Goal: Find specific page/section: Find specific page/section

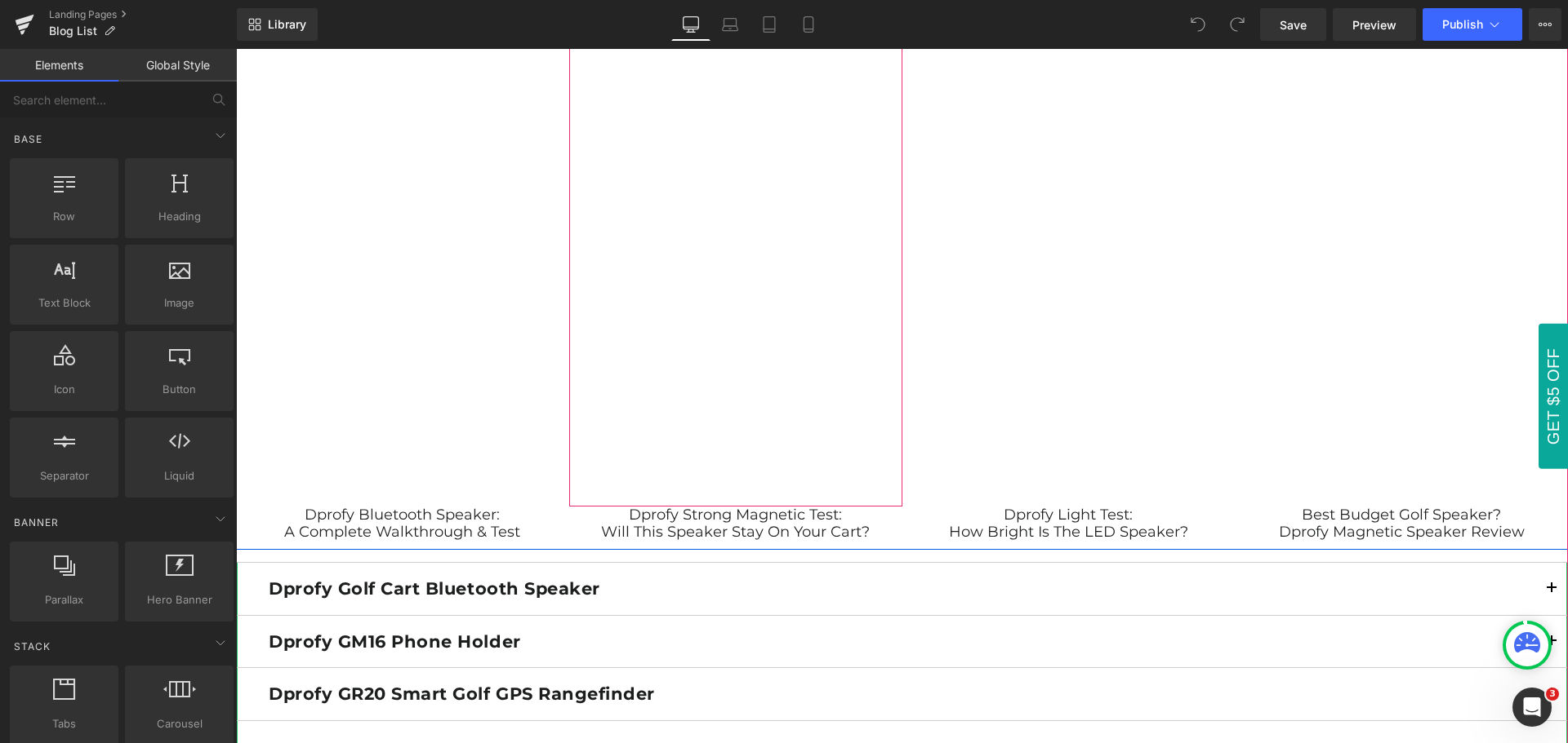
scroll to position [1632, 0]
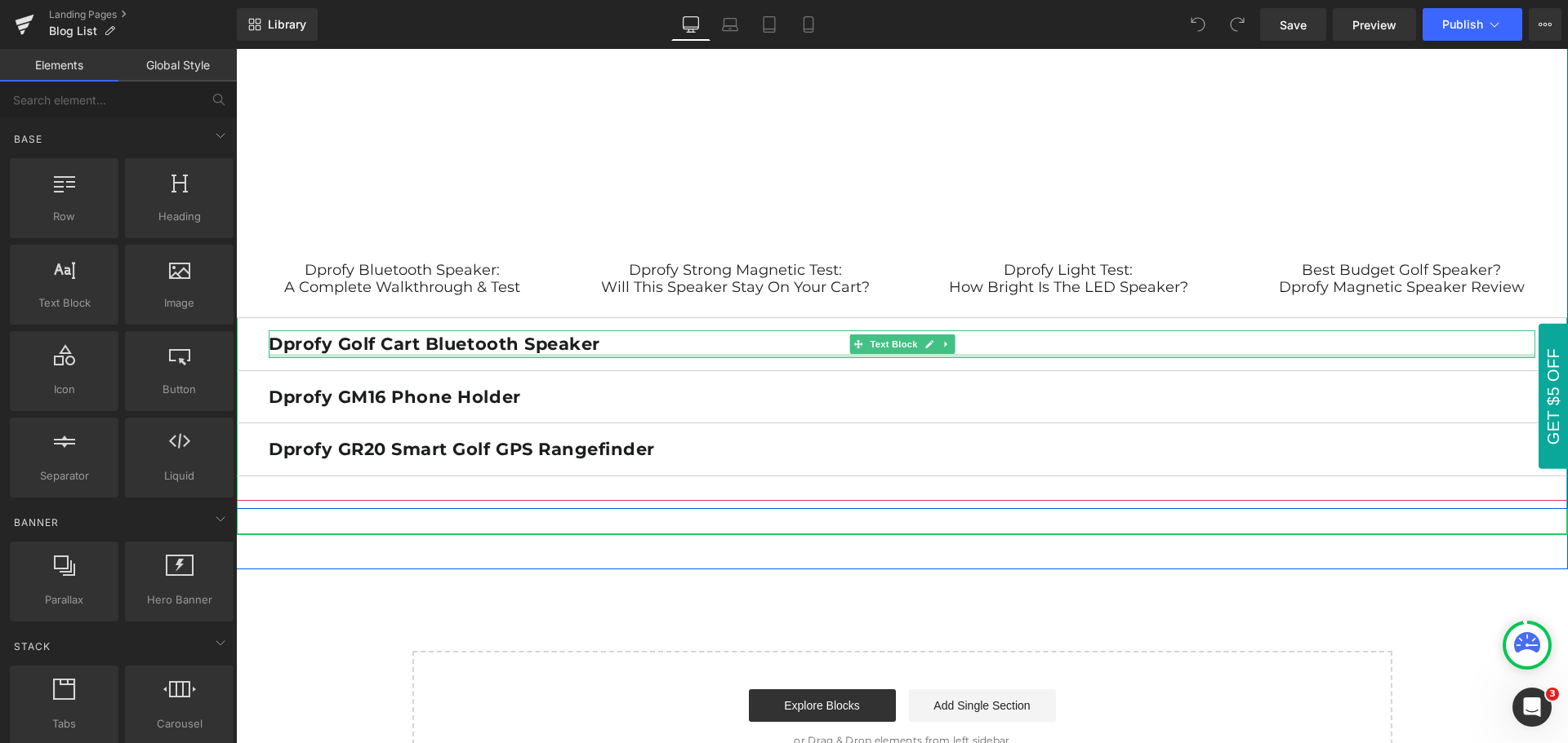
click at [734, 357] on div at bounding box center [902, 356] width 1267 height 4
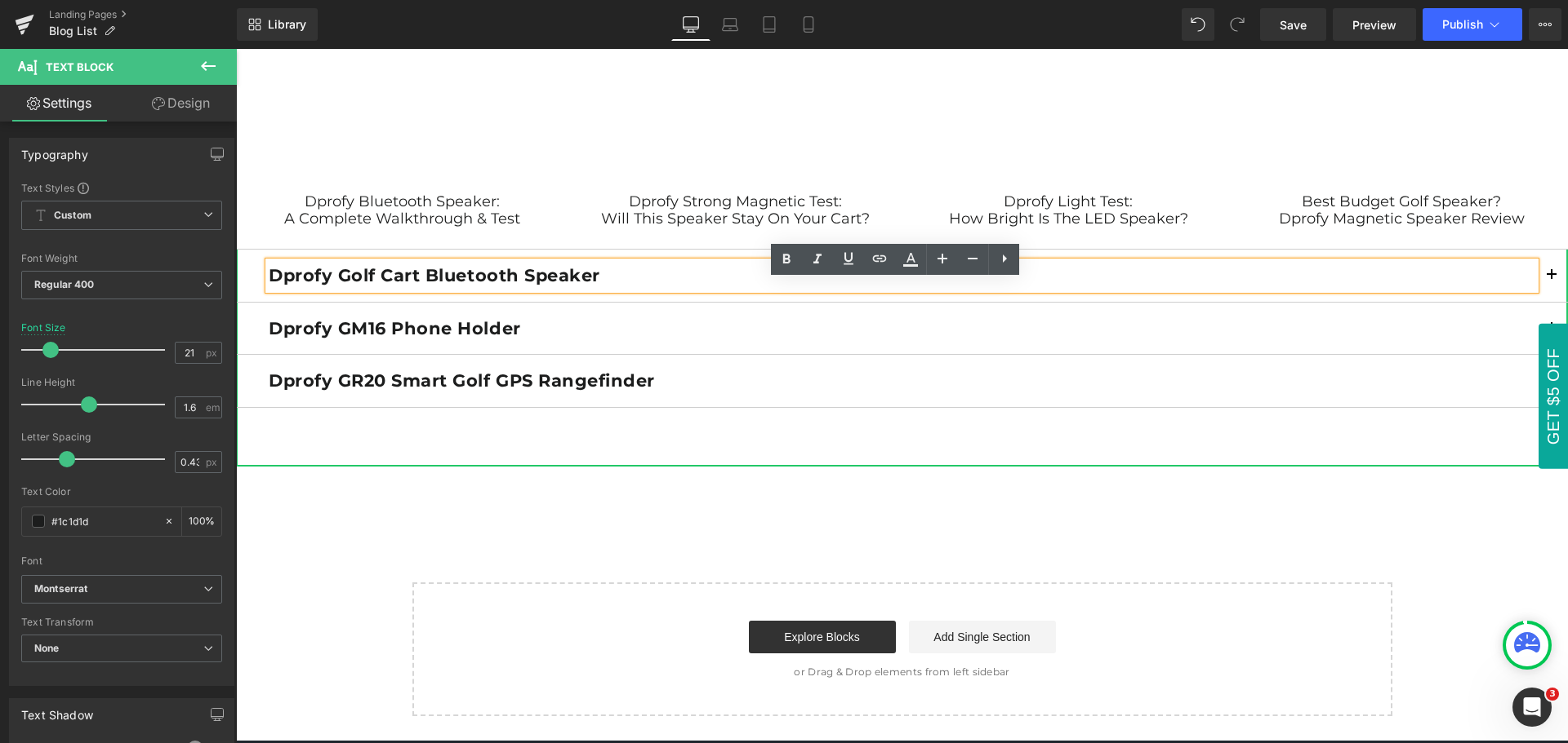
scroll to position [1795, 0]
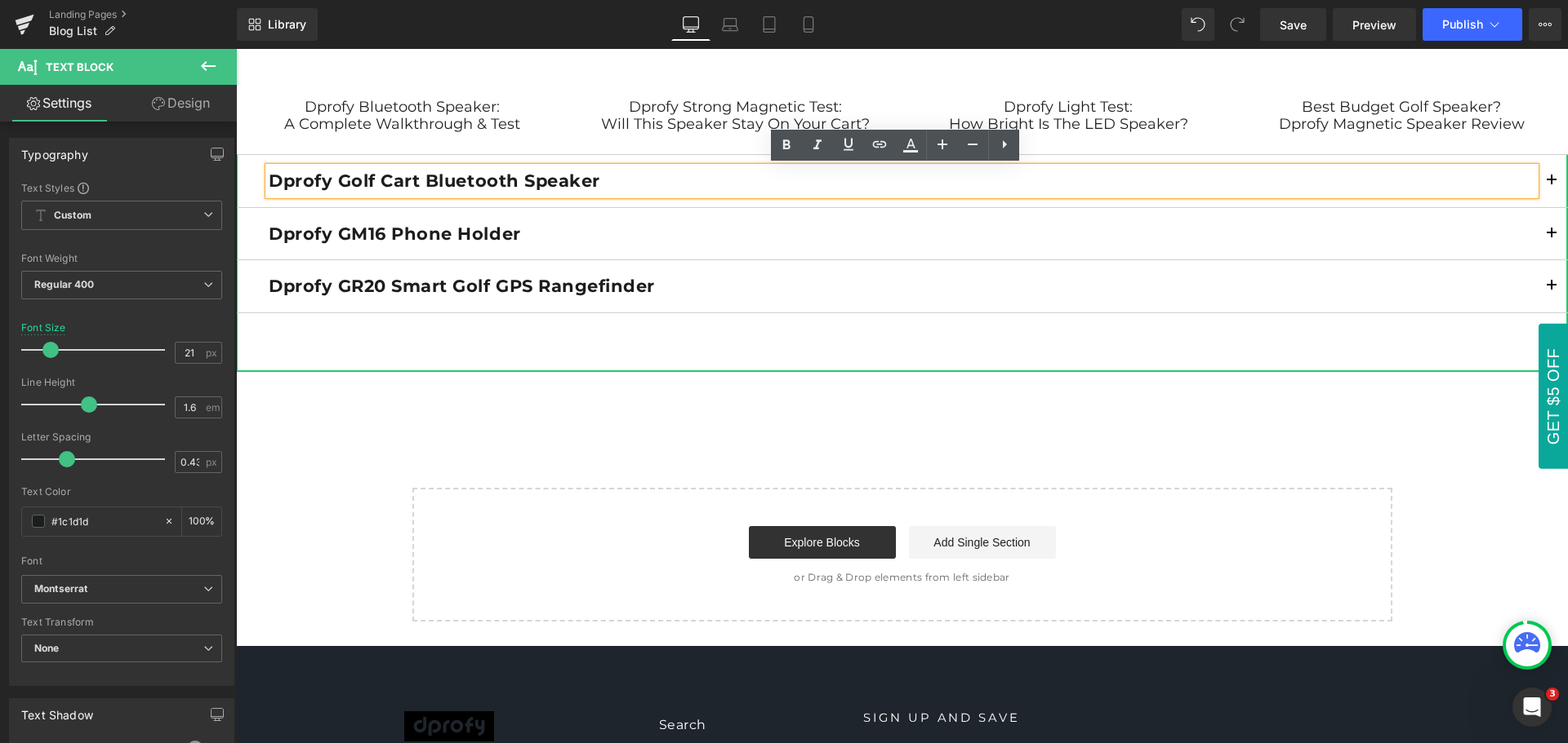
click at [1552, 185] on span "button" at bounding box center [1552, 185] width 0 height 0
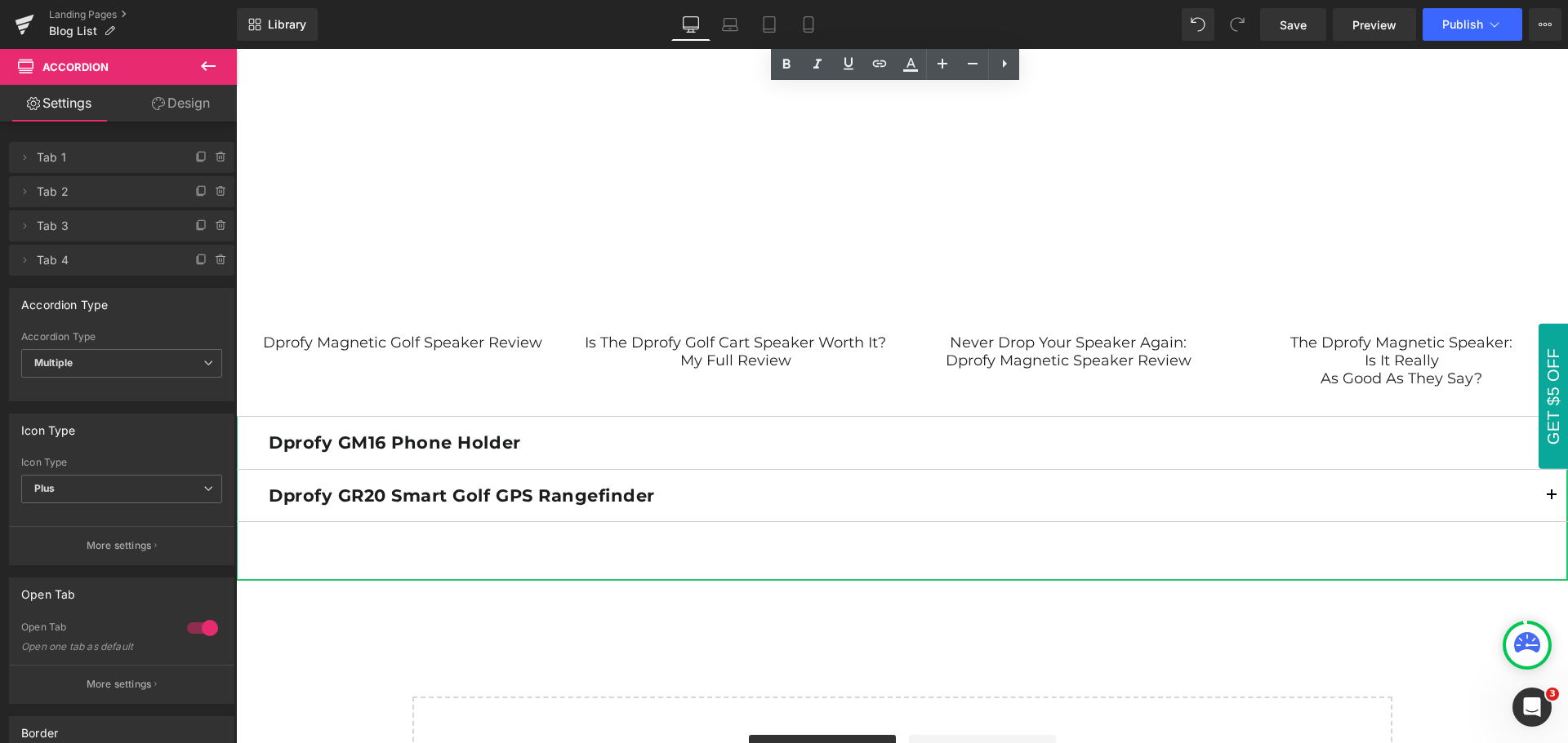
scroll to position [3182, 0]
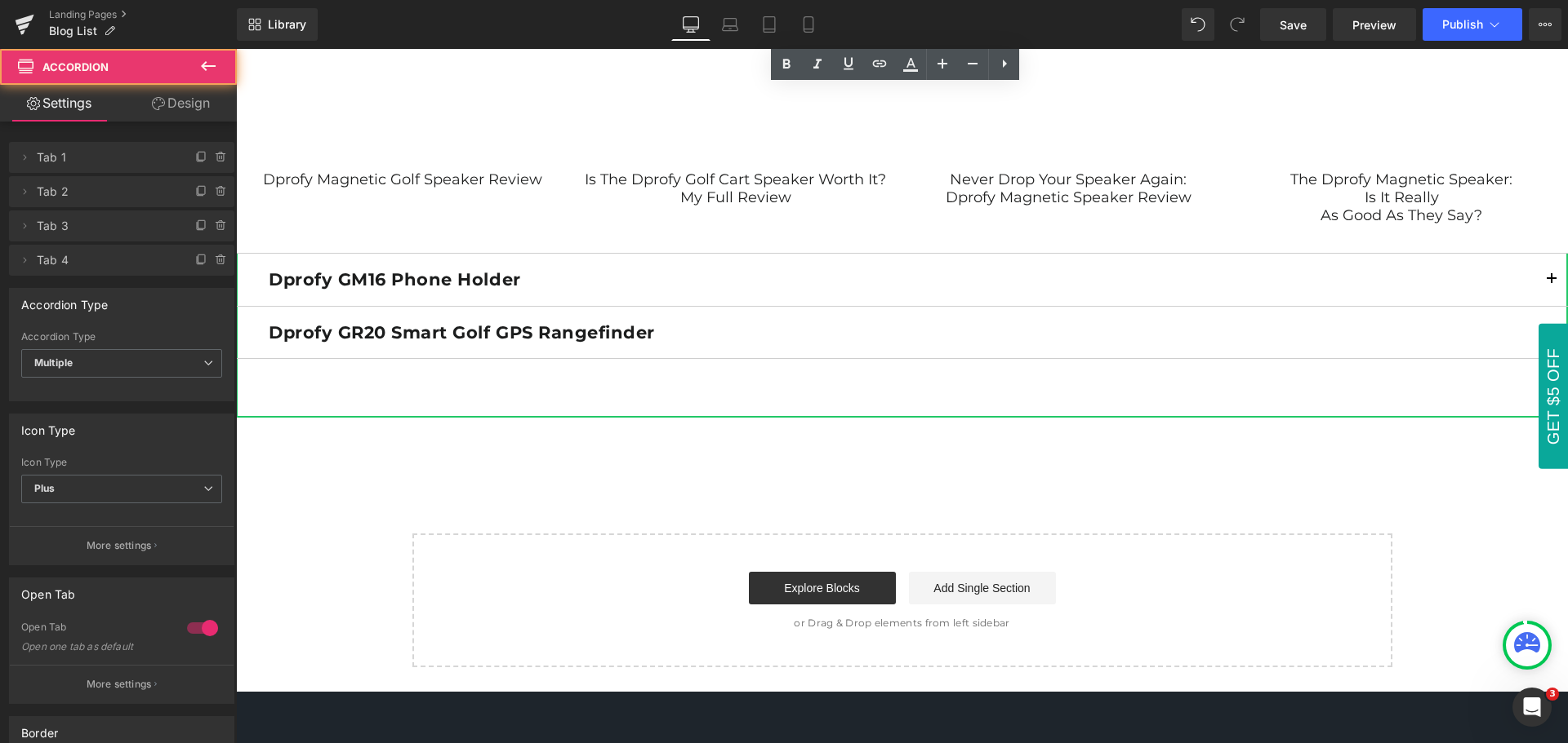
click at [1552, 284] on span "button" at bounding box center [1552, 284] width 0 height 0
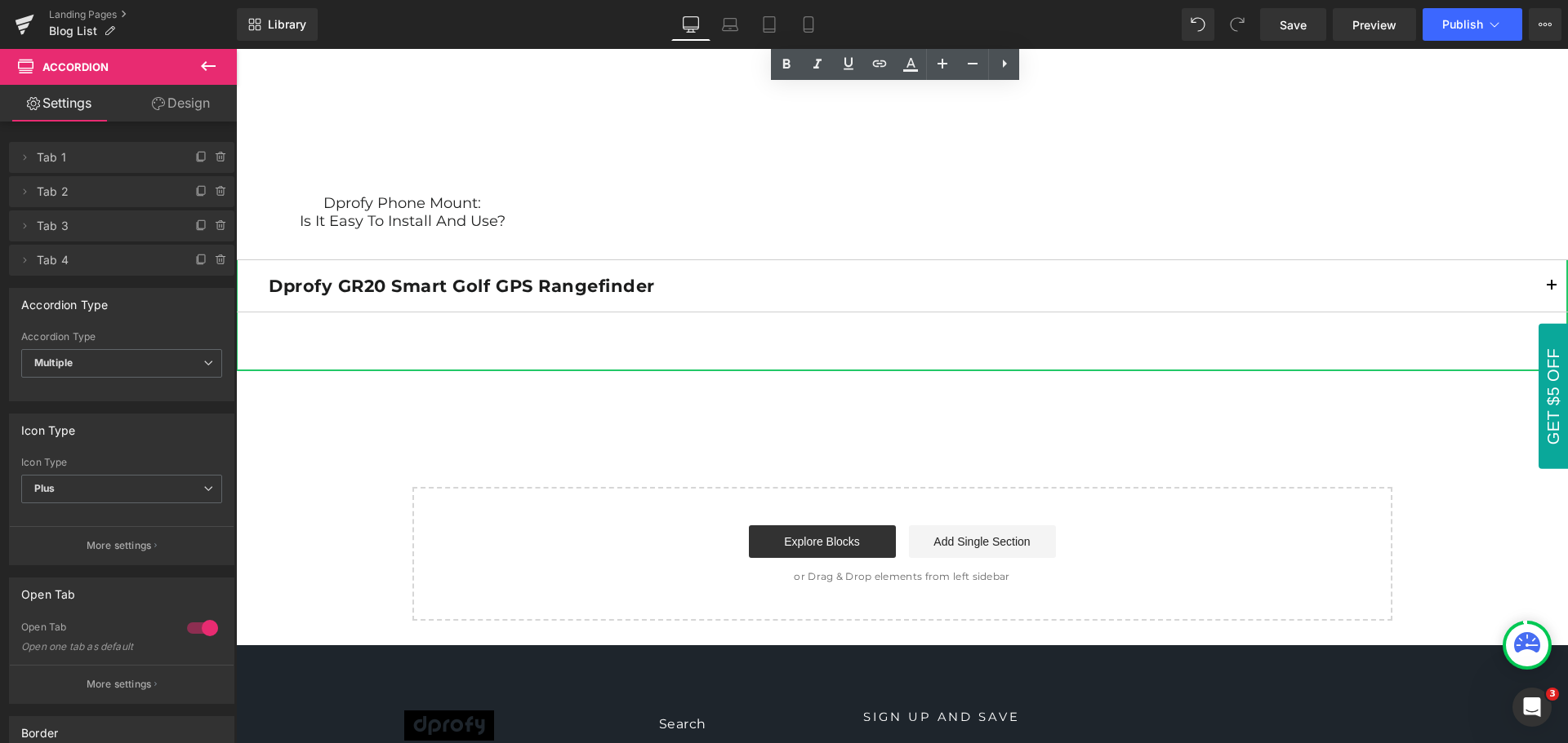
scroll to position [3591, 0]
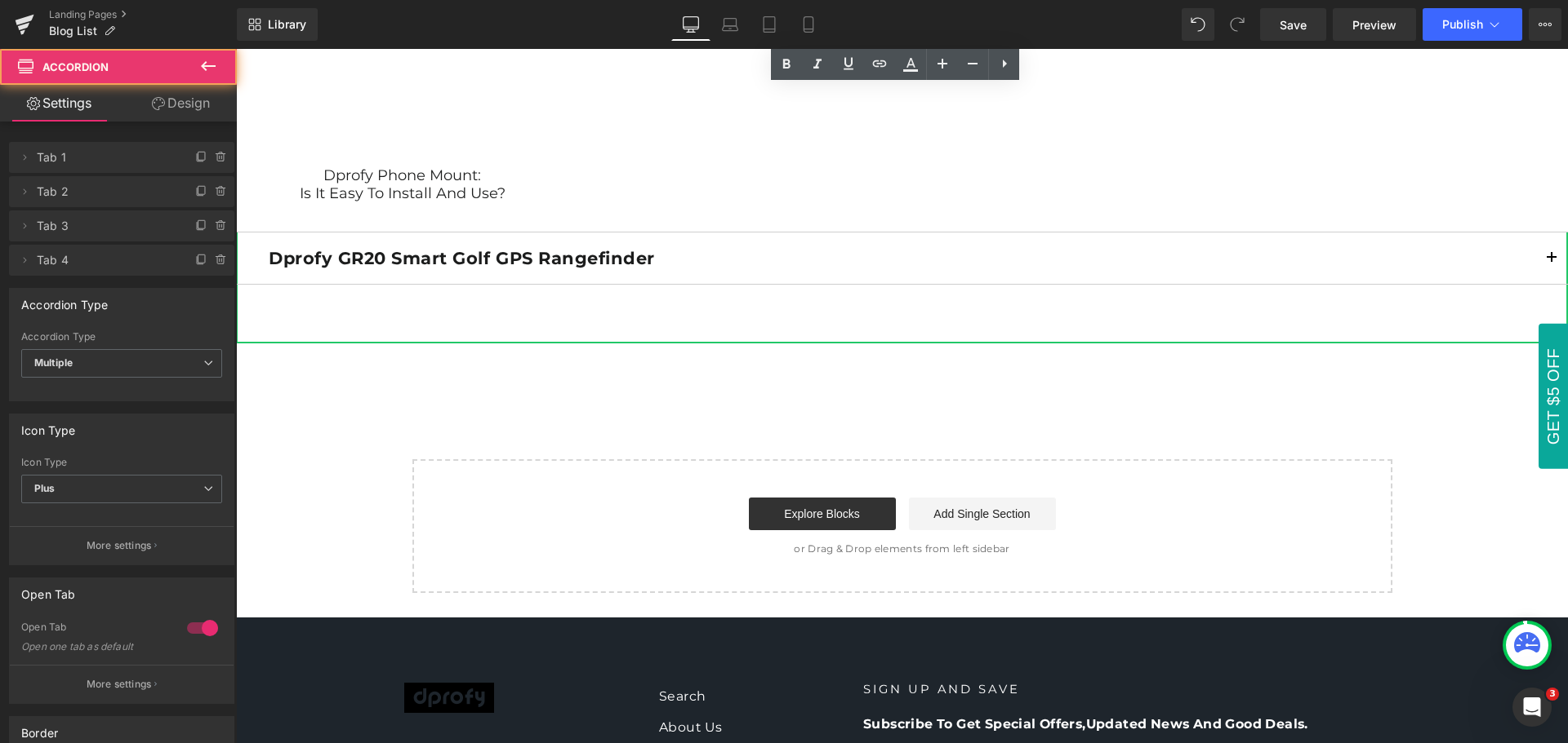
click at [1552, 262] on span "button" at bounding box center [1552, 262] width 0 height 0
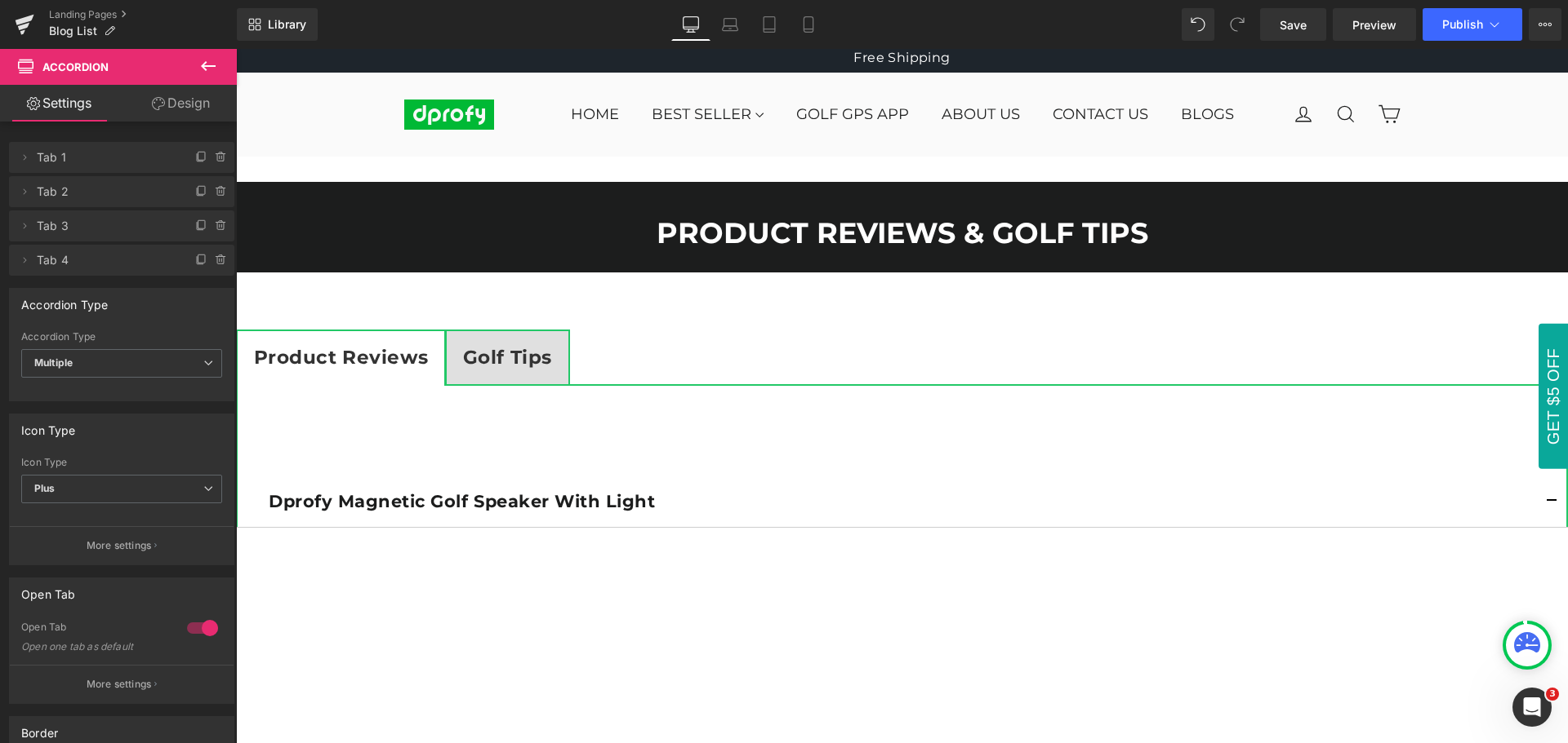
scroll to position [0, 0]
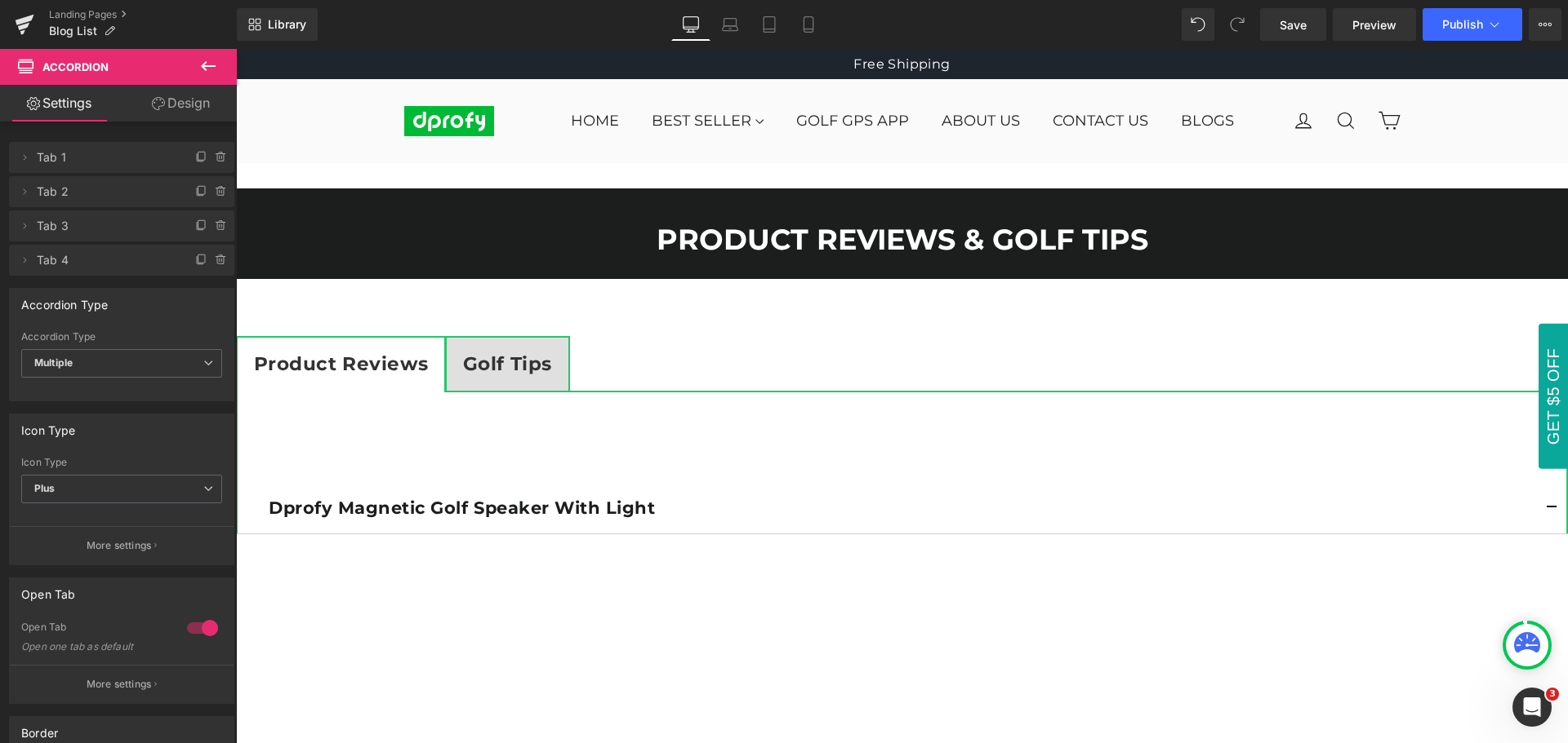
click at [518, 367] on strong "Golf Tips" at bounding box center [507, 364] width 89 height 23
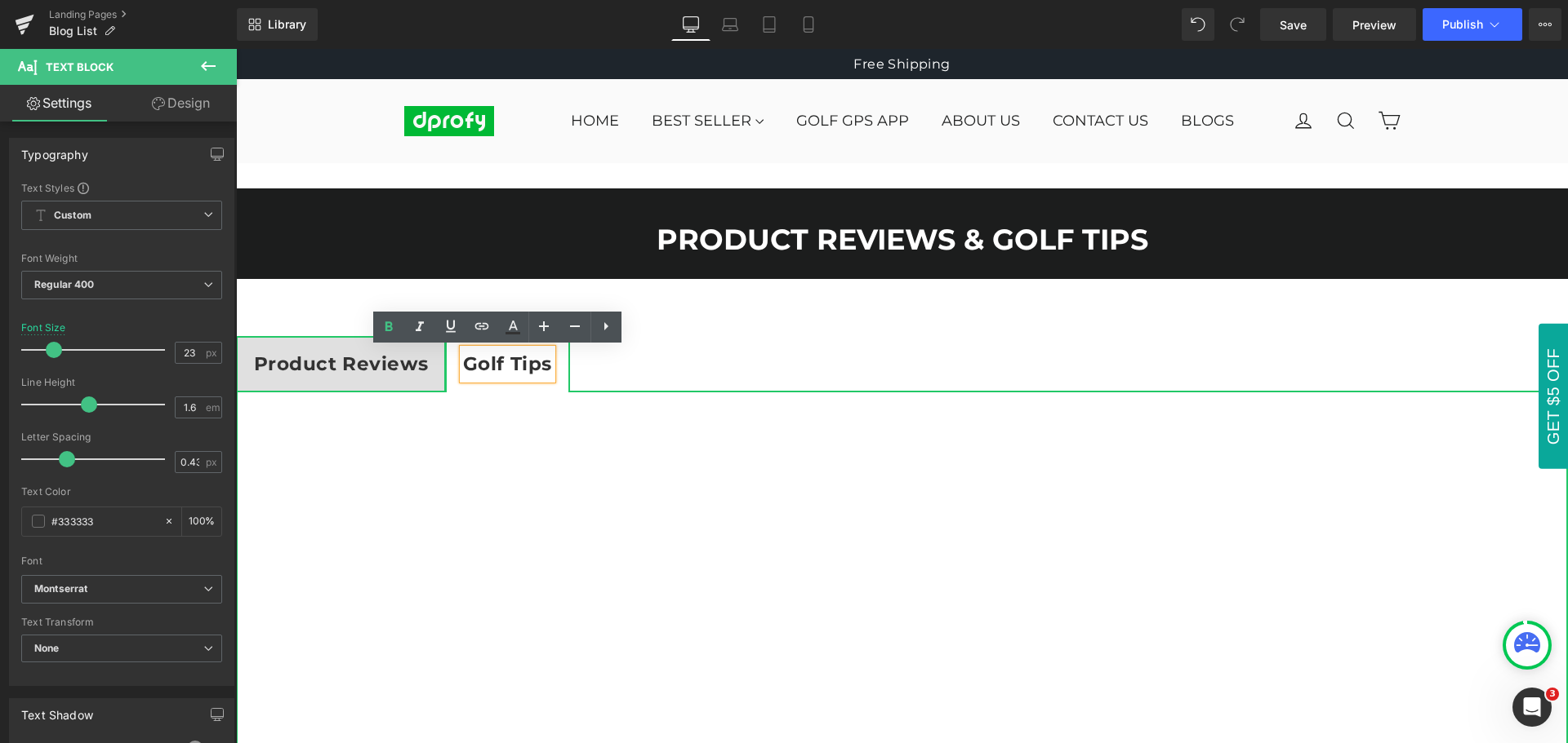
click at [336, 368] on strong "Product Reviews" at bounding box center [341, 364] width 174 height 23
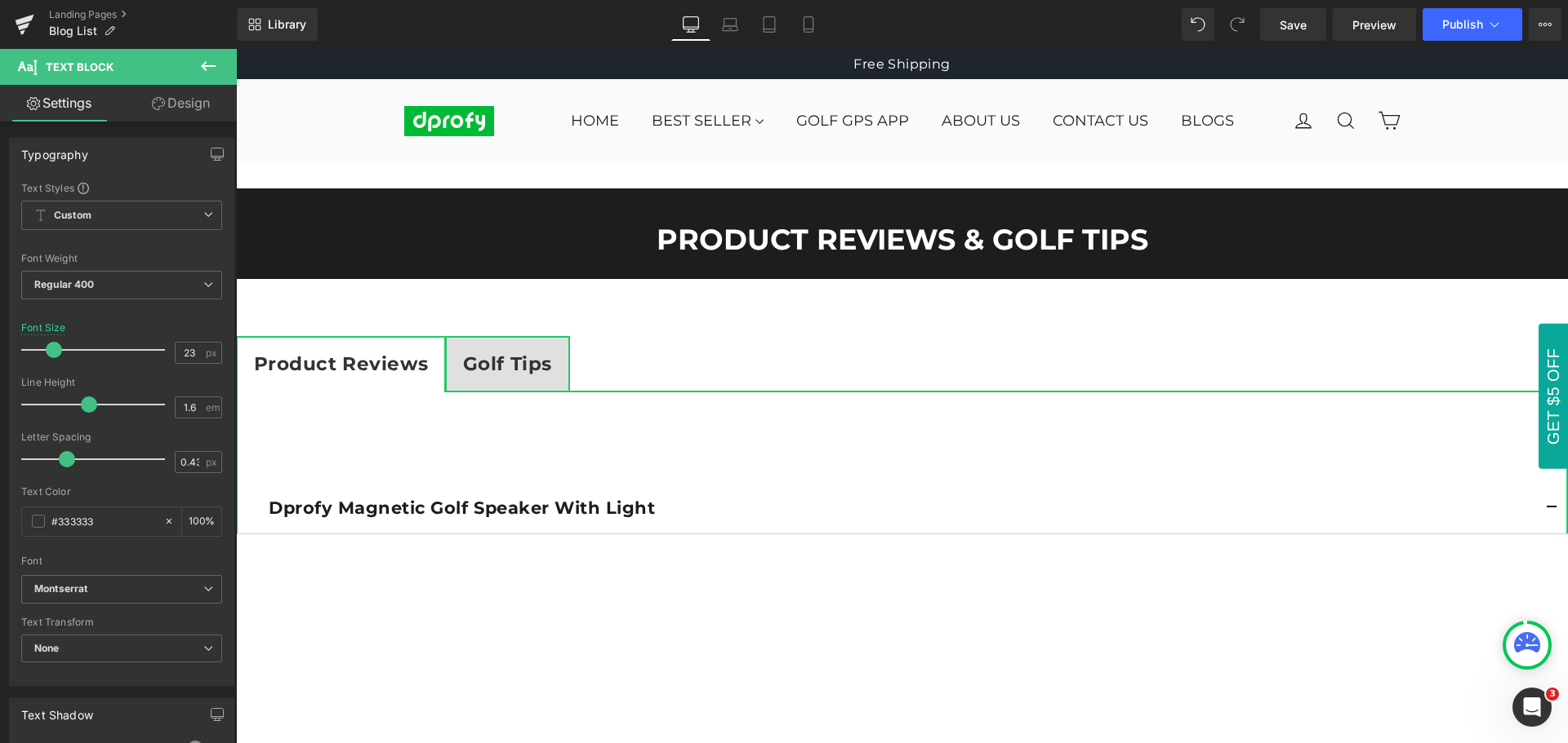
click at [209, 62] on icon at bounding box center [208, 66] width 19 height 19
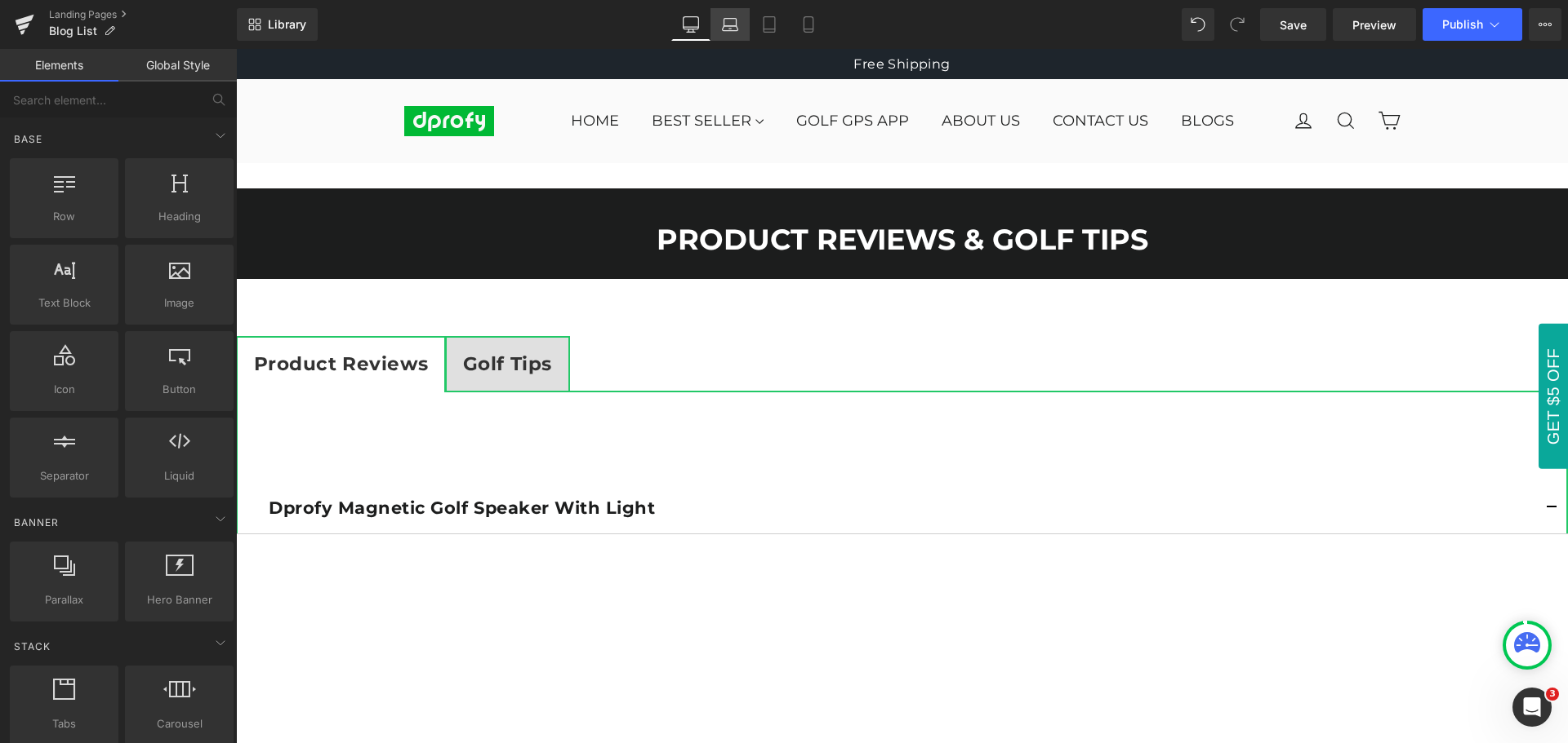
click at [732, 26] on icon at bounding box center [730, 28] width 15 height 5
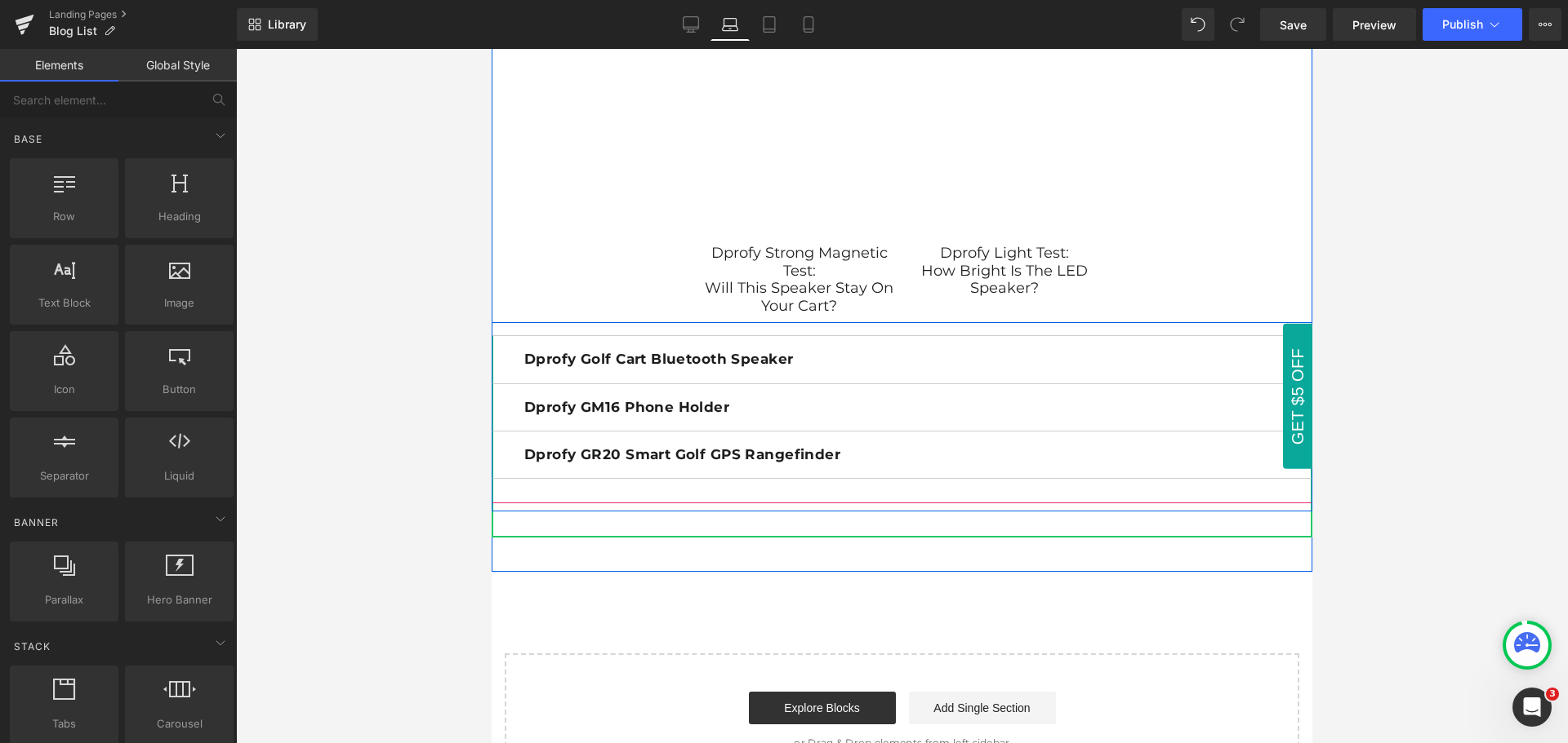
scroll to position [1388, 0]
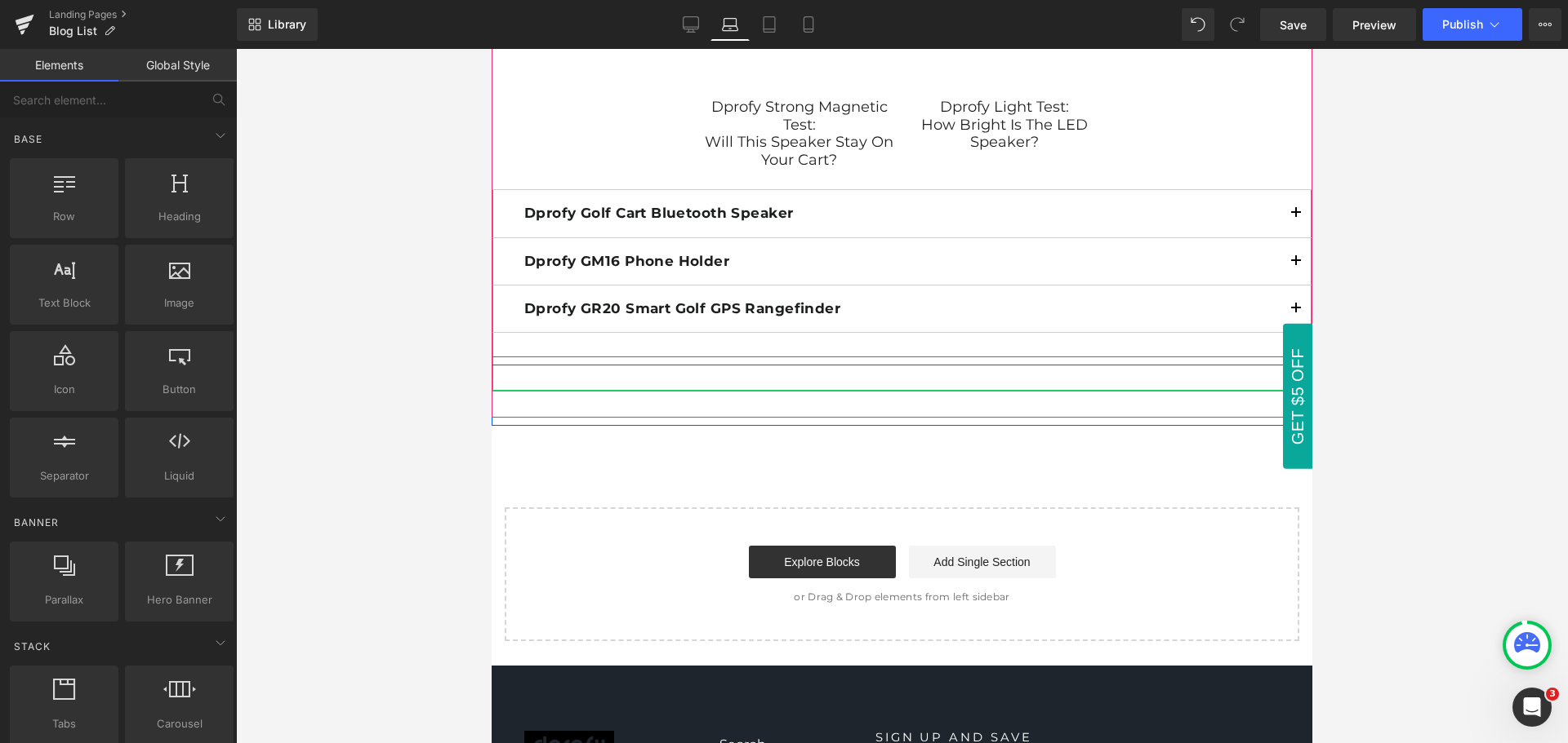
click at [1296, 218] on span "button" at bounding box center [1296, 218] width 0 height 0
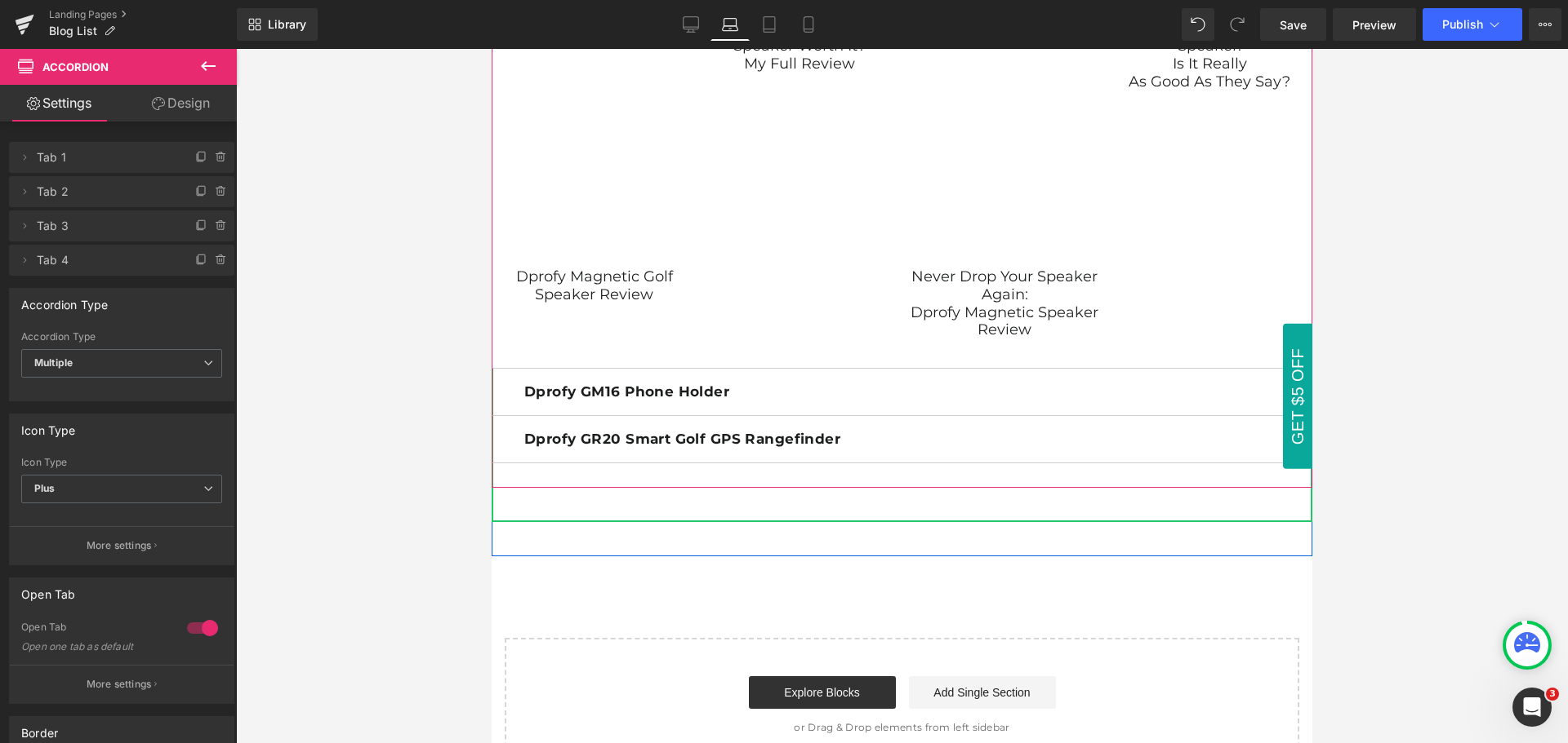
scroll to position [2366, 0]
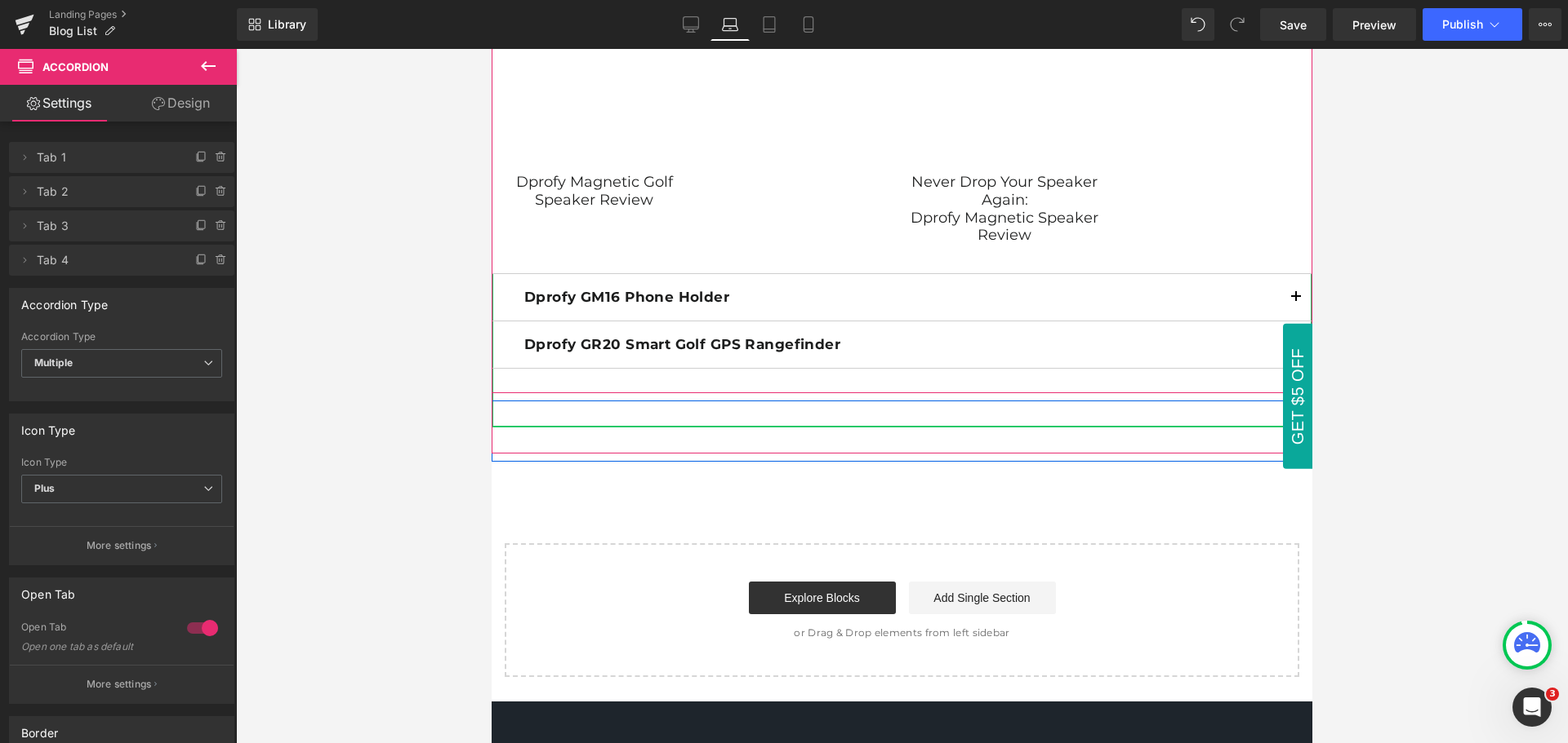
click at [1285, 299] on button "button" at bounding box center [1296, 297] width 33 height 46
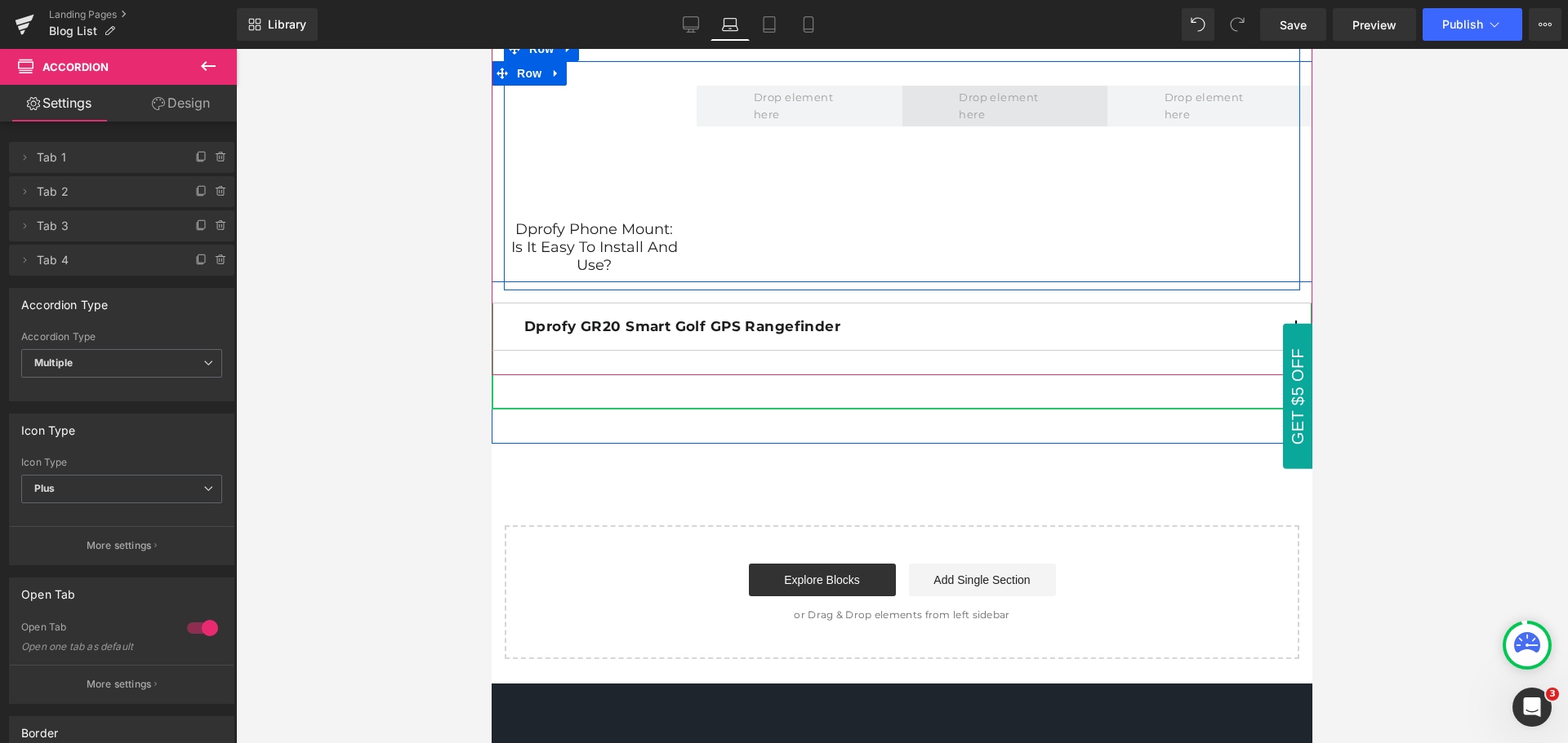
scroll to position [2693, 0]
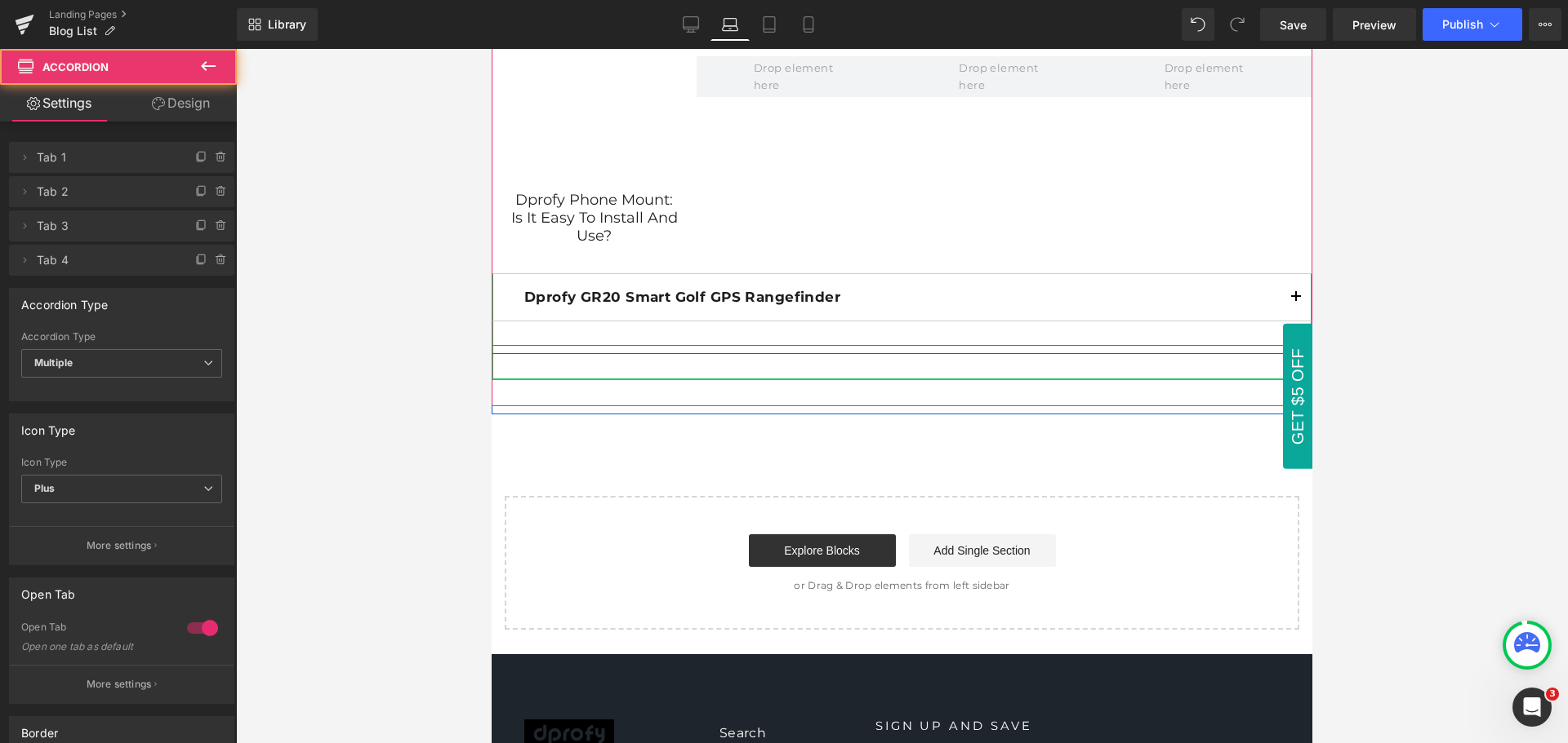
click at [1296, 302] on span "button" at bounding box center [1296, 302] width 0 height 0
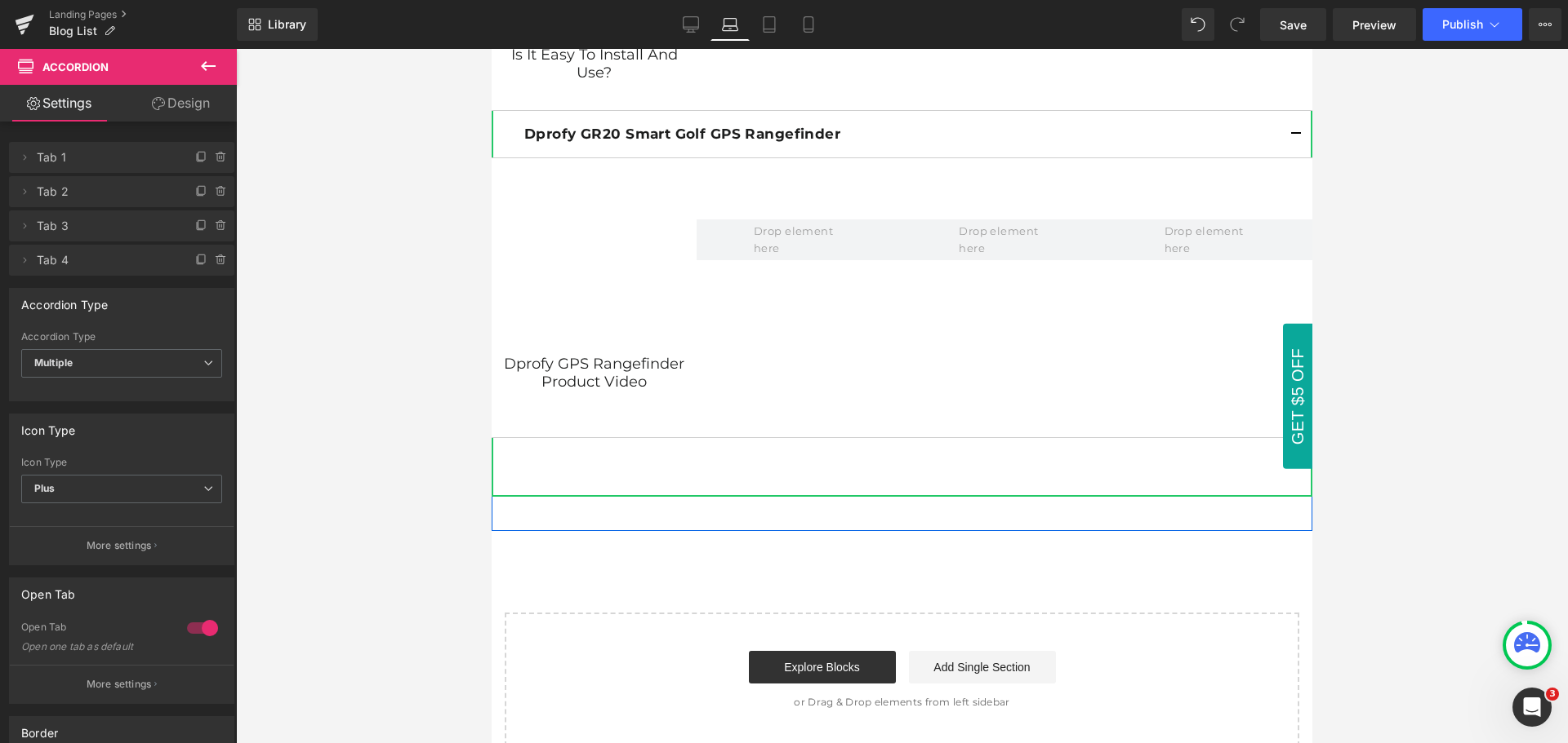
scroll to position [2937, 0]
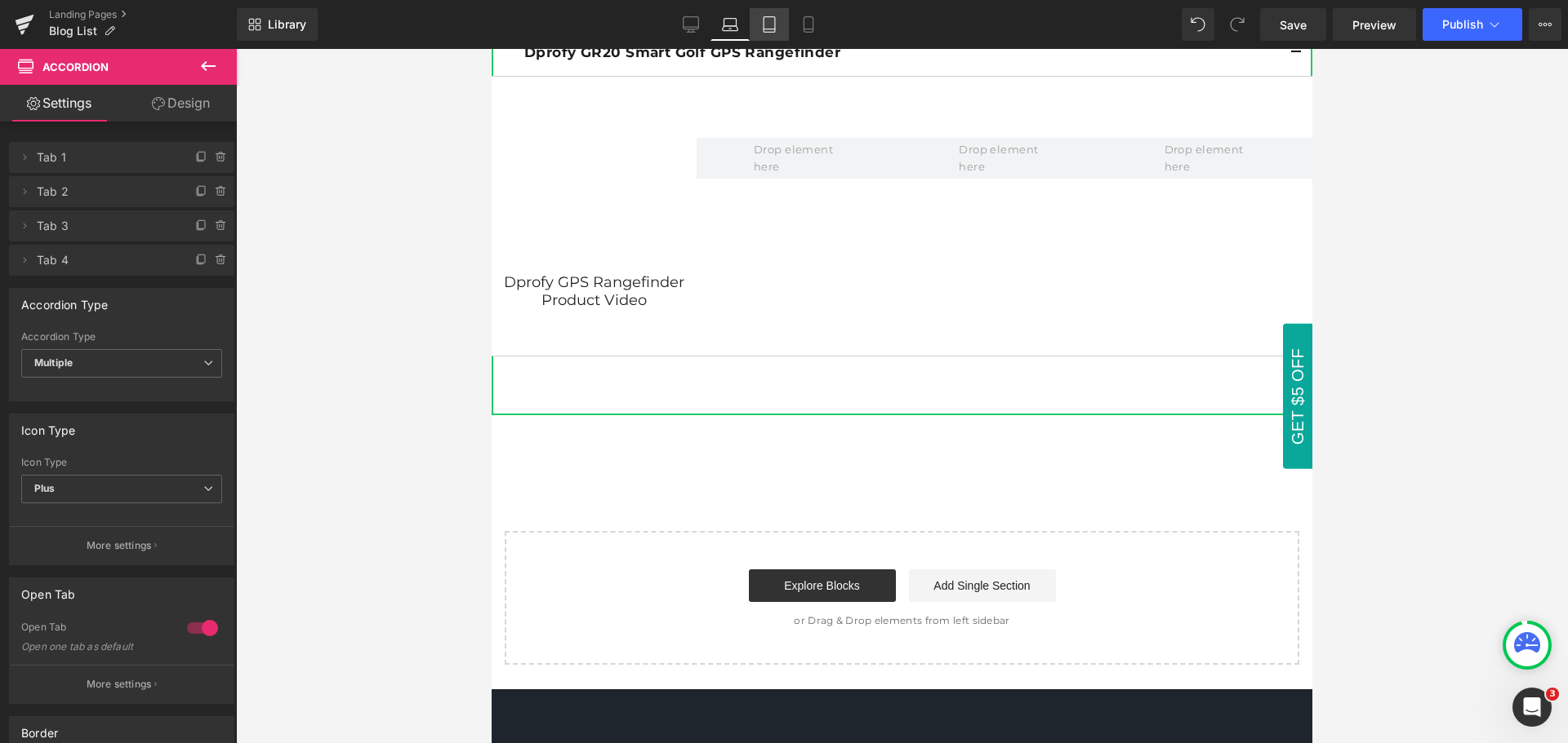
click at [782, 25] on link "Tablet" at bounding box center [769, 24] width 40 height 33
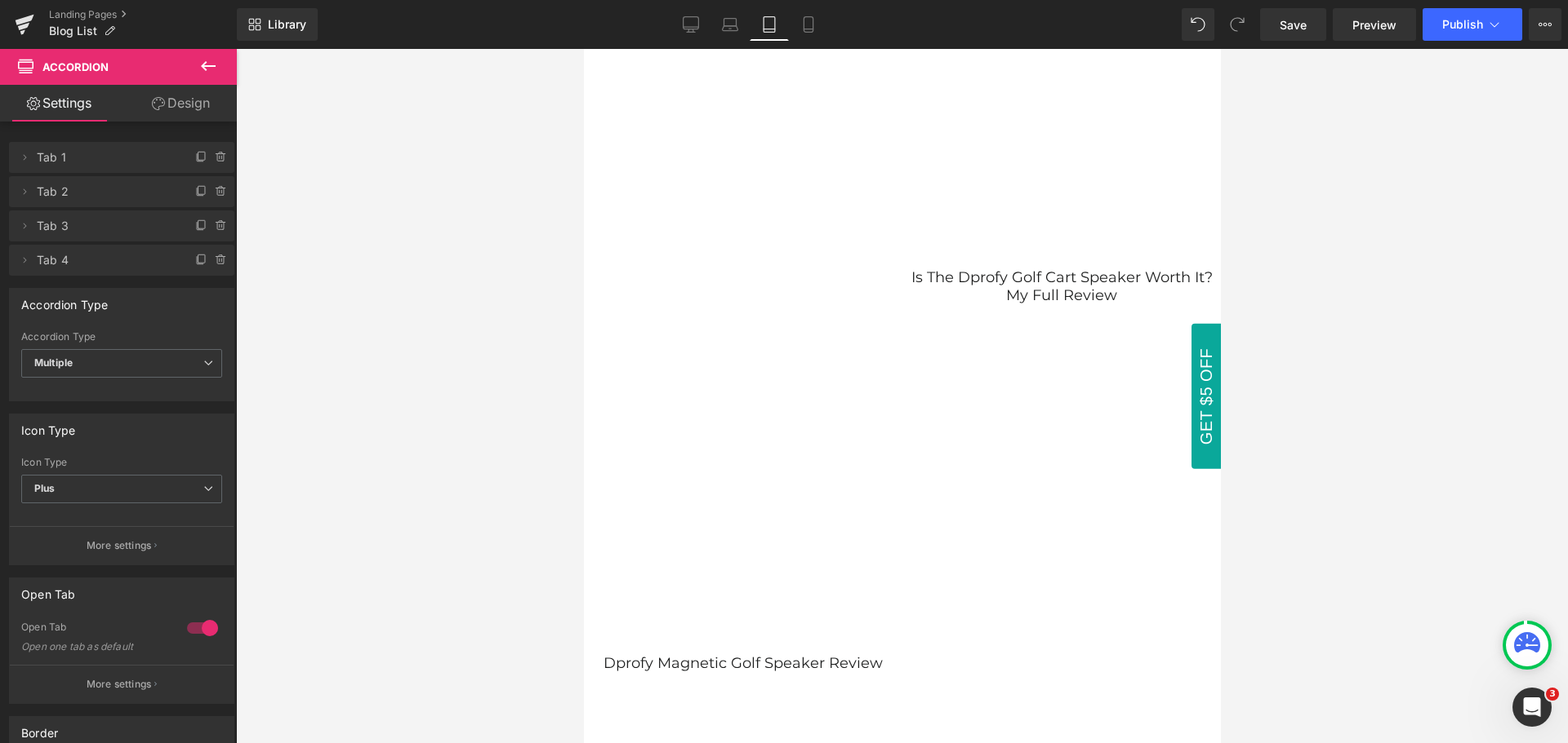
scroll to position [3591, 0]
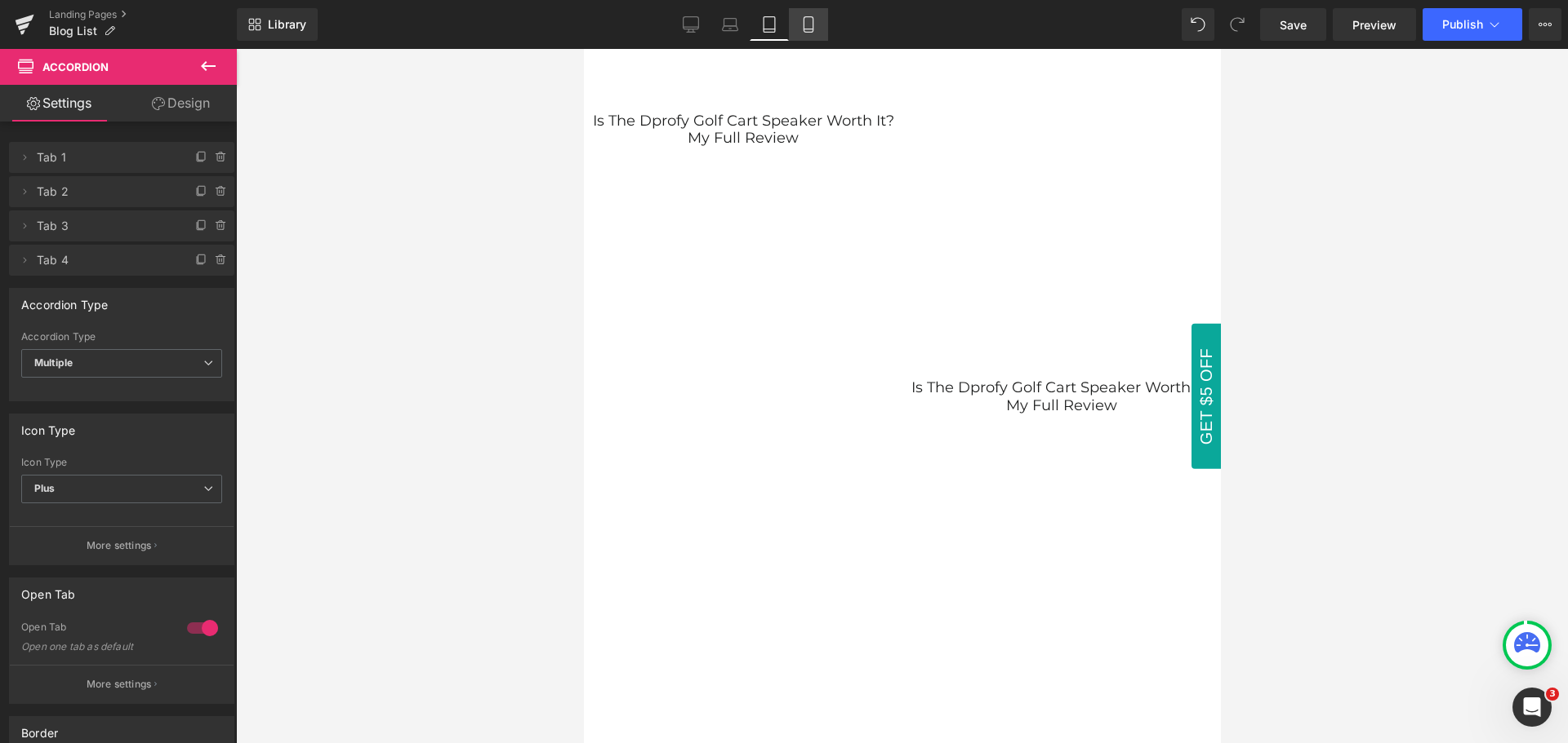
click at [804, 27] on icon at bounding box center [807, 25] width 9 height 15
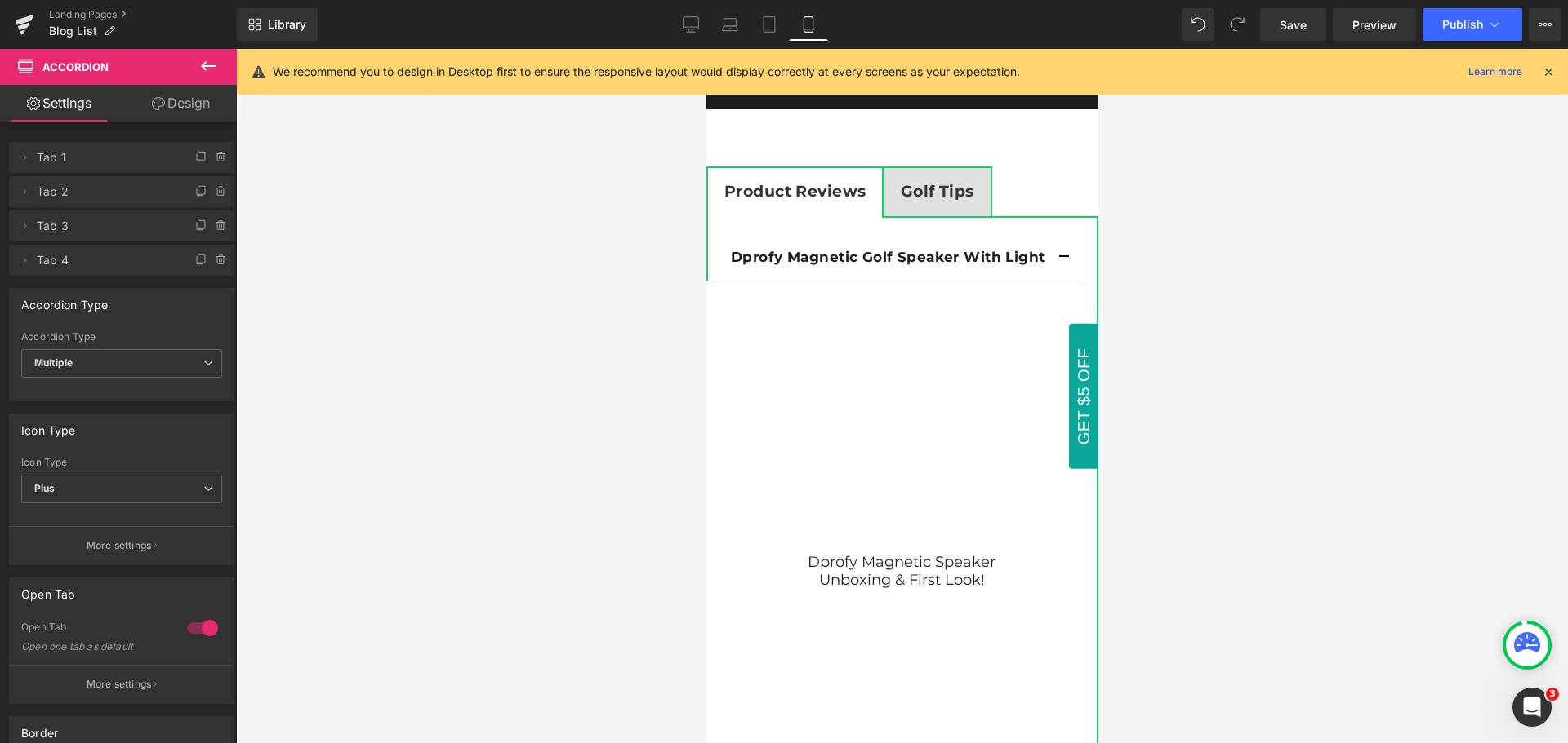
click at [1548, 77] on icon at bounding box center [1548, 71] width 14 height 14
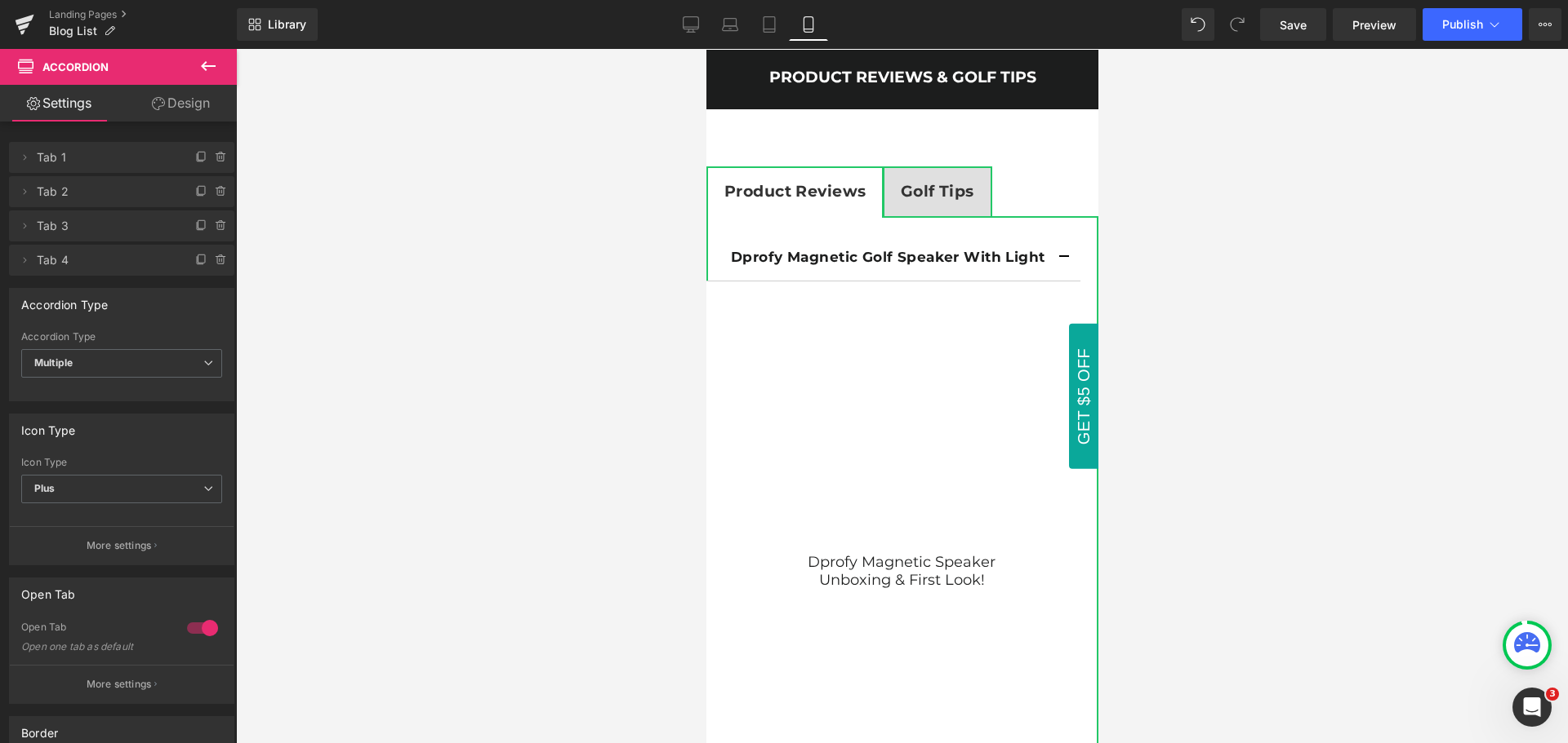
click at [202, 64] on icon at bounding box center [208, 66] width 19 height 19
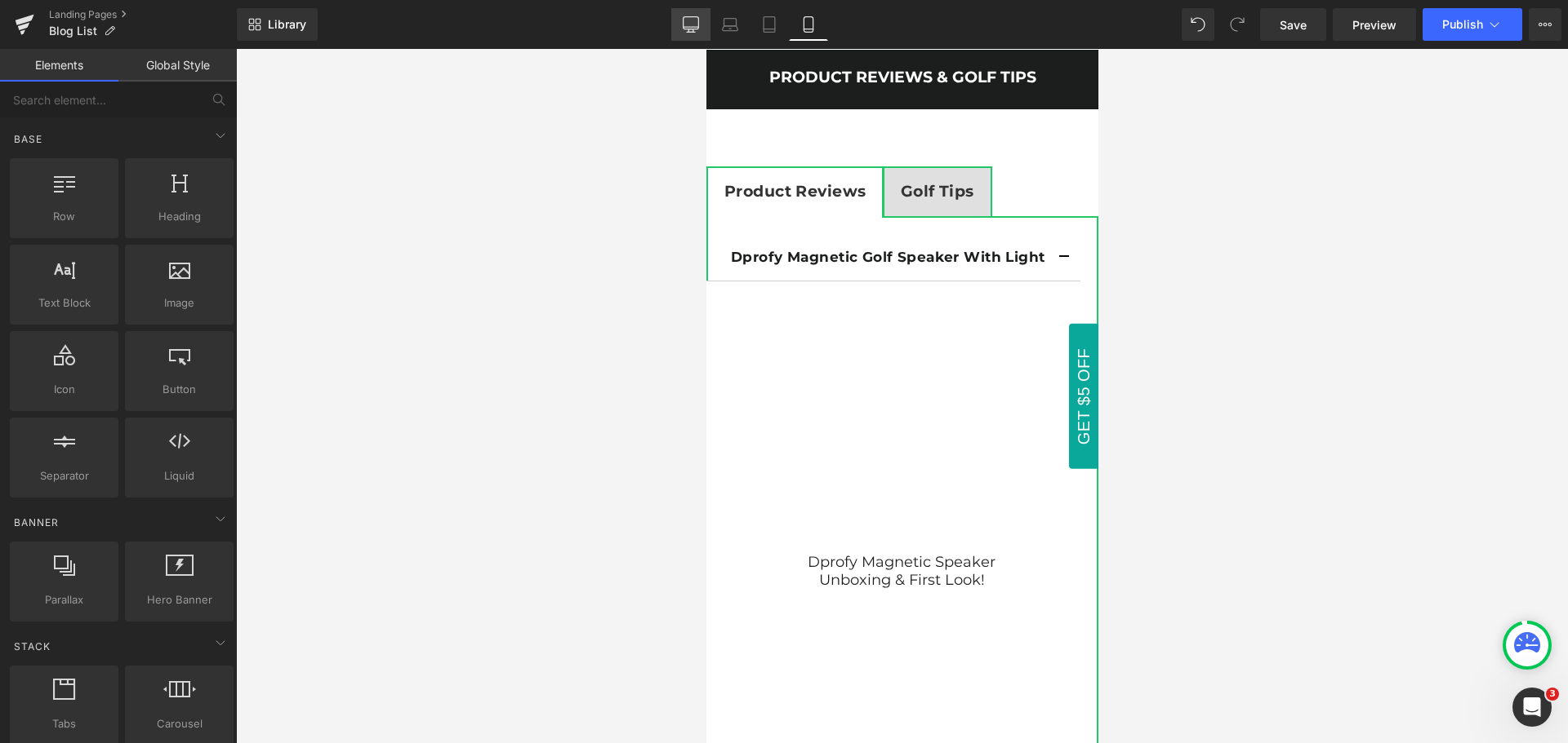
click at [685, 24] on icon at bounding box center [690, 24] width 16 height 16
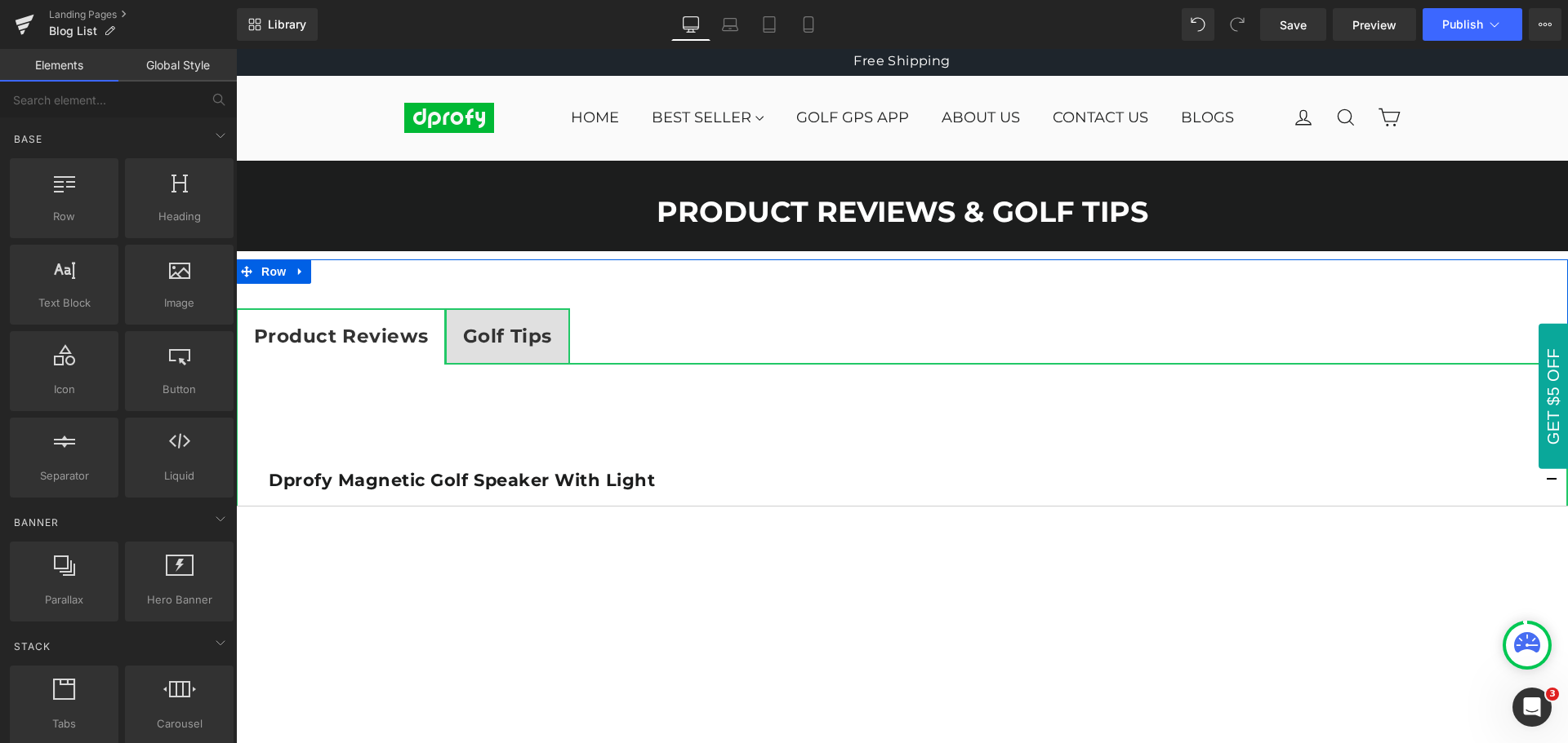
scroll to position [0, 0]
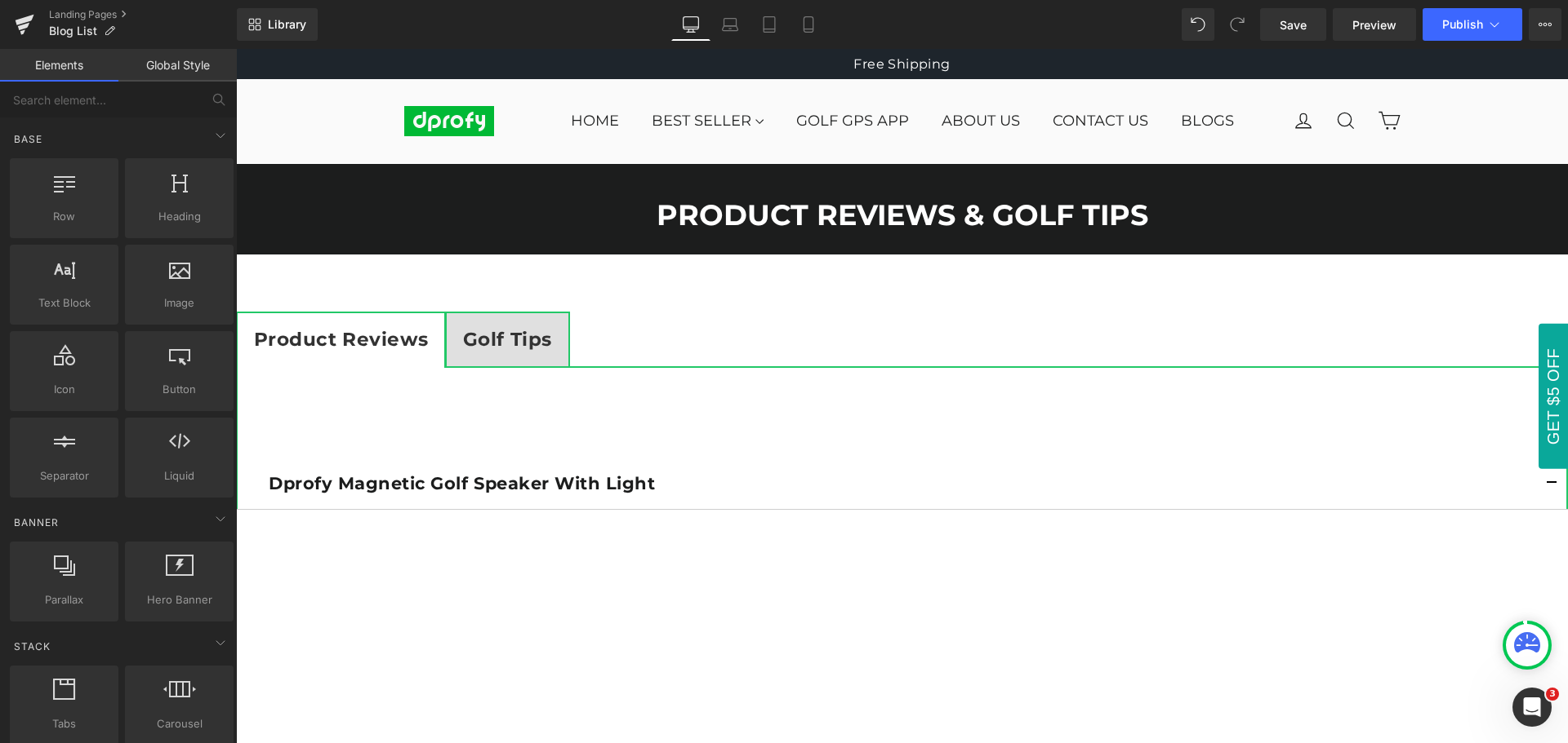
click at [985, 23] on div "Library Desktop Desktop Laptop Tablet Mobile Save Preview Publish Scheduled Vie…" at bounding box center [902, 24] width 1330 height 33
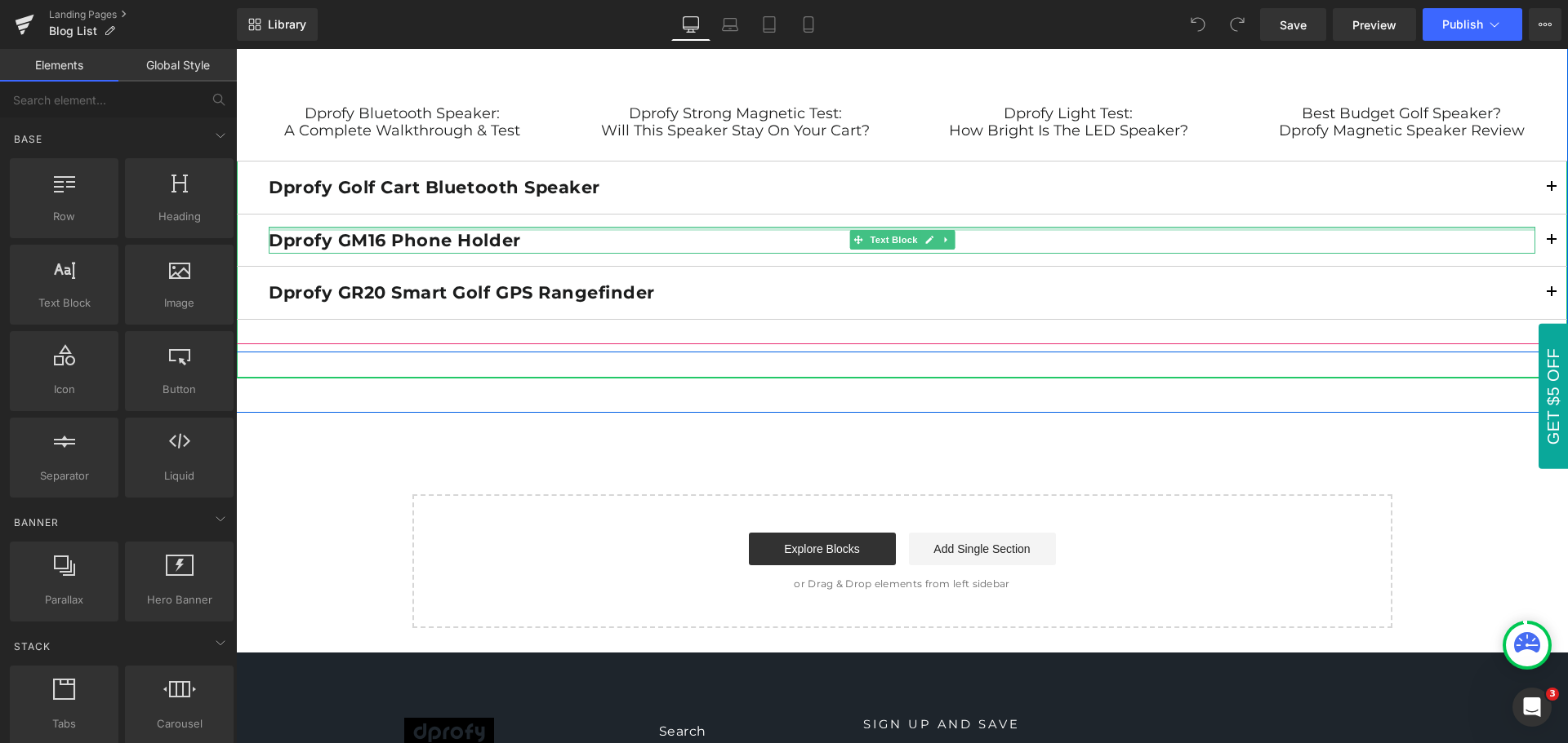
scroll to position [1795, 0]
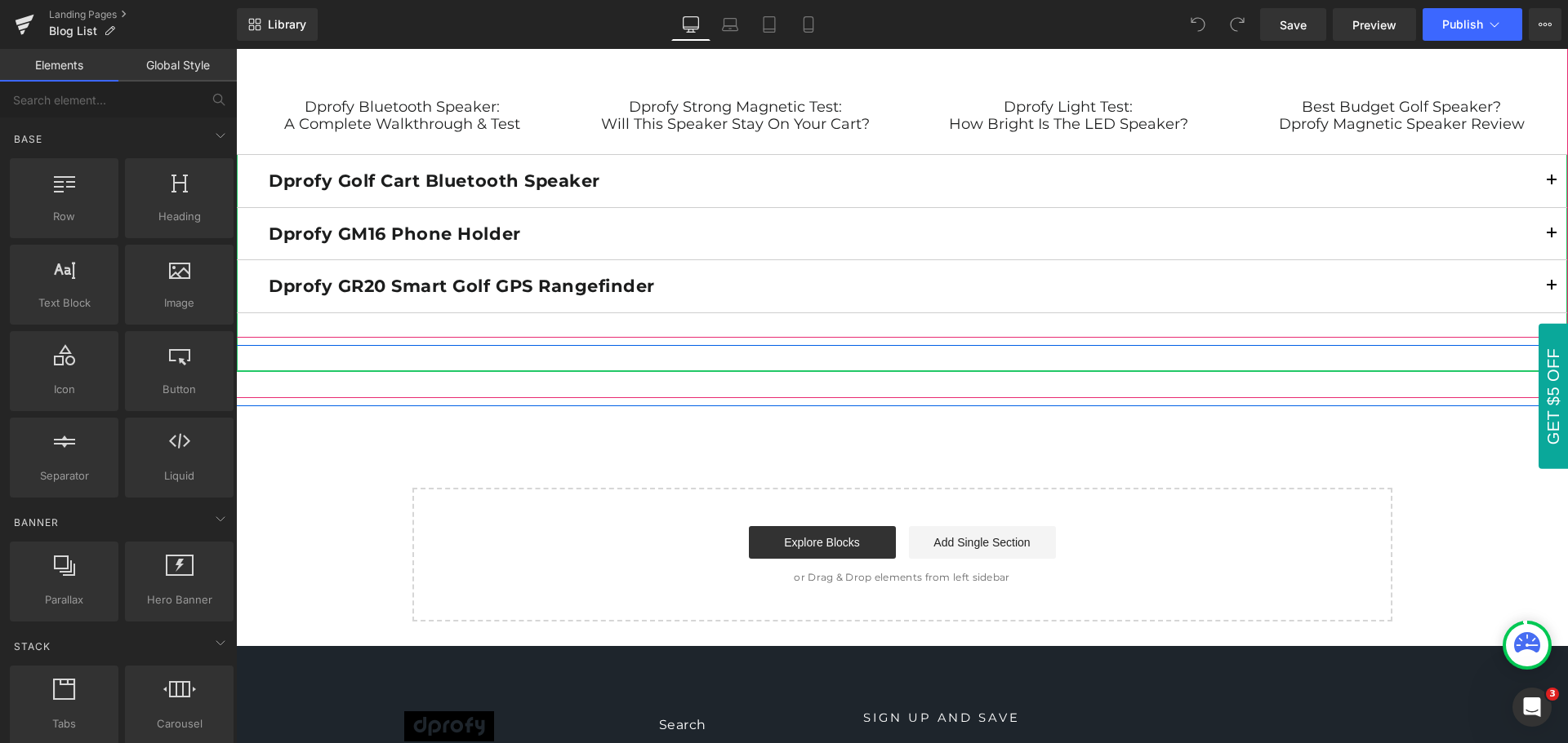
click at [1543, 178] on button "button" at bounding box center [1552, 181] width 33 height 52
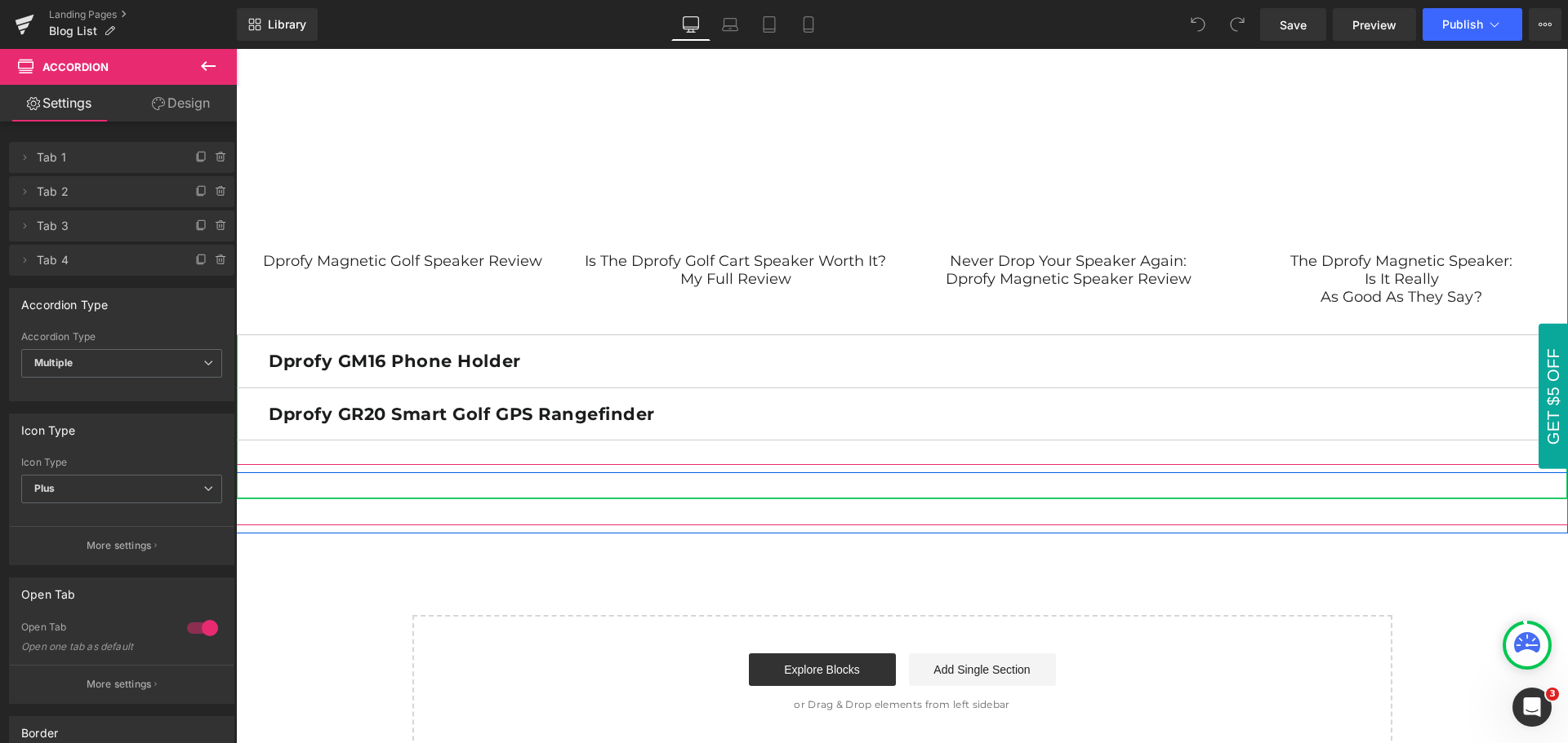
scroll to position [3264, 0]
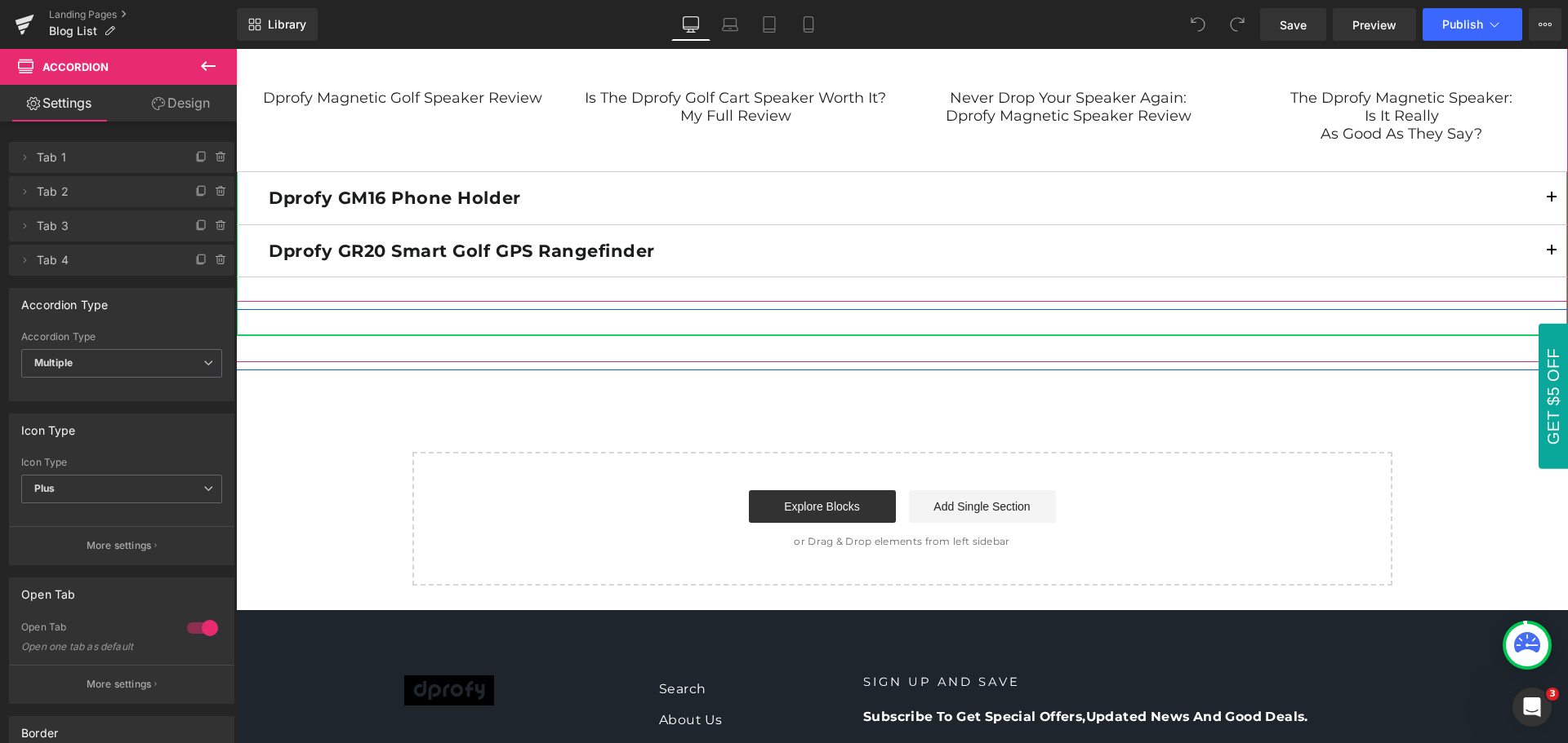
click at [1552, 203] on span "button" at bounding box center [1552, 203] width 0 height 0
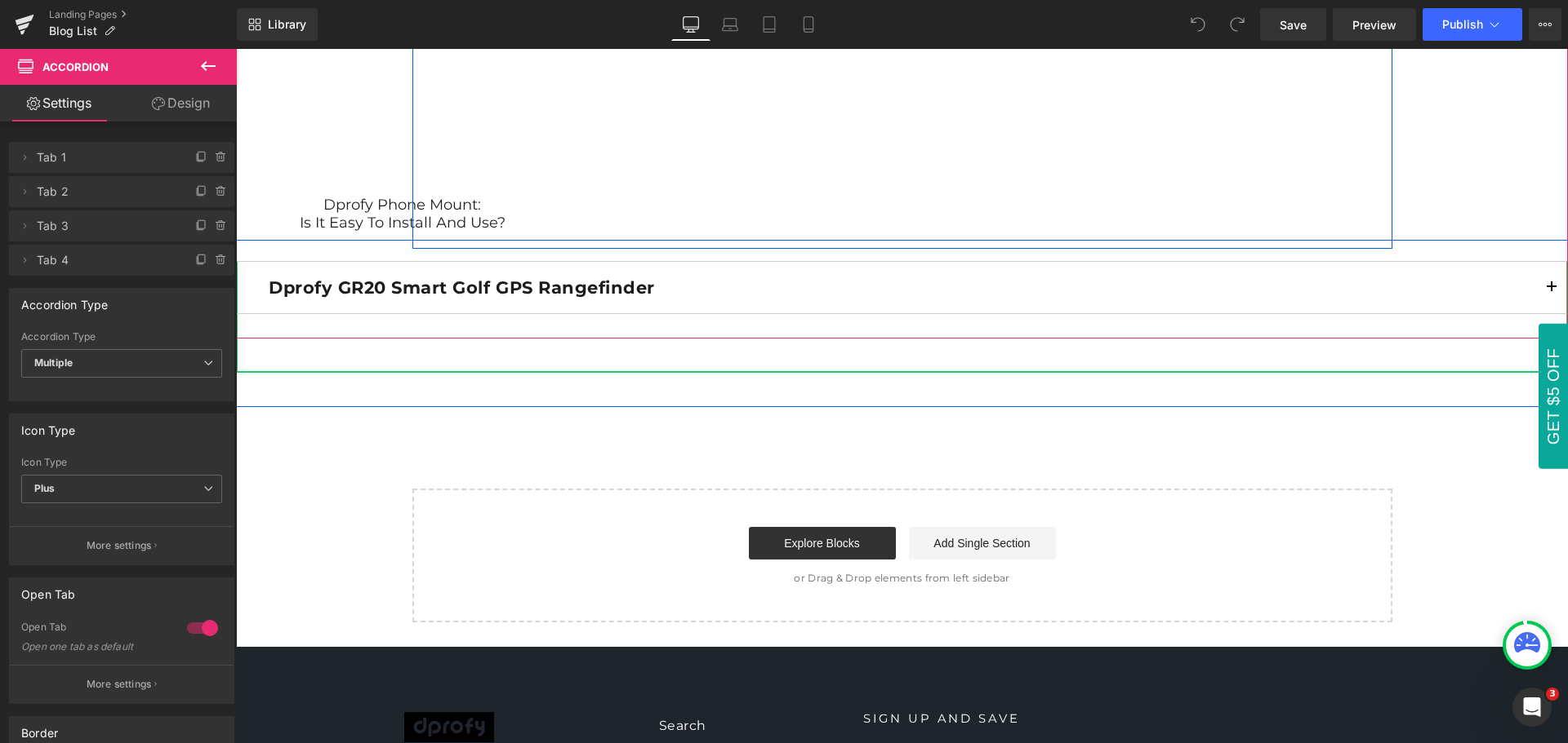
scroll to position [3591, 0]
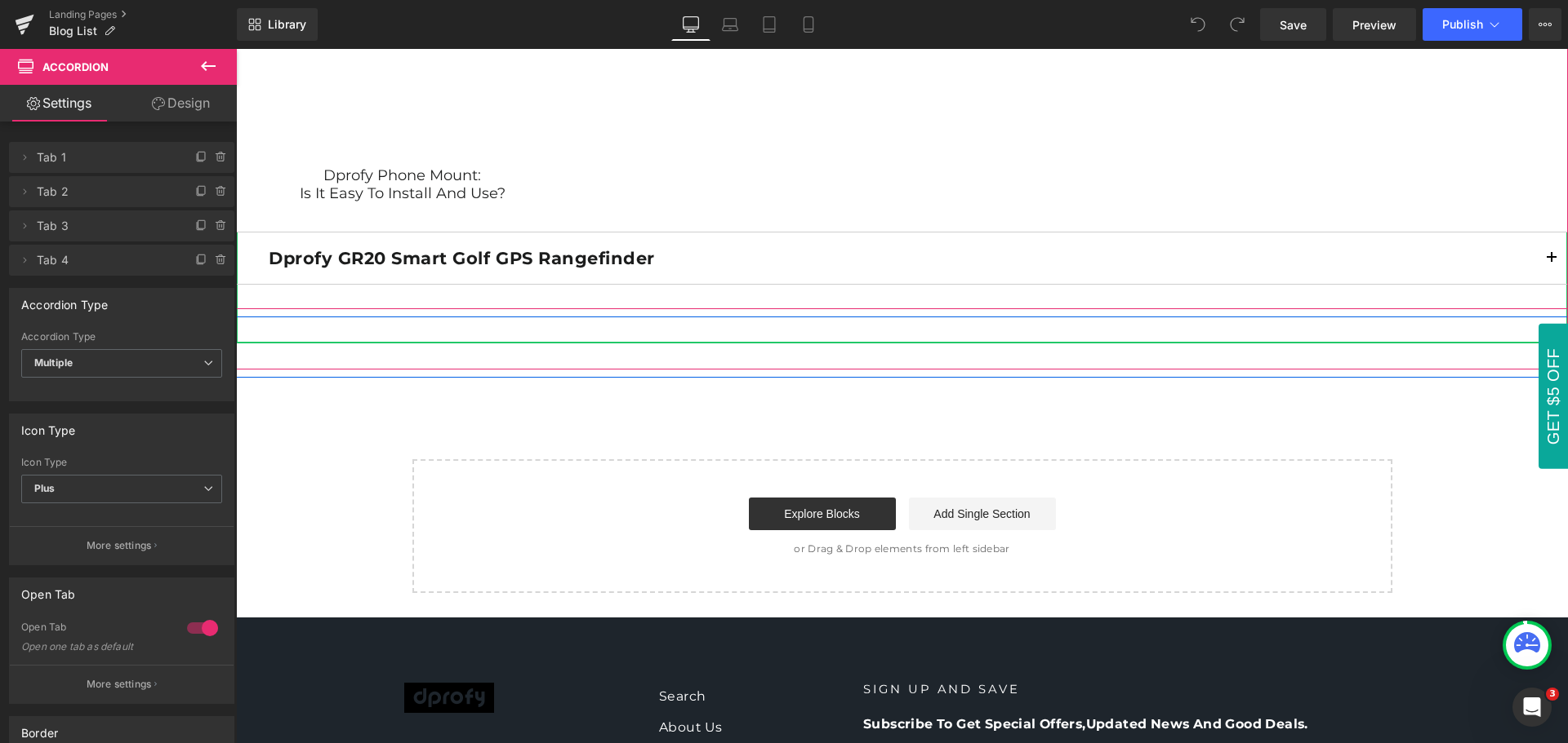
click at [1552, 262] on span "button" at bounding box center [1552, 262] width 0 height 0
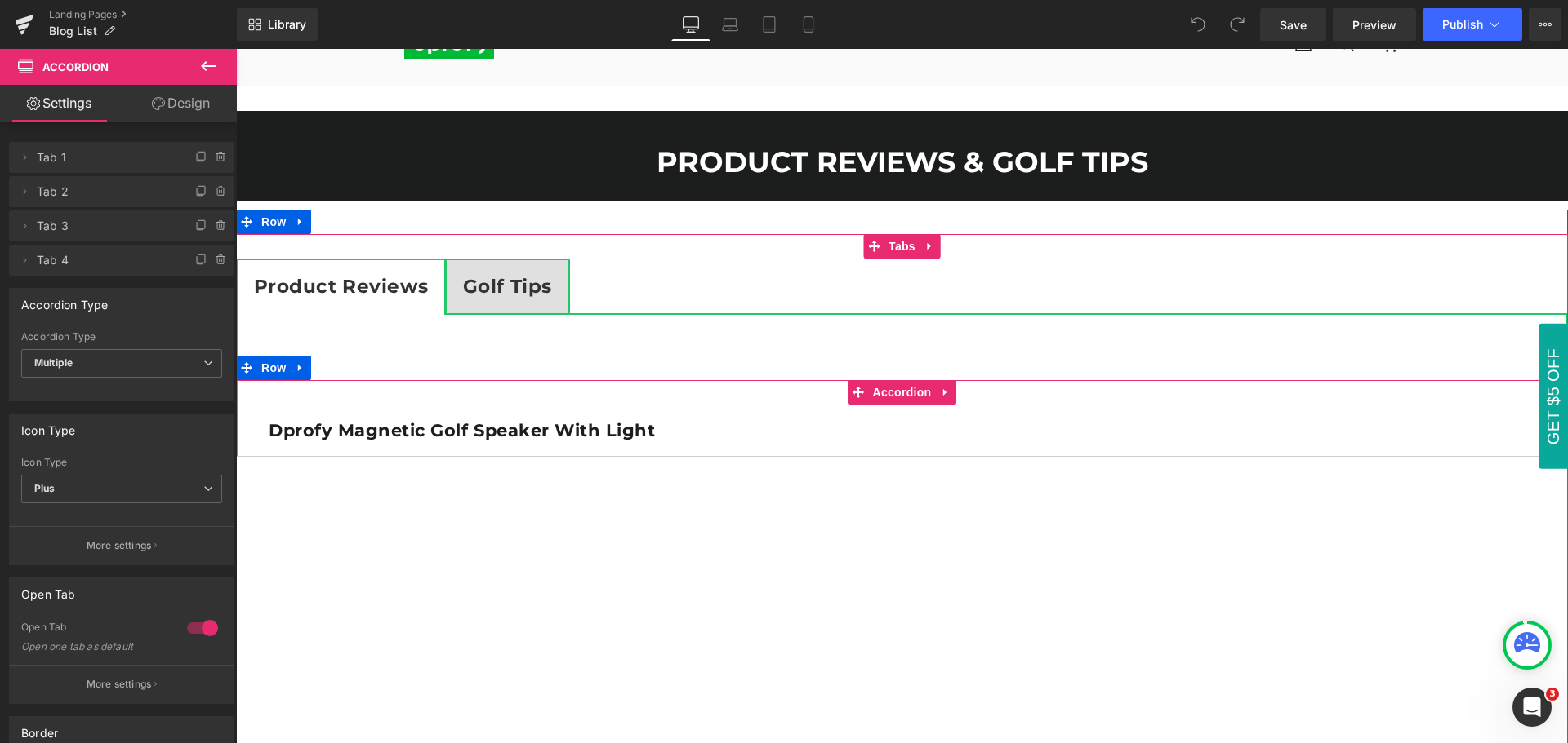
scroll to position [0, 0]
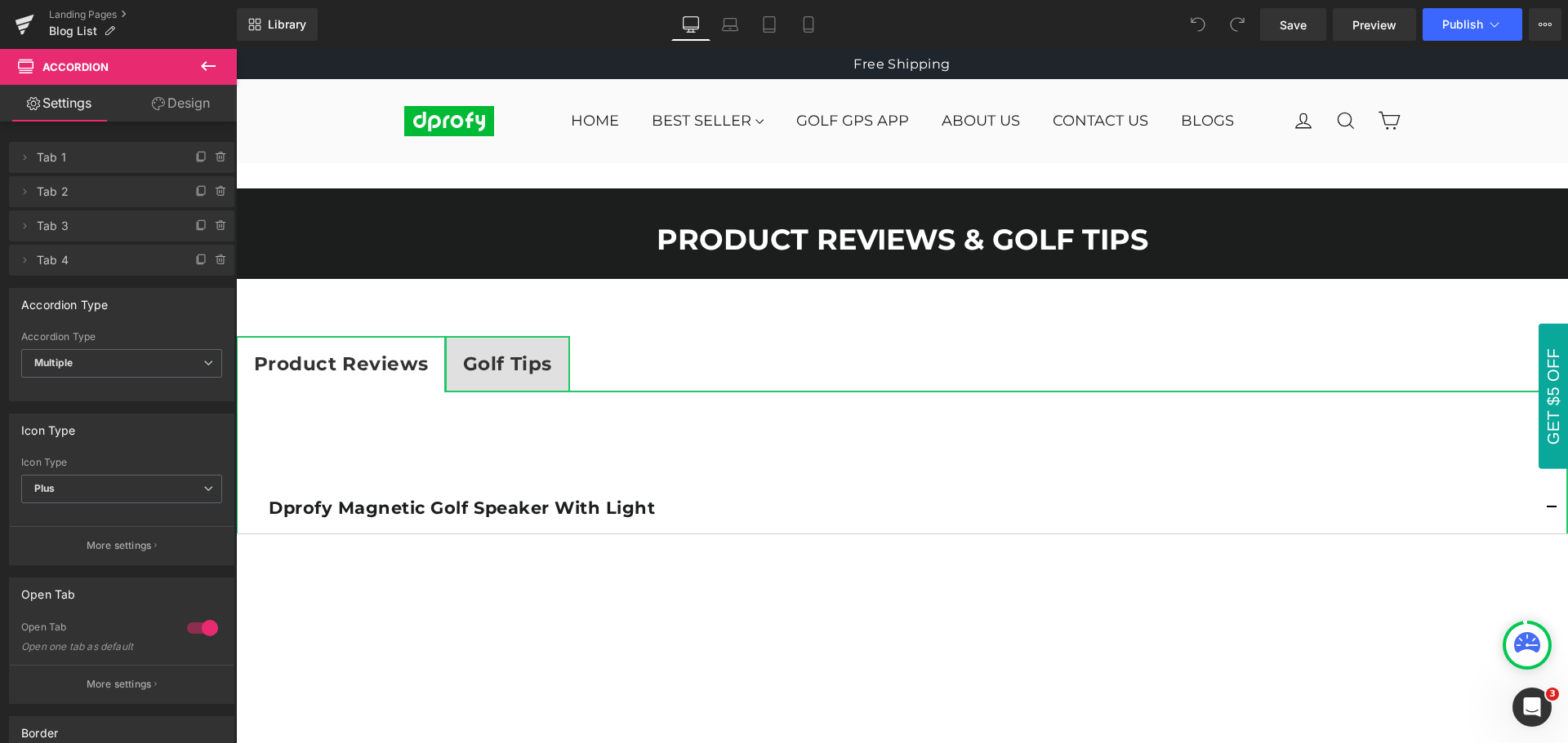
click at [210, 63] on icon at bounding box center [208, 66] width 19 height 19
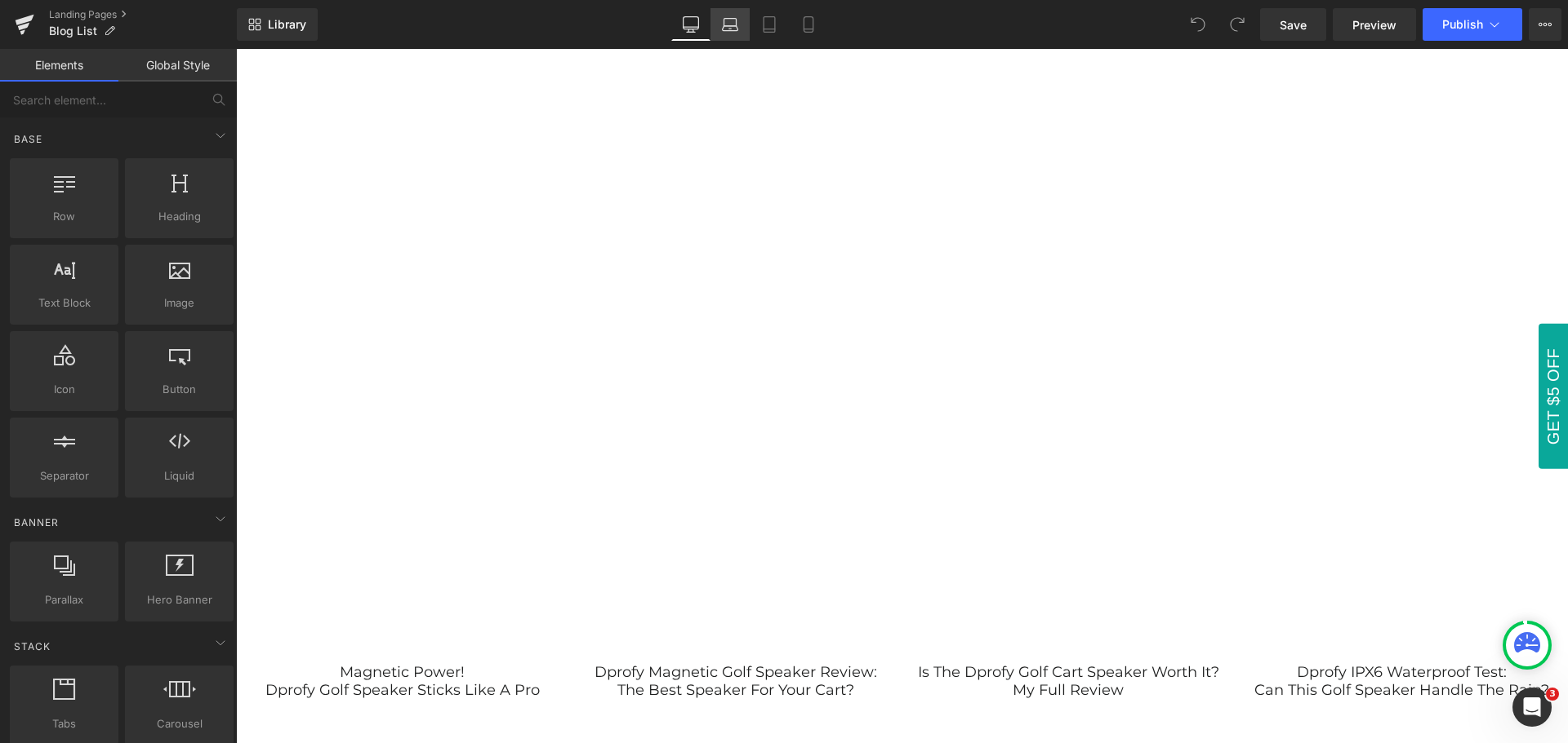
click at [733, 25] on icon at bounding box center [730, 24] width 16 height 16
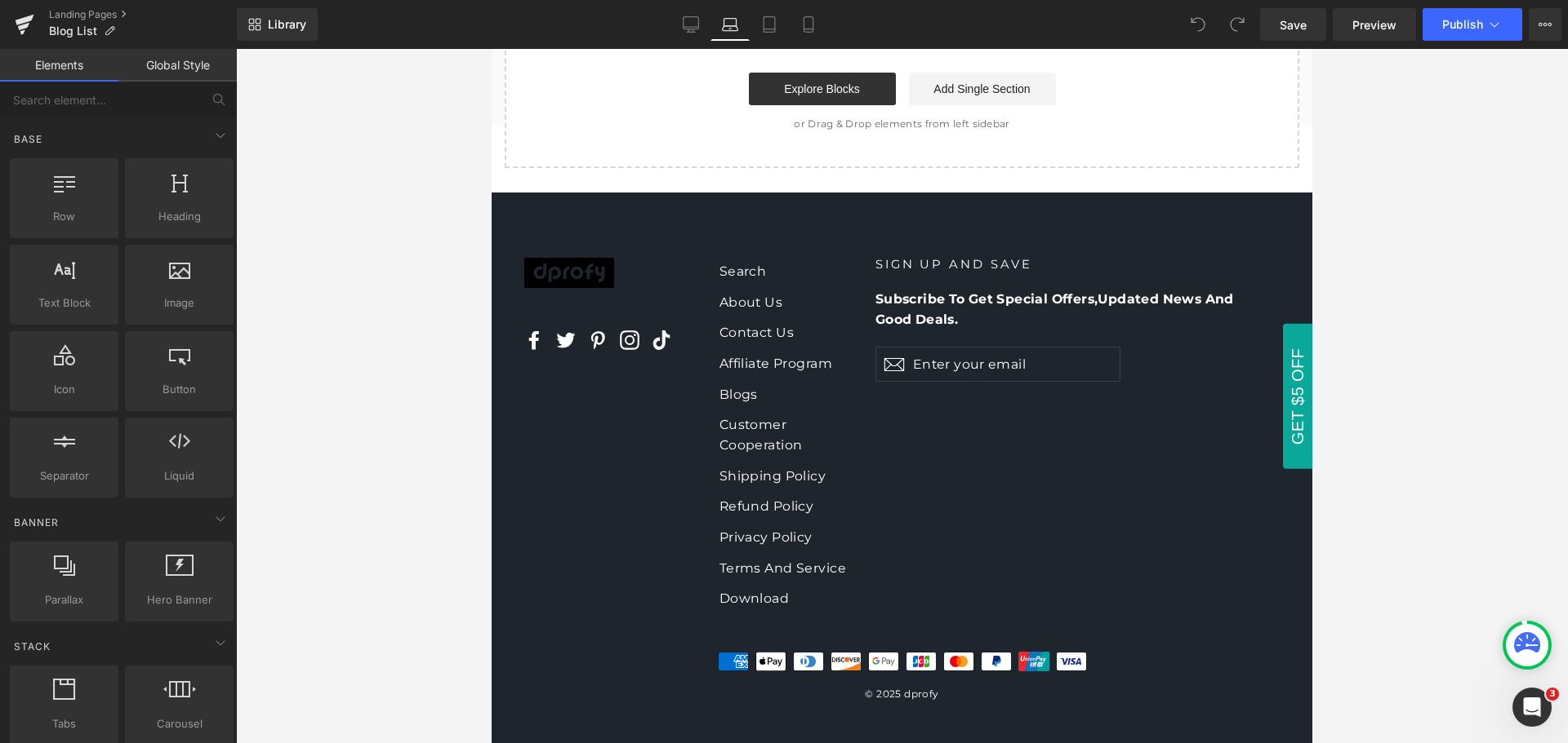
scroll to position [3434, 0]
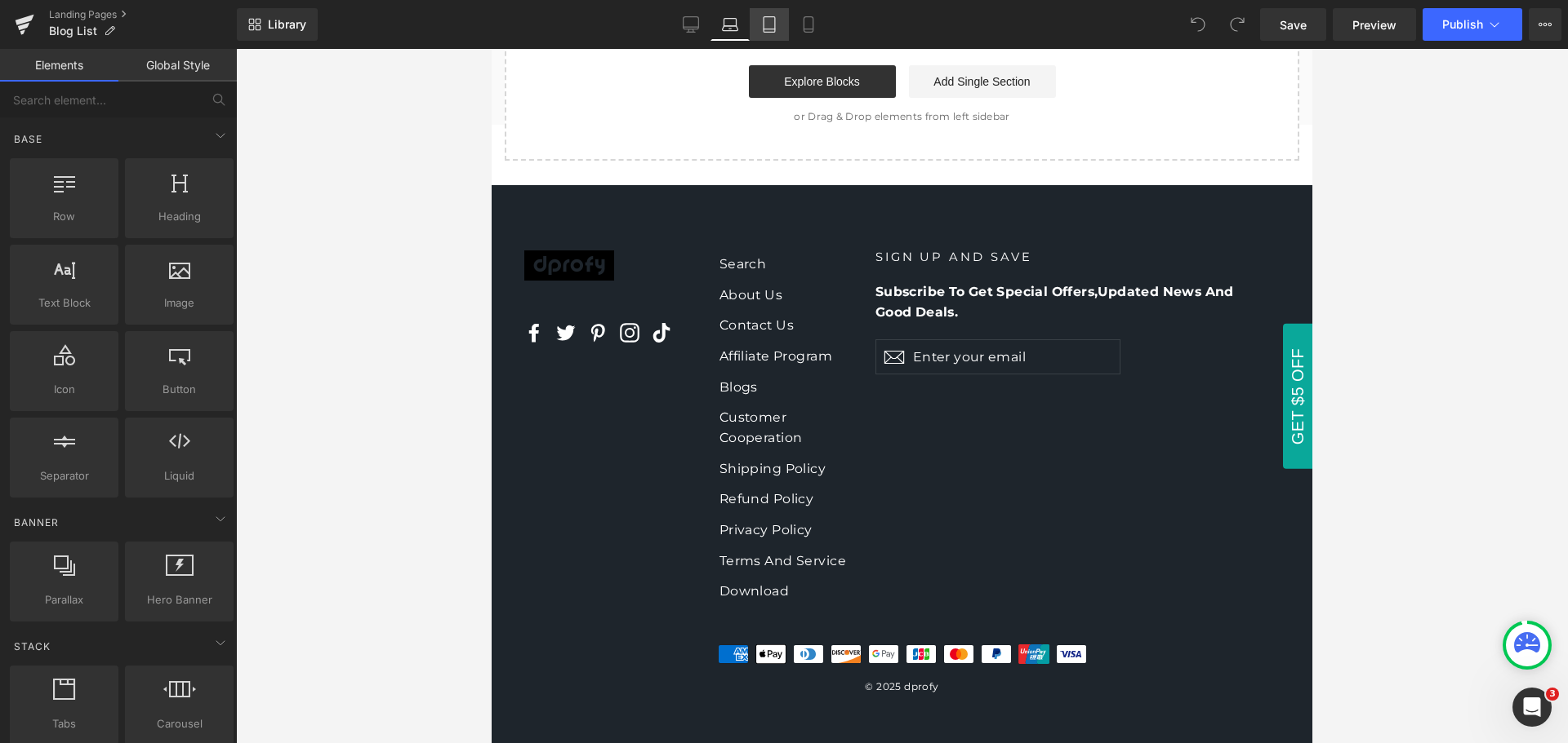
click at [768, 15] on link "Tablet" at bounding box center [769, 24] width 40 height 33
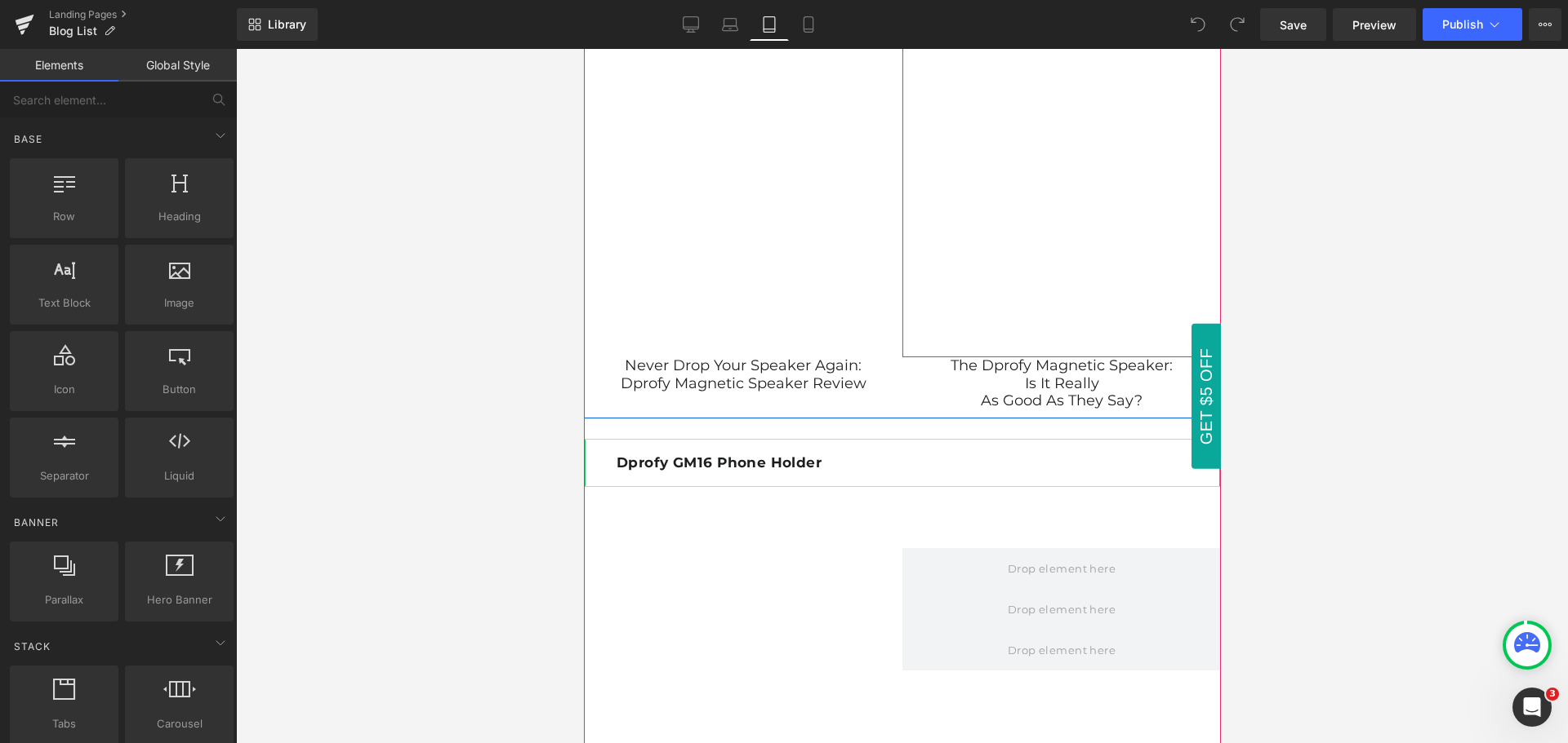
scroll to position [5357, 0]
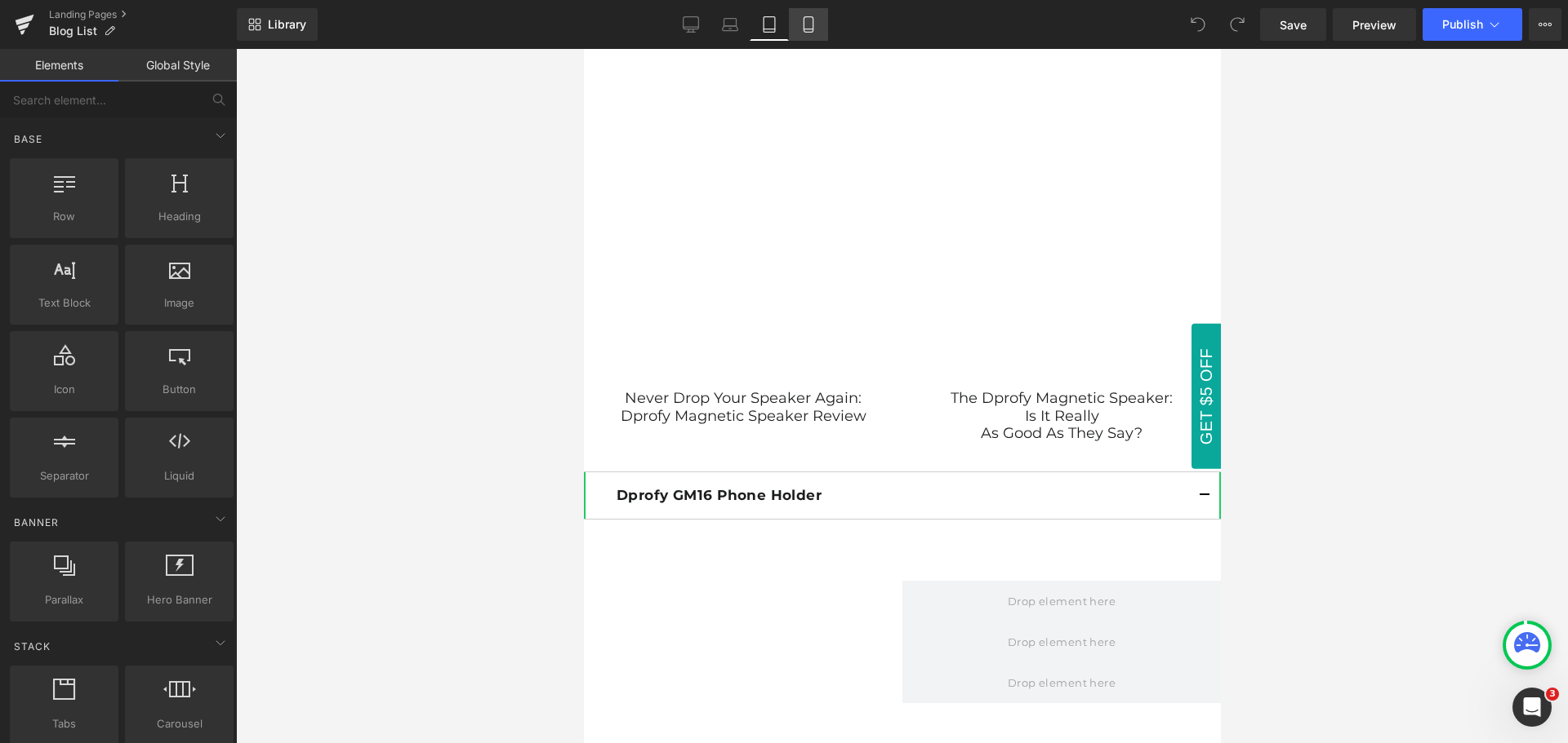
click at [819, 22] on link "Mobile" at bounding box center [808, 24] width 40 height 33
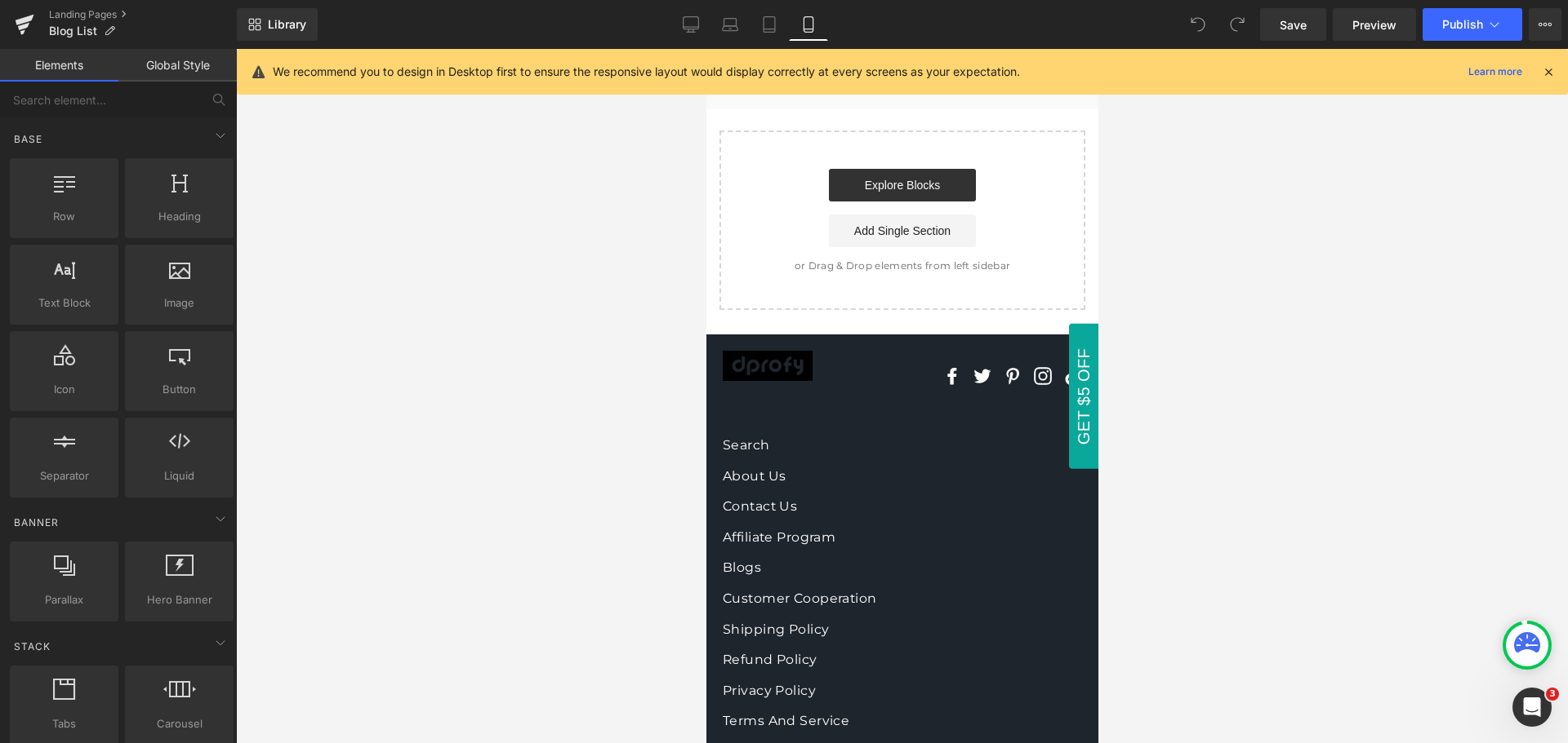
click at [1548, 70] on icon at bounding box center [1548, 71] width 14 height 14
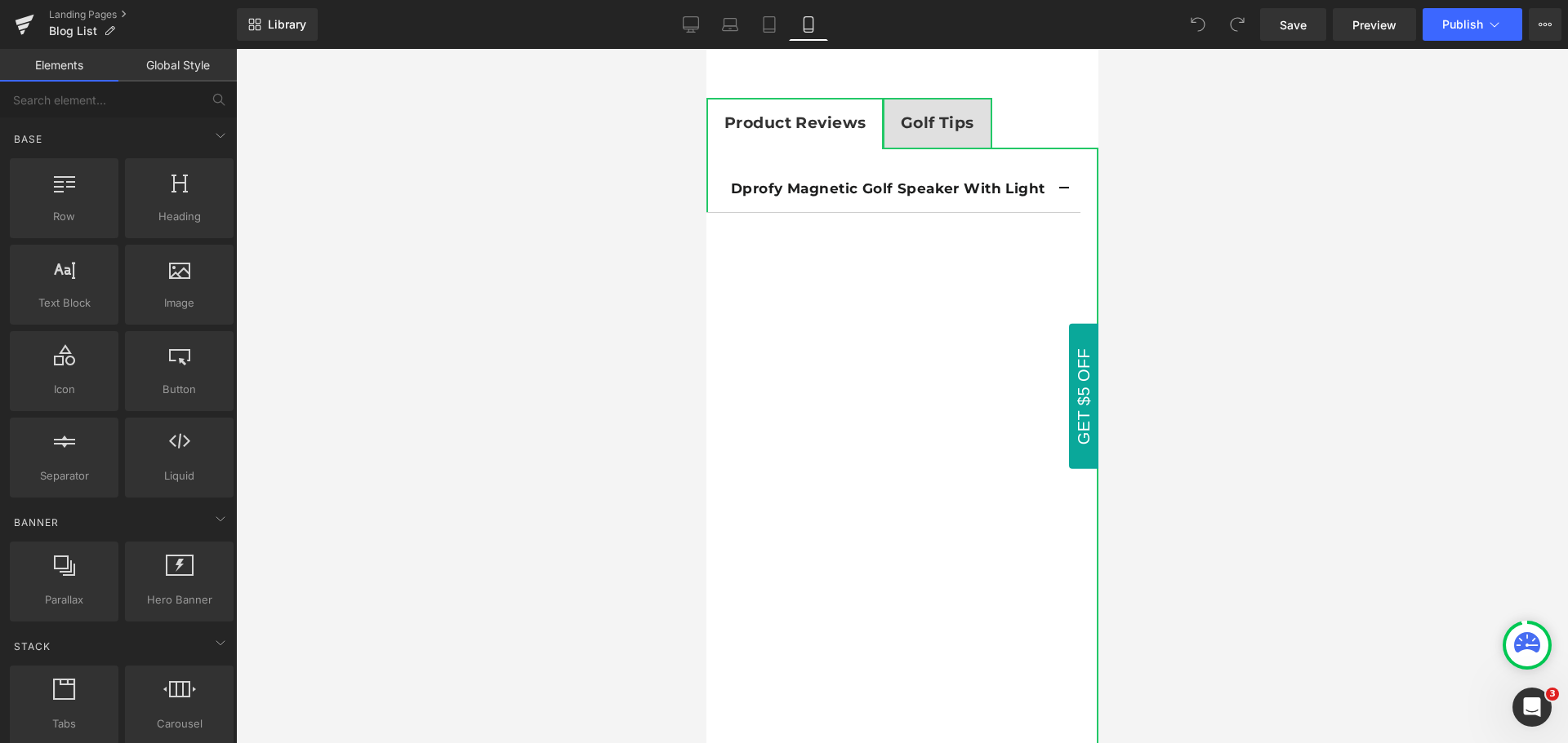
scroll to position [0, 0]
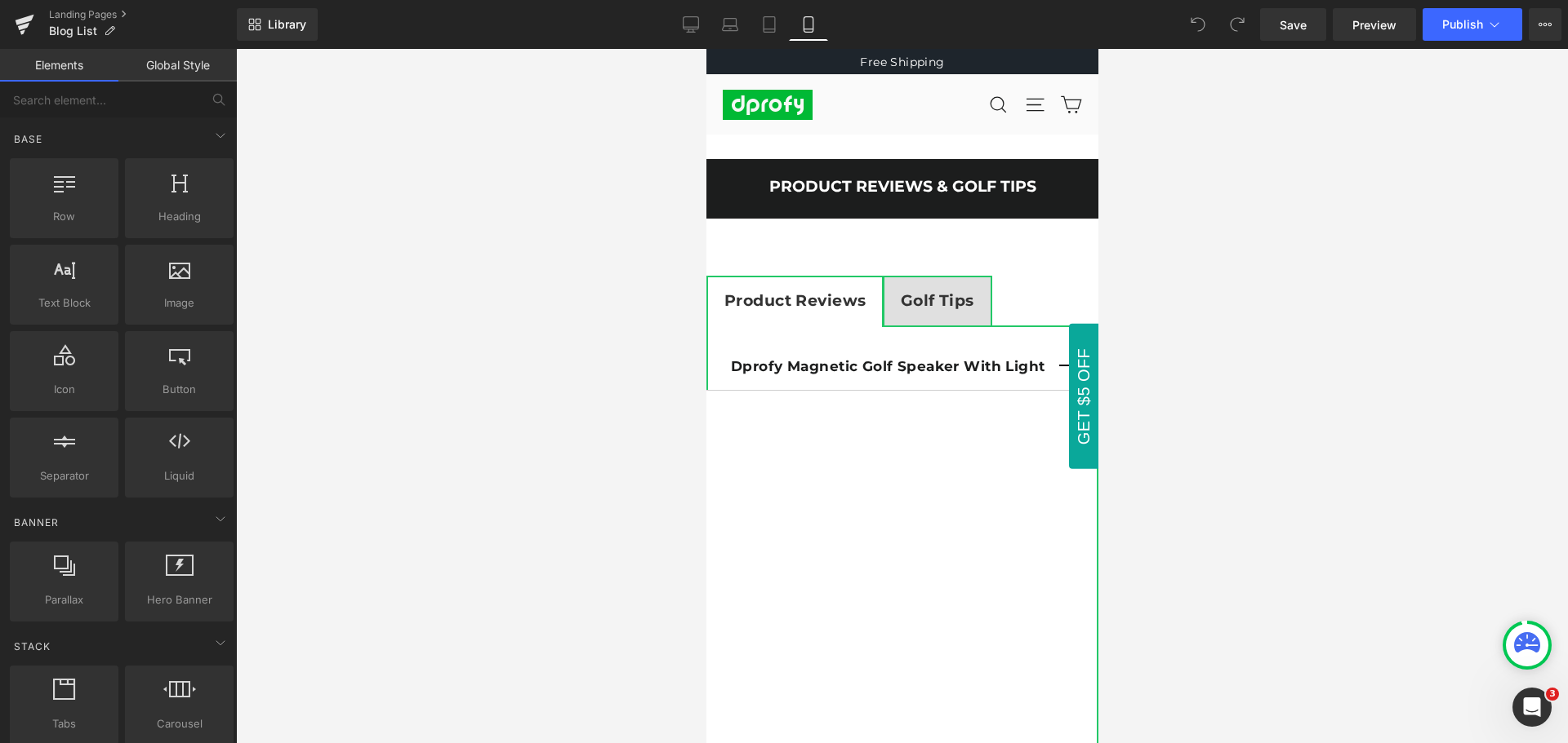
drag, startPoint x: 1091, startPoint y: 702, endPoint x: 1862, endPoint y: 201, distance: 919.5
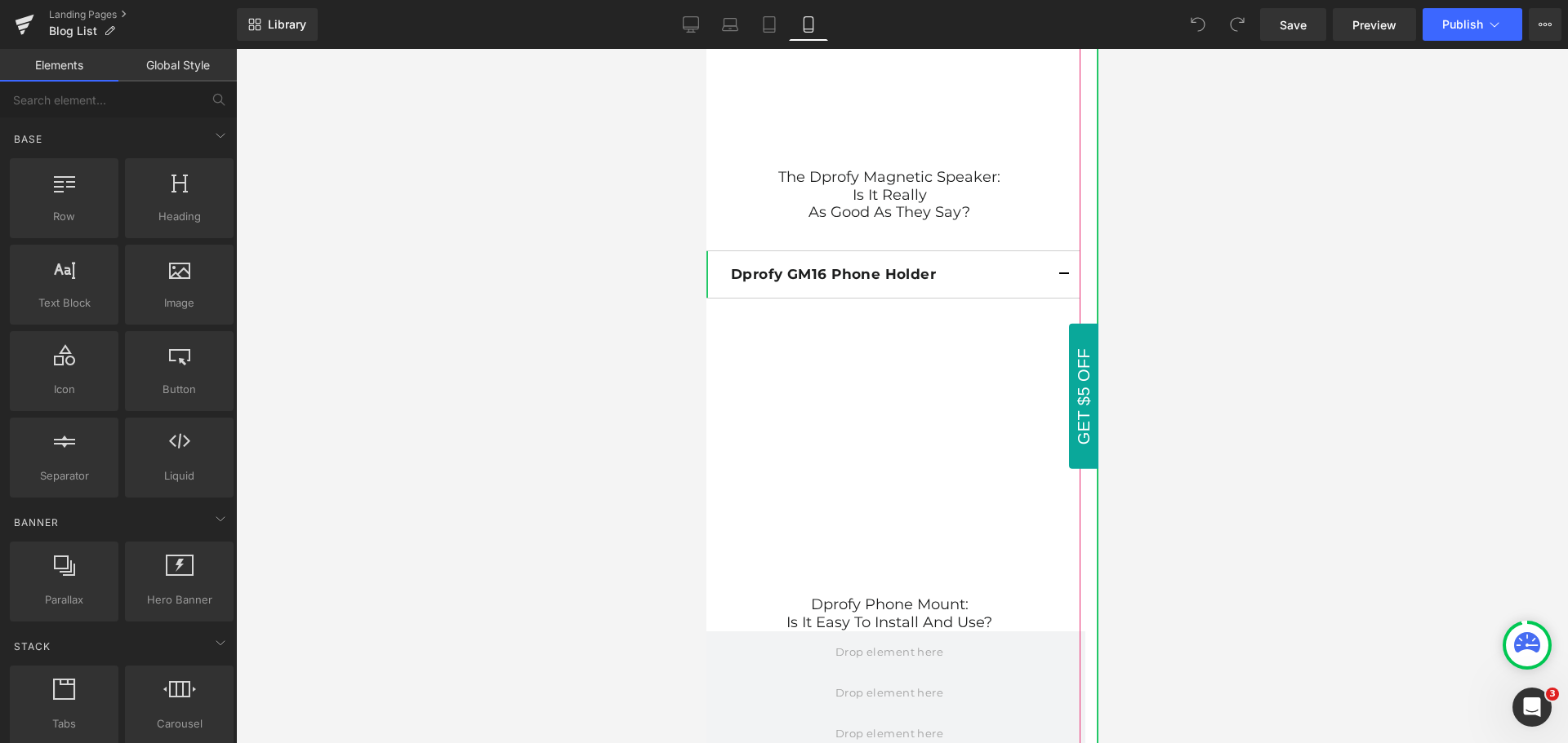
scroll to position [11995, 0]
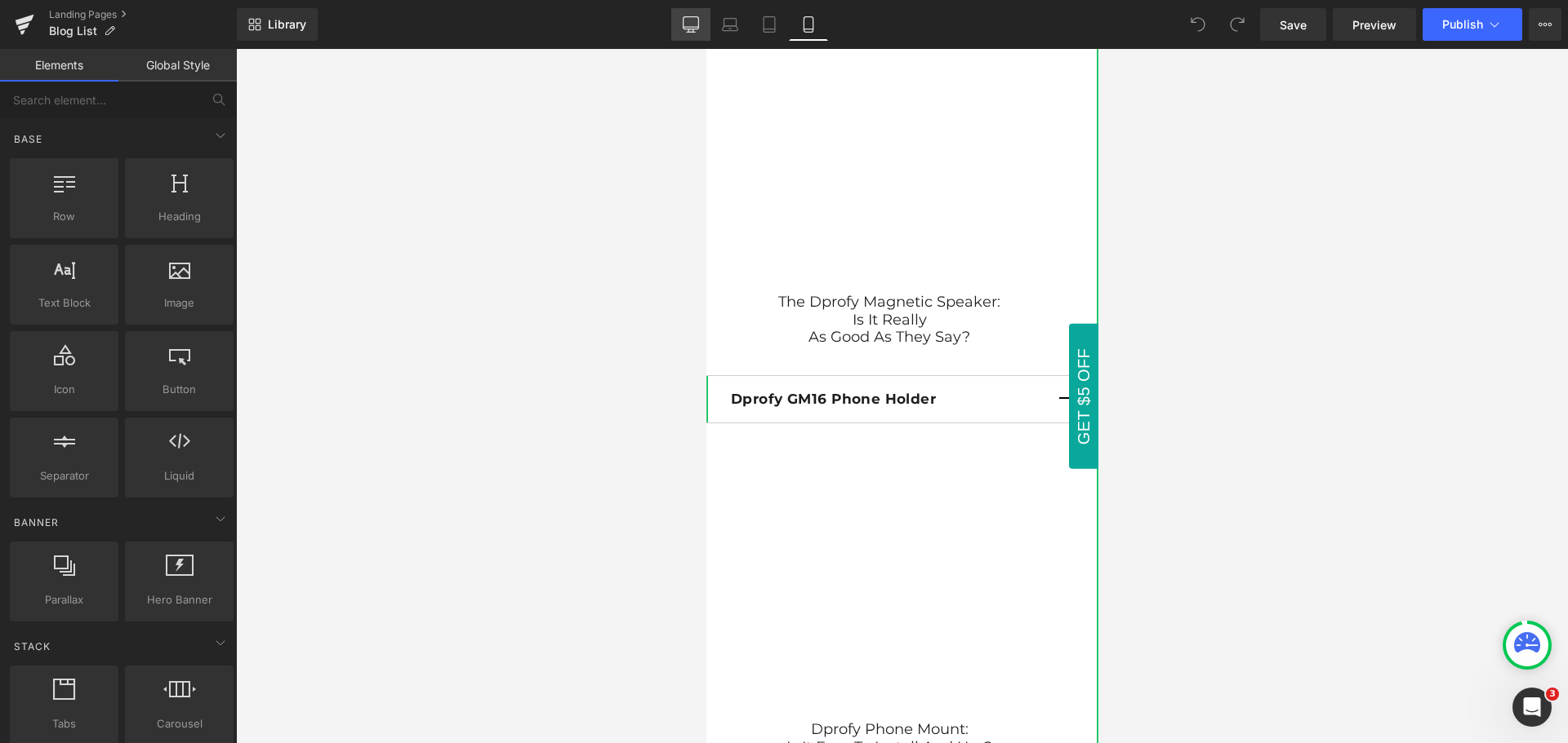
click at [685, 29] on icon at bounding box center [691, 23] width 15 height 13
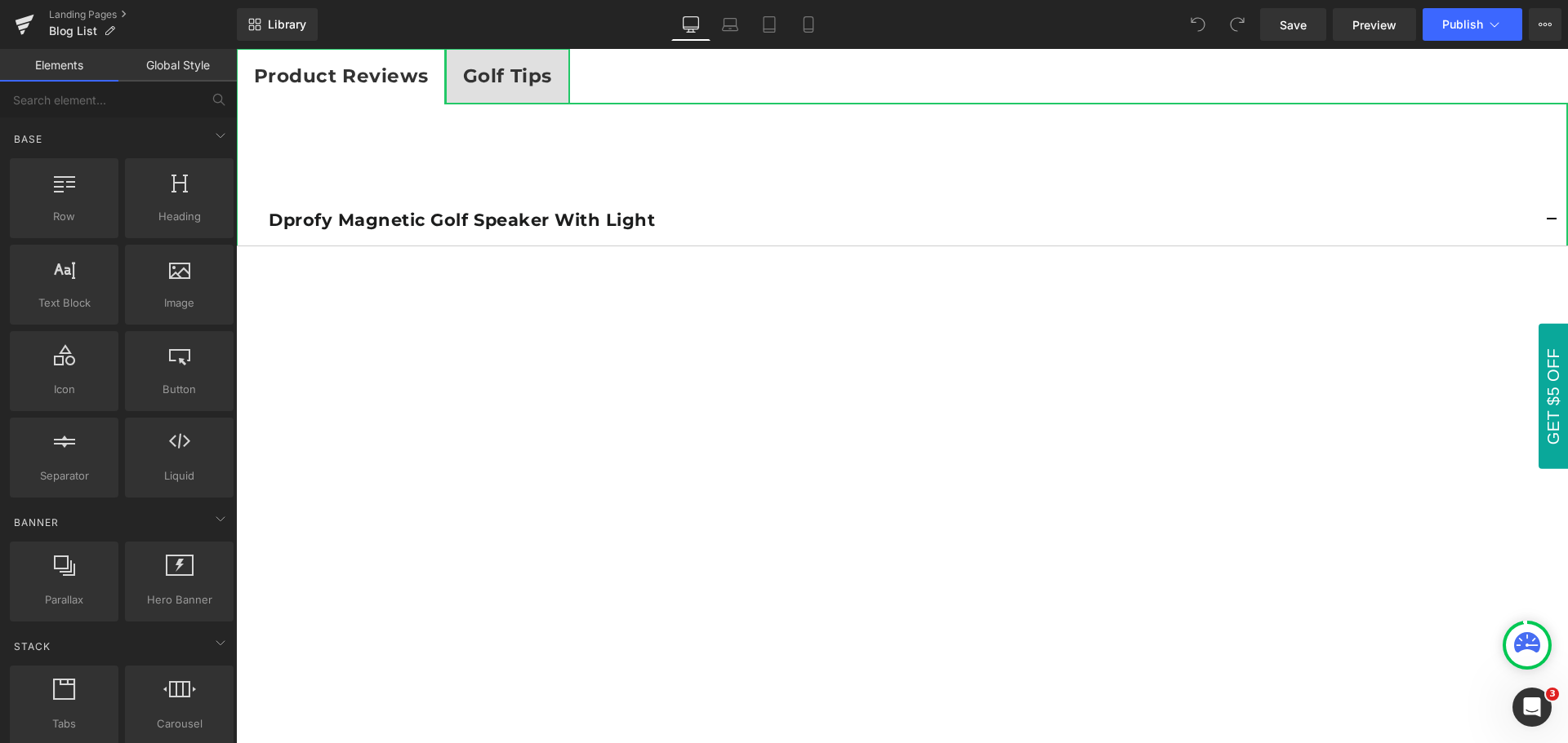
scroll to position [0, 0]
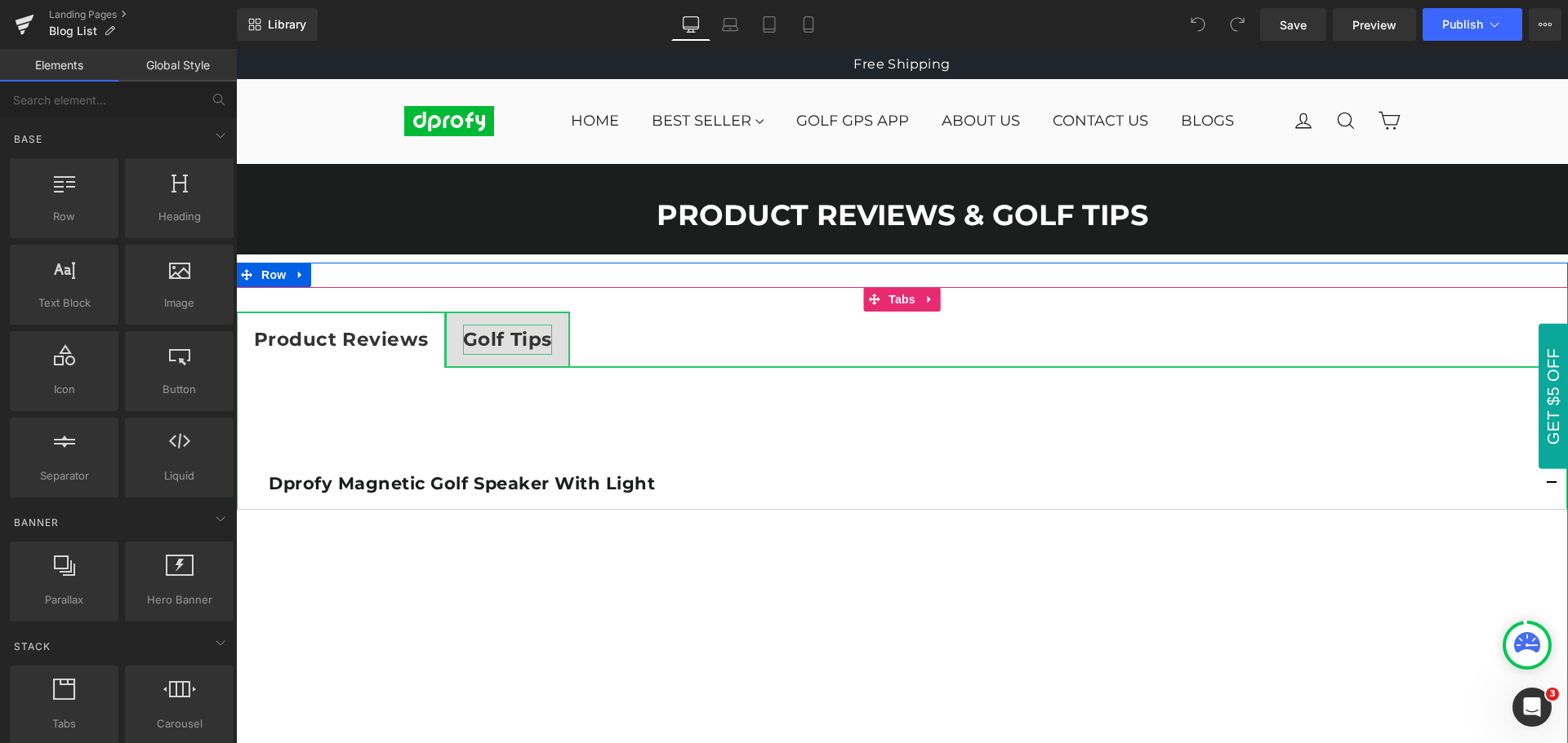
click at [509, 343] on strong "Golf Tips" at bounding box center [507, 340] width 89 height 23
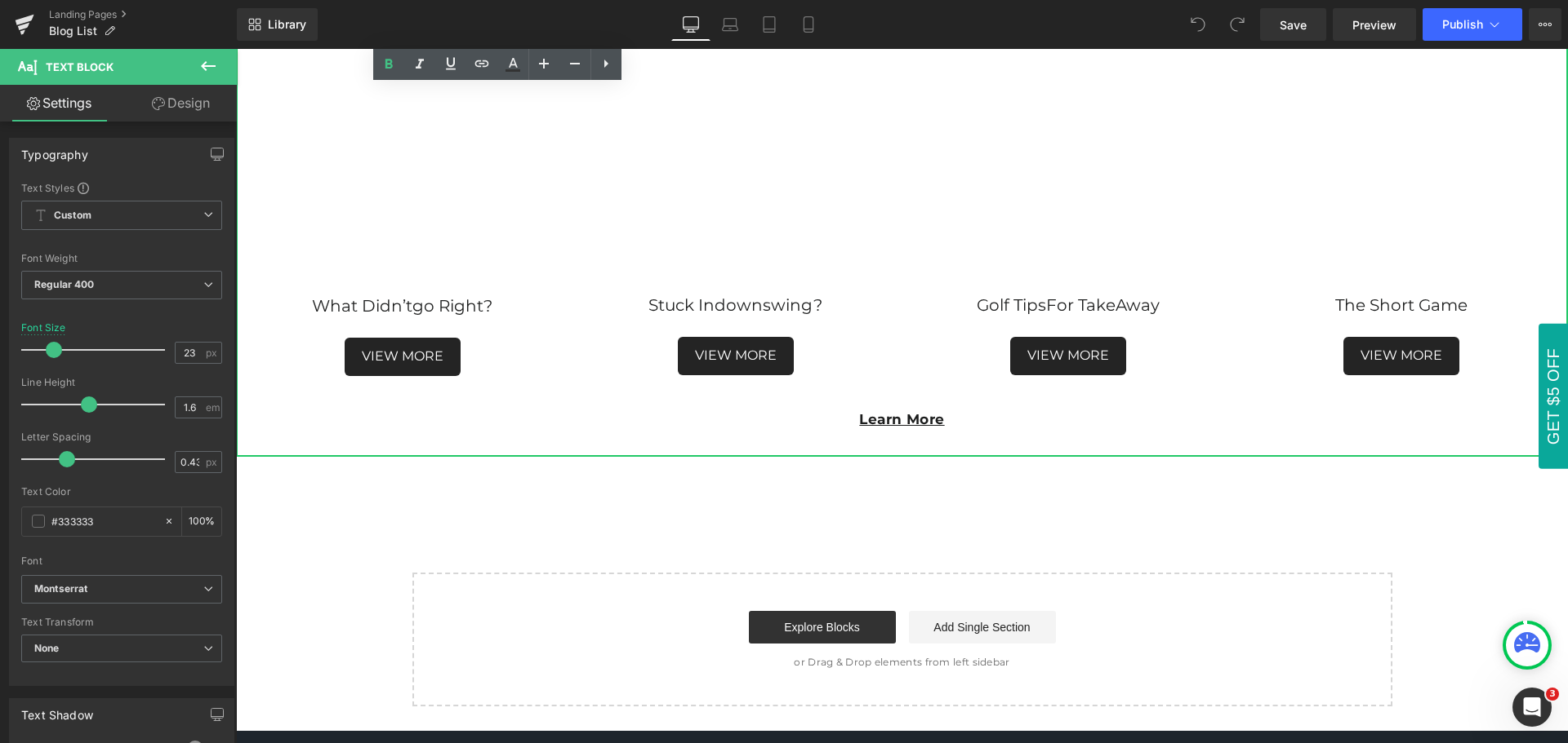
scroll to position [3835, 0]
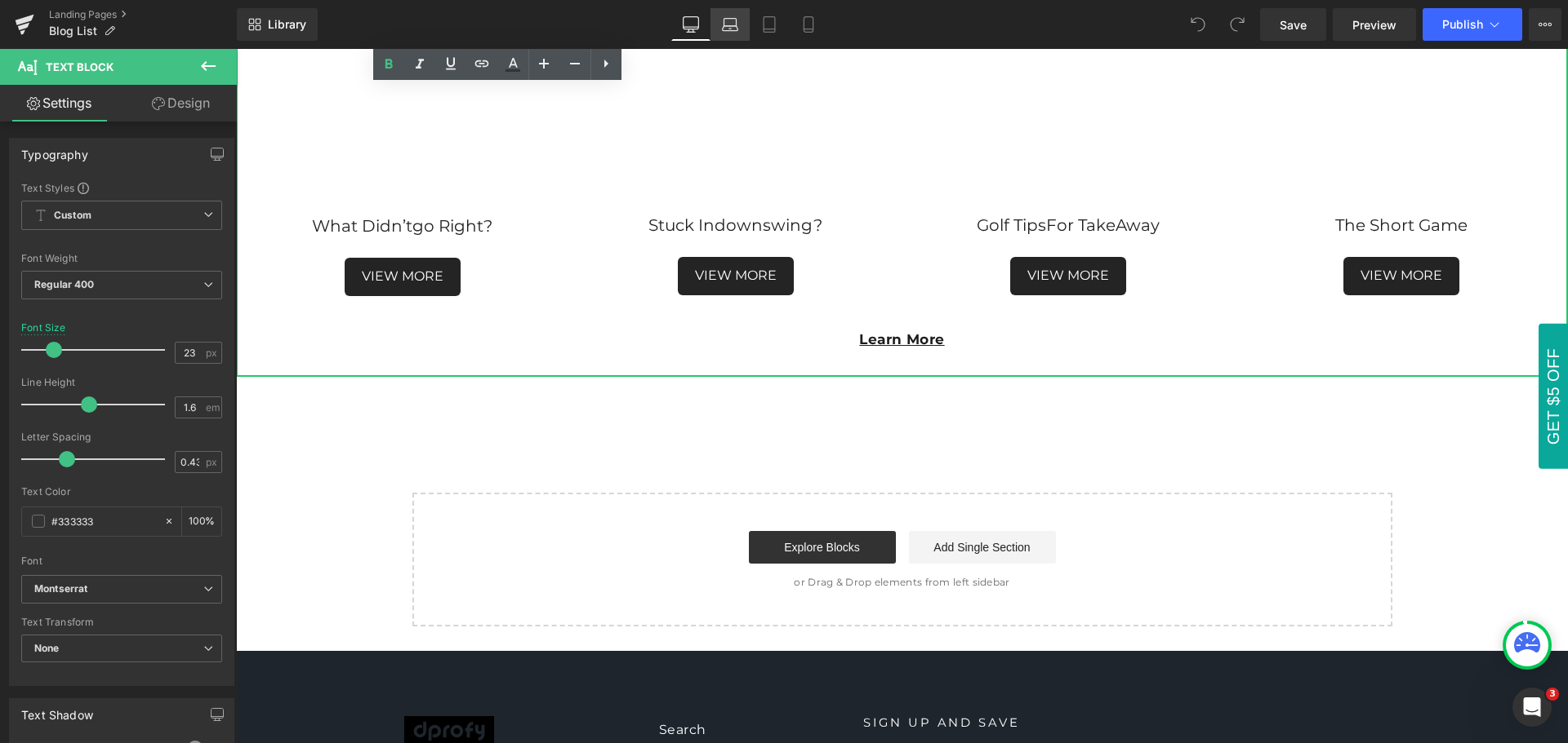
click at [730, 21] on icon at bounding box center [730, 24] width 16 height 16
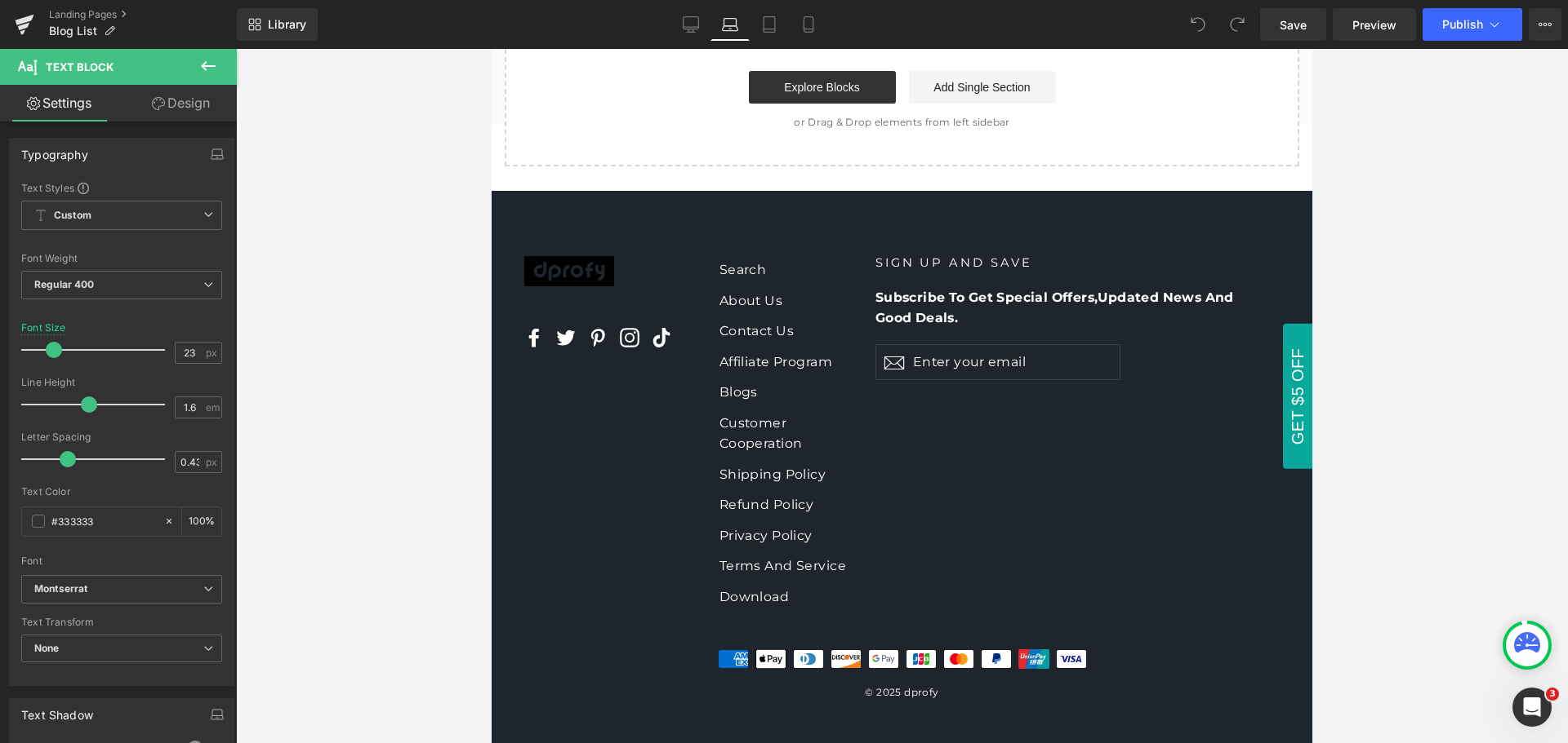
scroll to position [3290, 0]
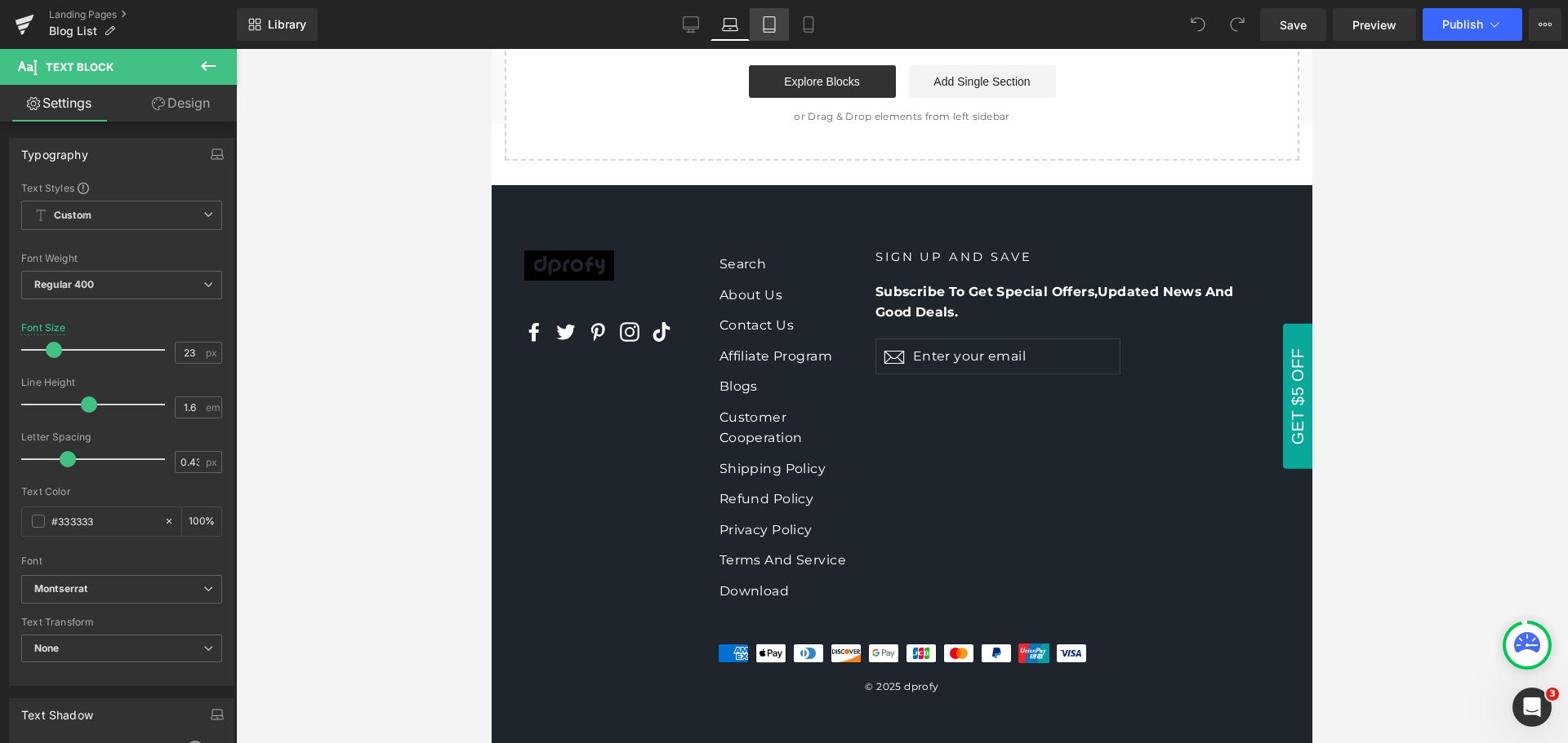
click at [776, 23] on icon at bounding box center [769, 24] width 16 height 16
type input "100"
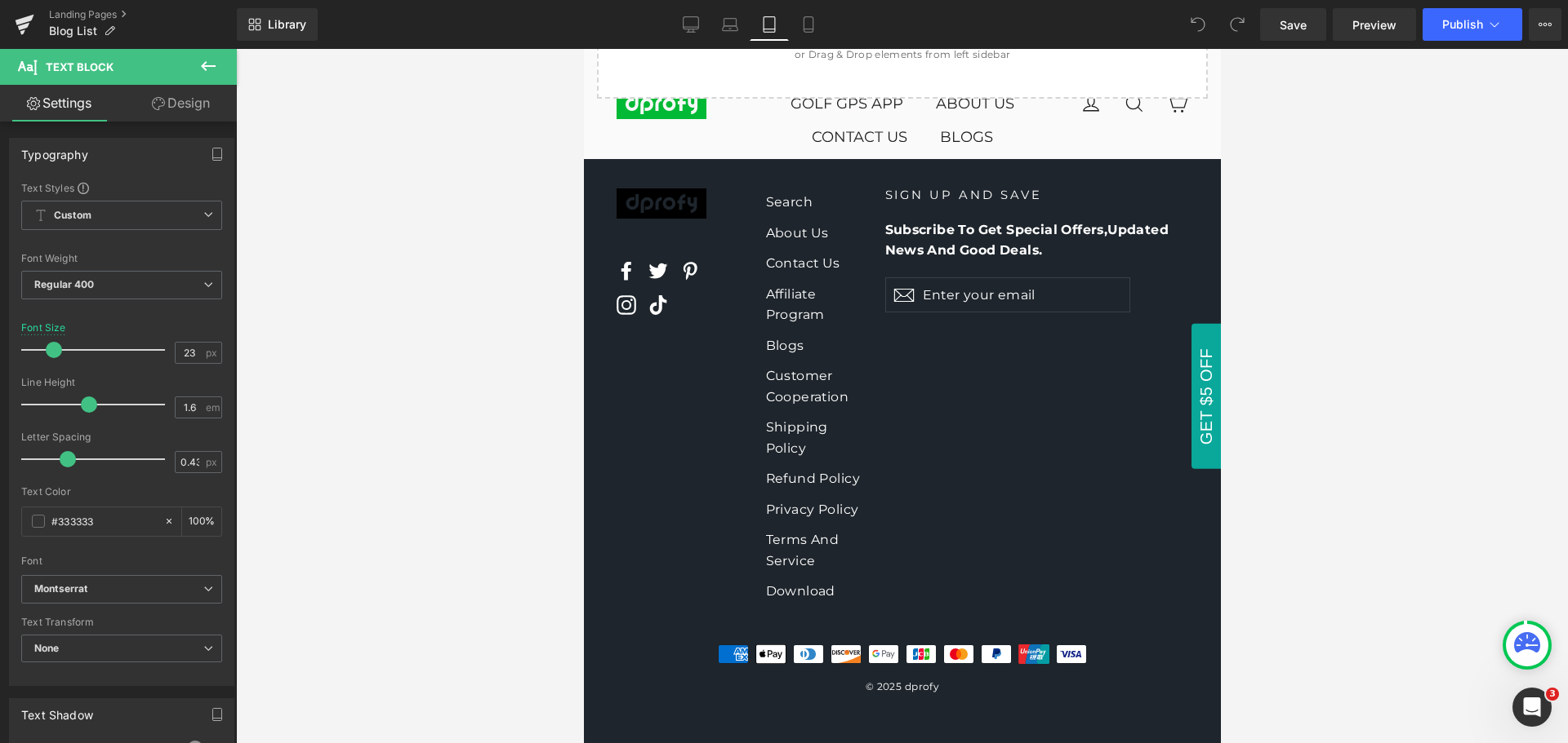
scroll to position [10539, 0]
click at [816, 18] on icon at bounding box center [808, 24] width 16 height 16
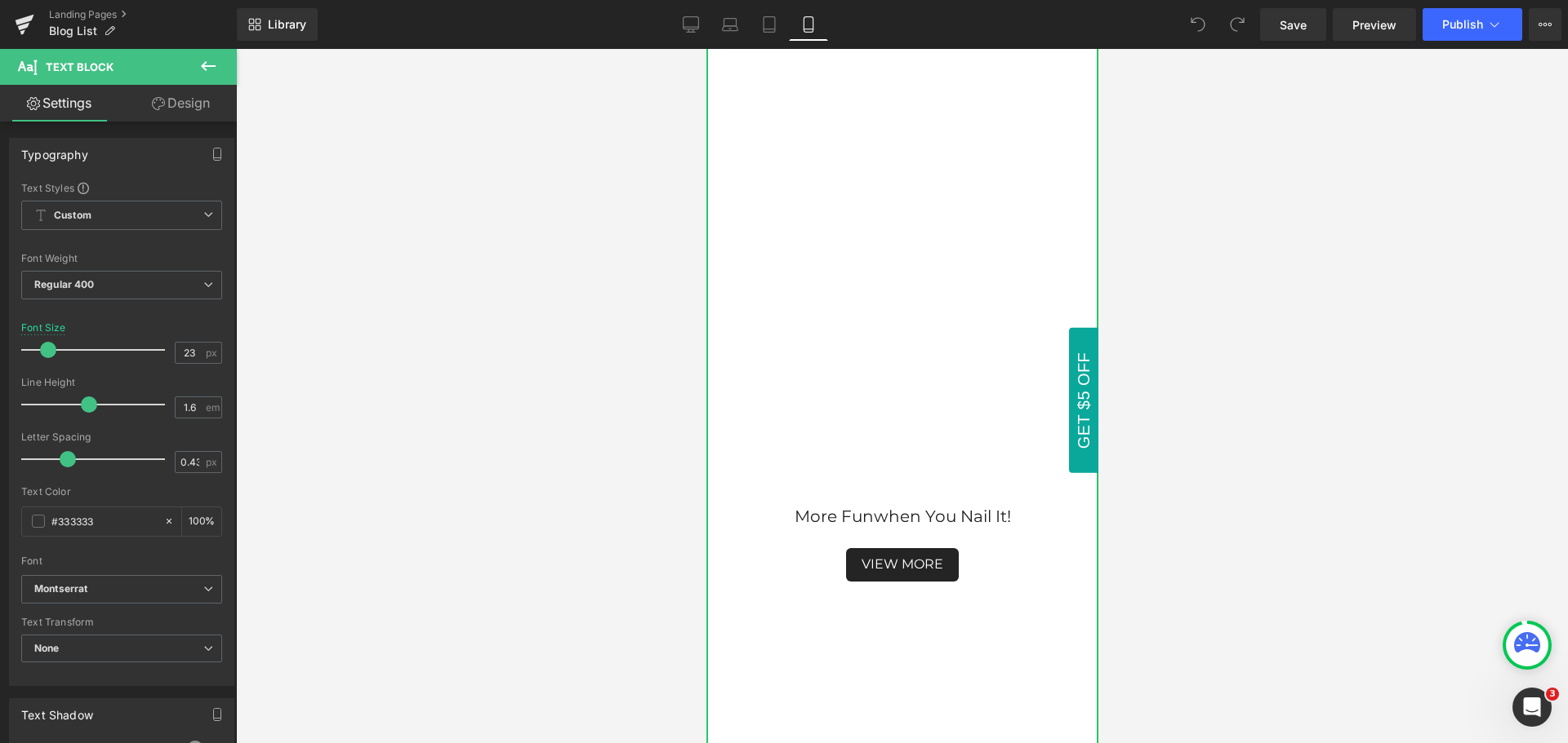
type input "19"
type input "100"
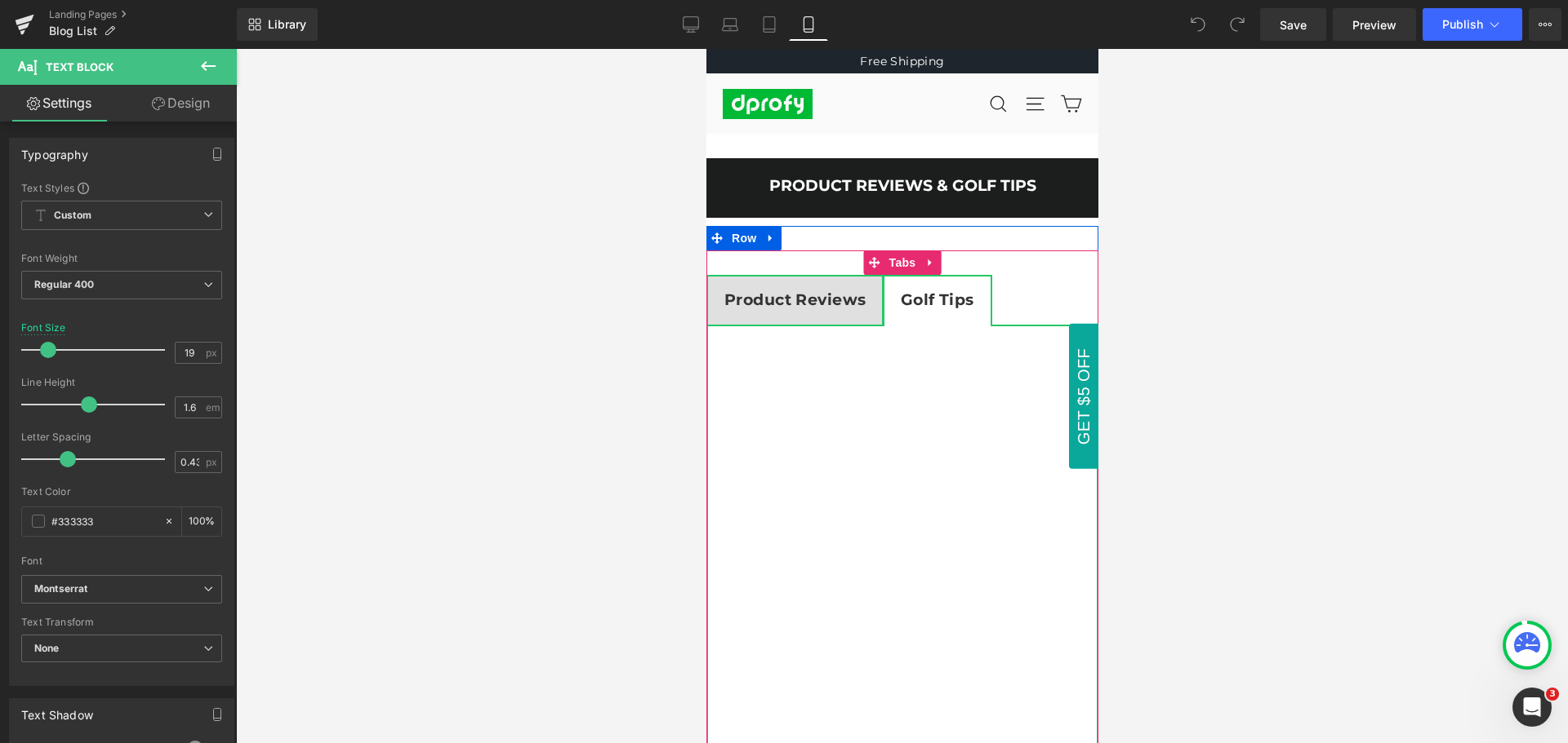
scroll to position [0, 0]
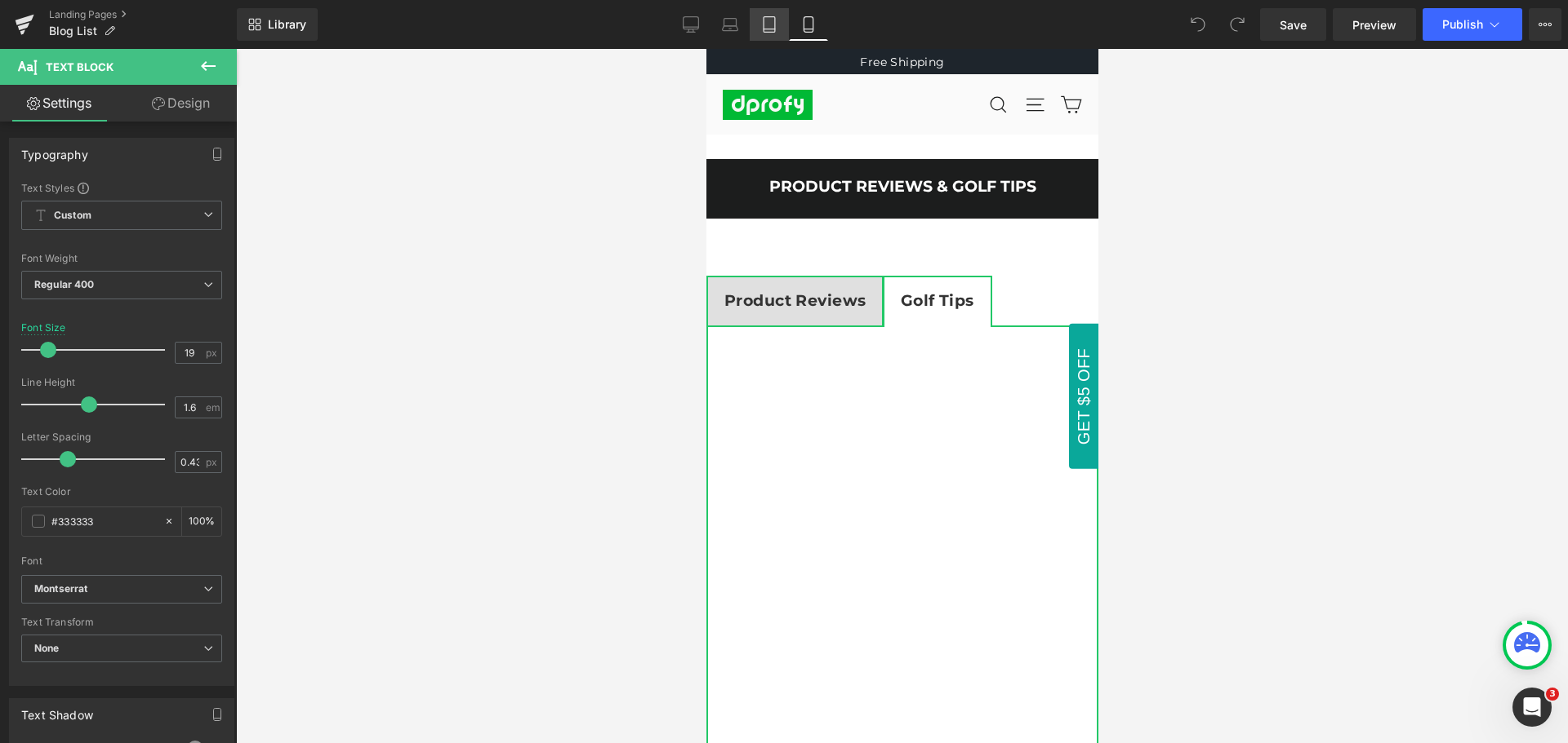
click at [770, 20] on icon at bounding box center [769, 24] width 16 height 16
type input "23"
type input "100"
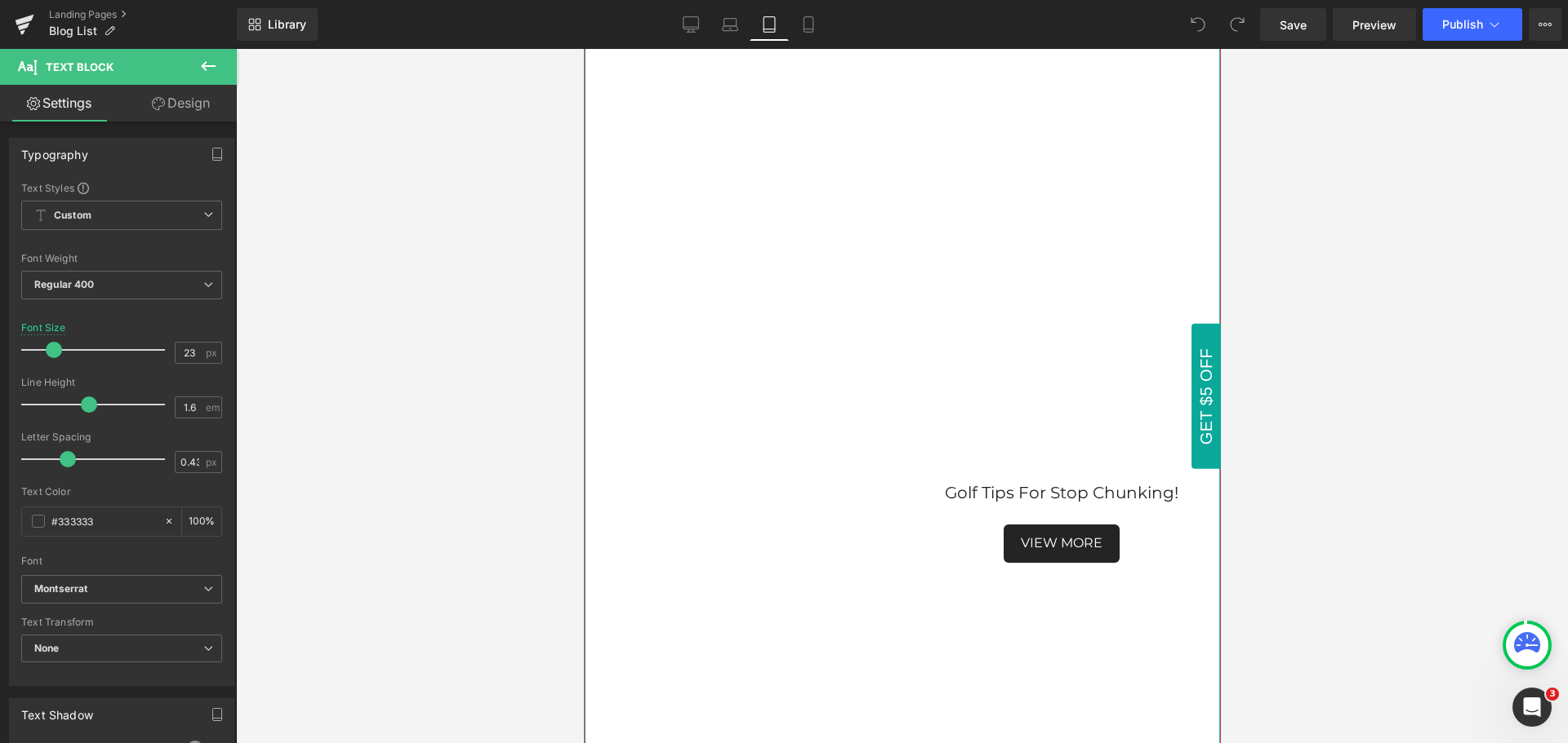
scroll to position [2973, 0]
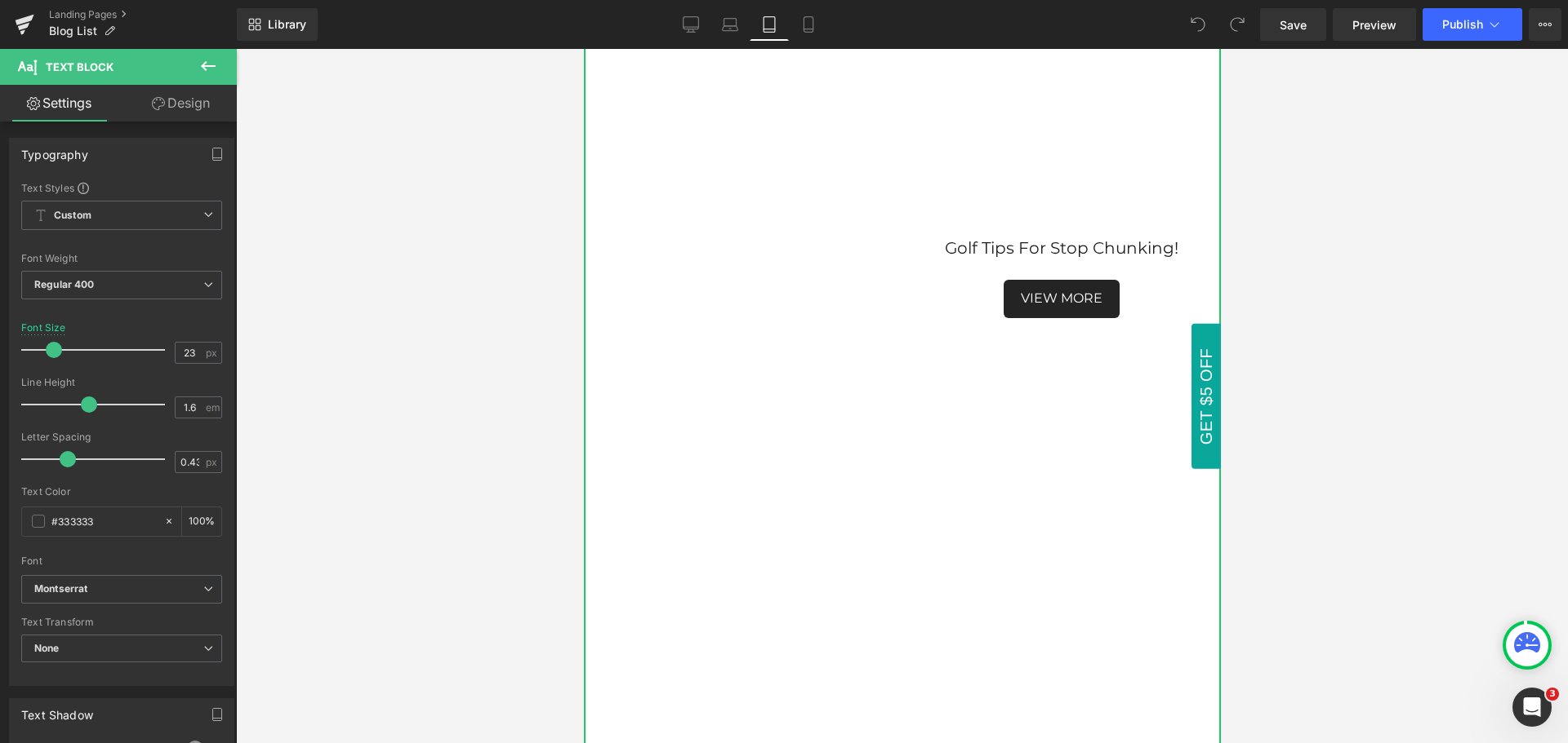
click at [209, 67] on icon at bounding box center [208, 66] width 14 height 10
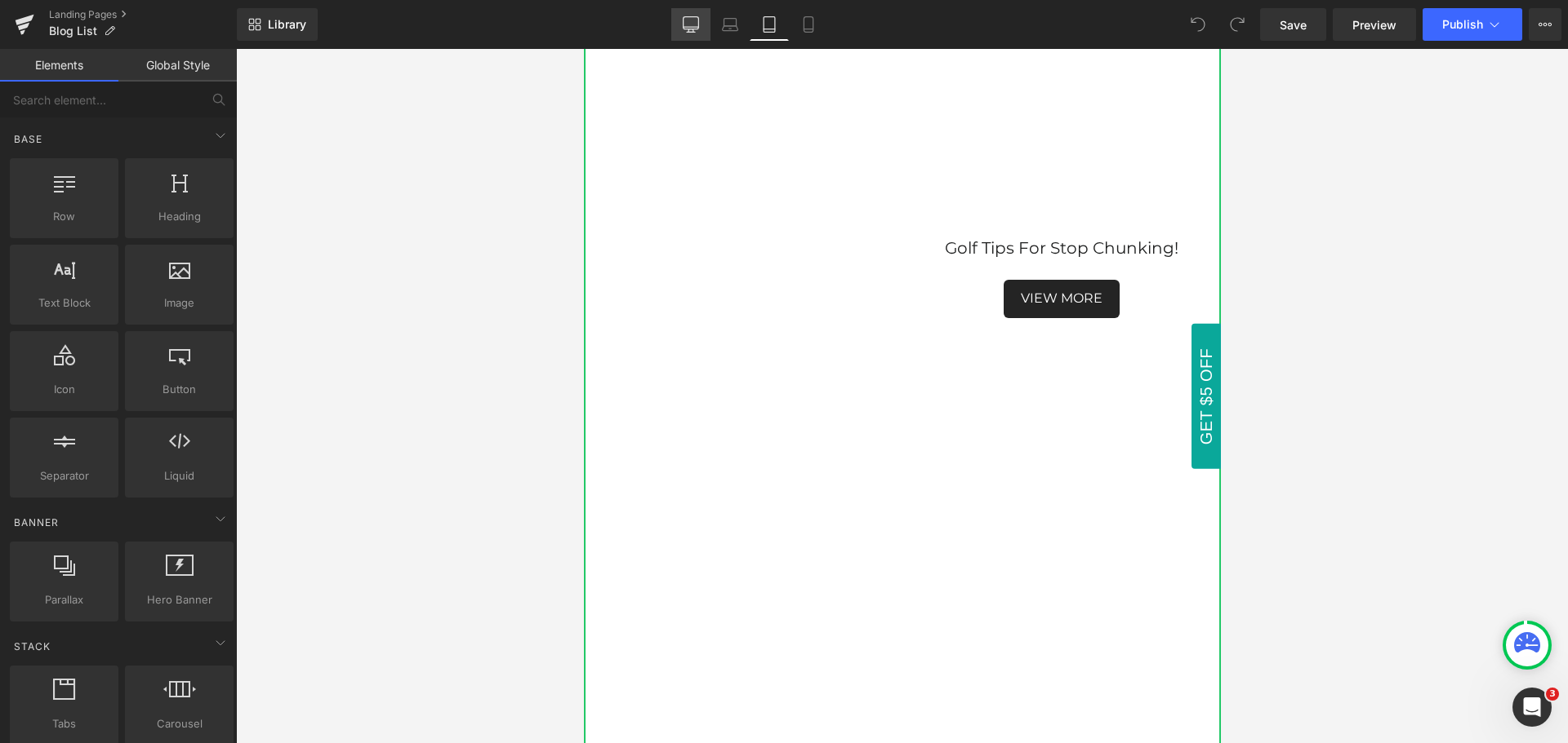
click at [690, 28] on icon at bounding box center [690, 24] width 16 height 16
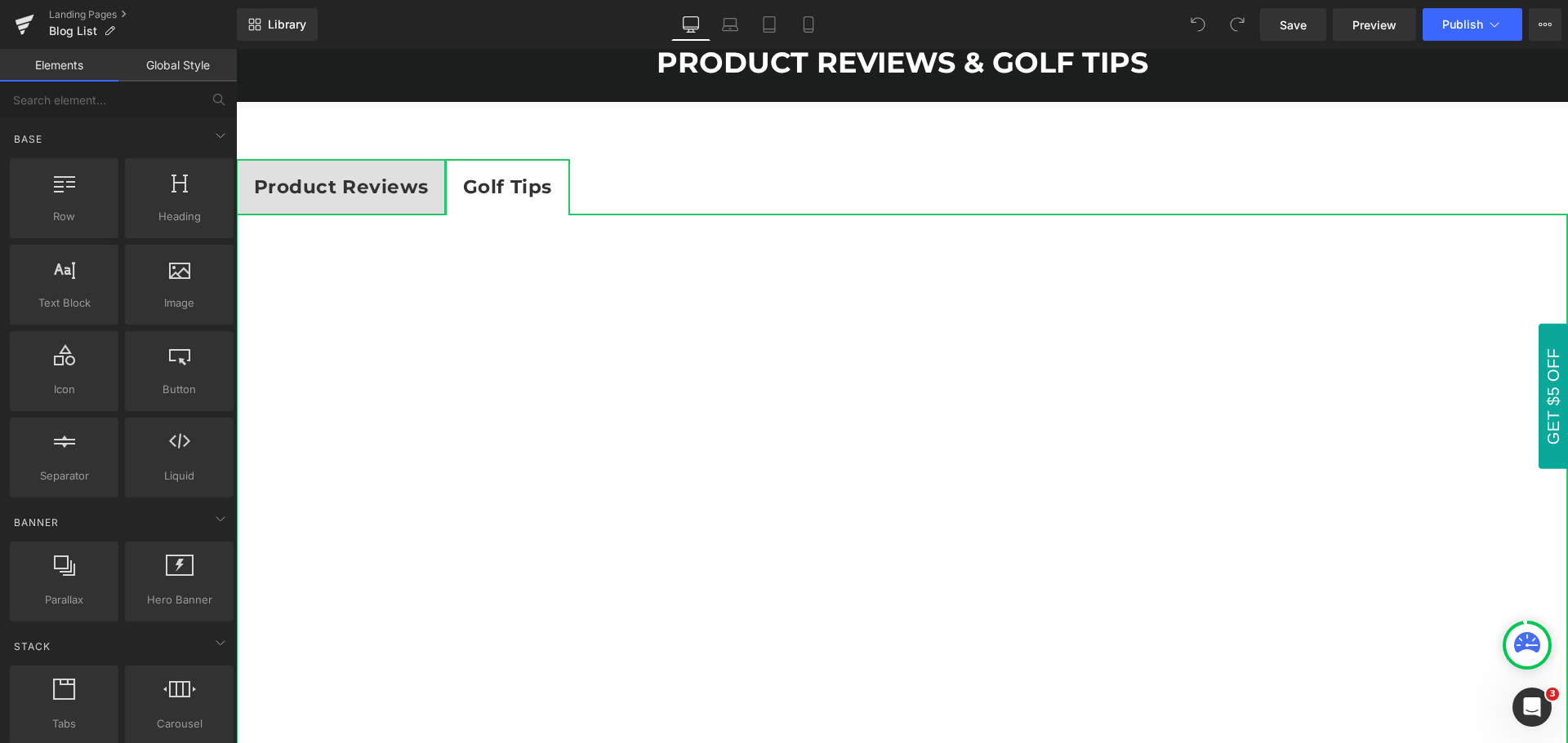
scroll to position [0, 0]
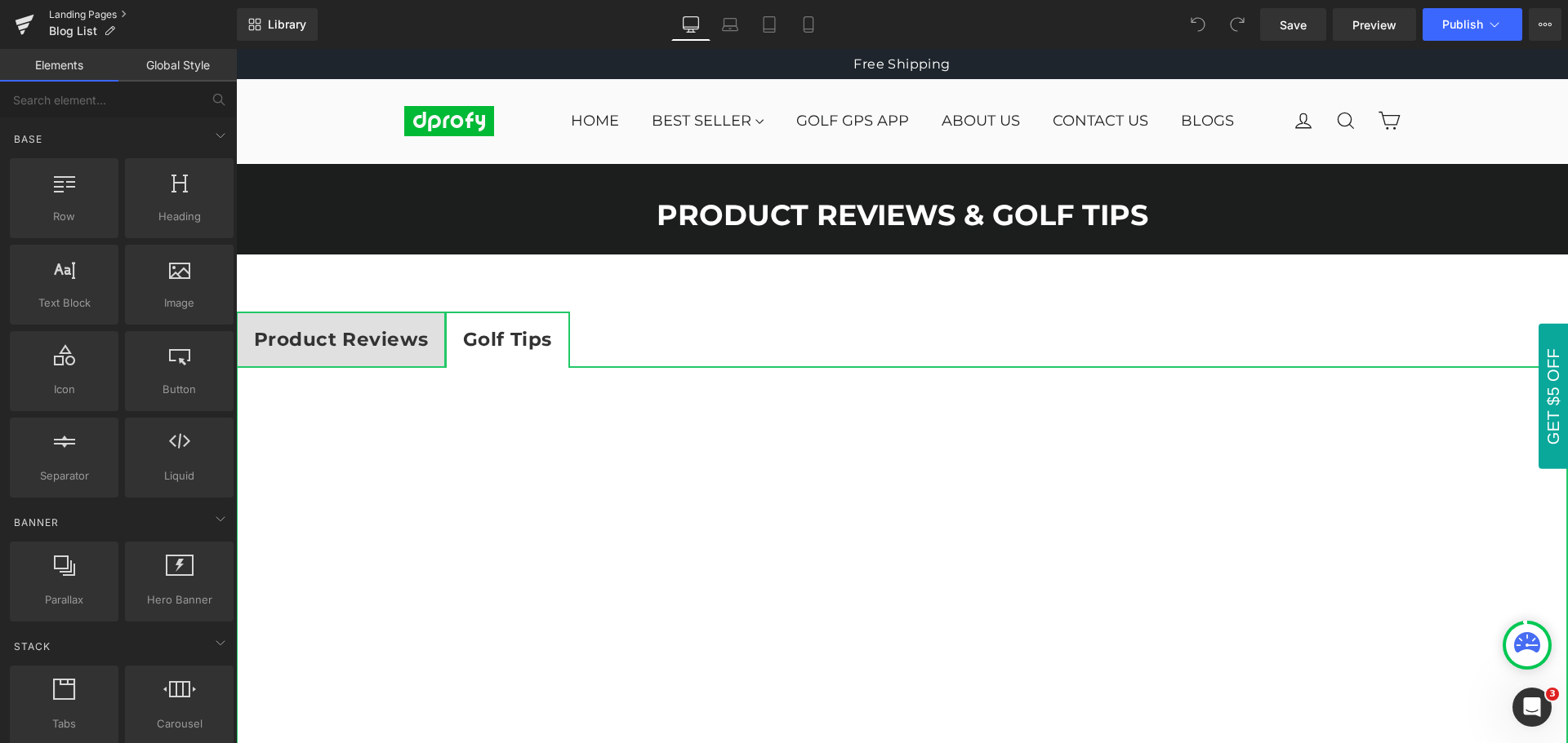
click at [77, 12] on link "Landing Pages" at bounding box center [143, 14] width 187 height 14
